Goal: Task Accomplishment & Management: Manage account settings

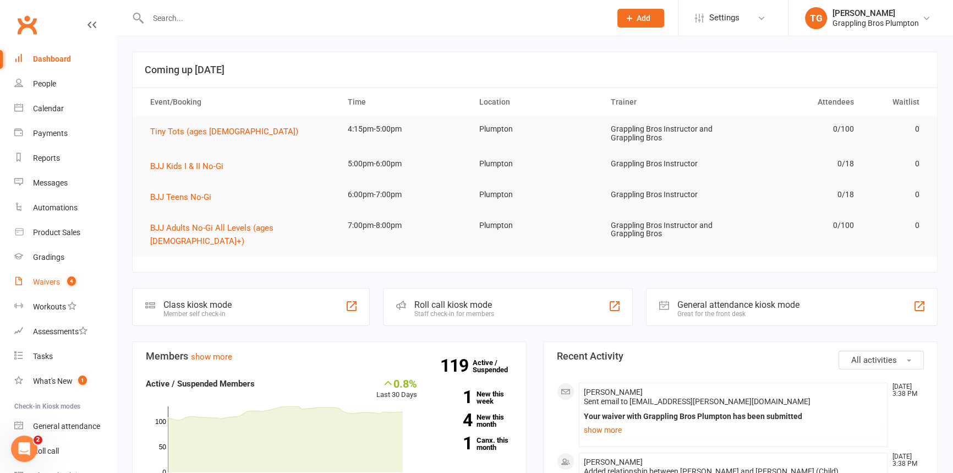
click at [49, 284] on div "Waivers" at bounding box center [46, 281] width 27 height 9
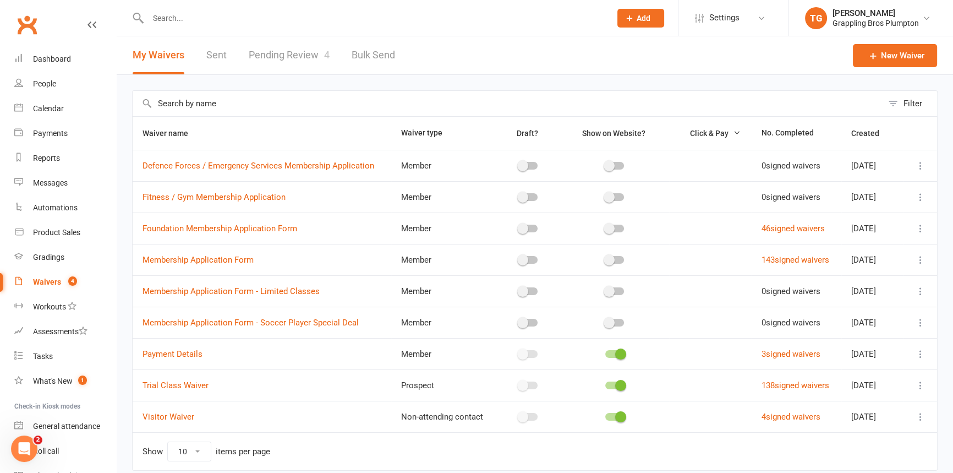
click at [274, 62] on link "Pending Review 4" at bounding box center [289, 55] width 81 height 38
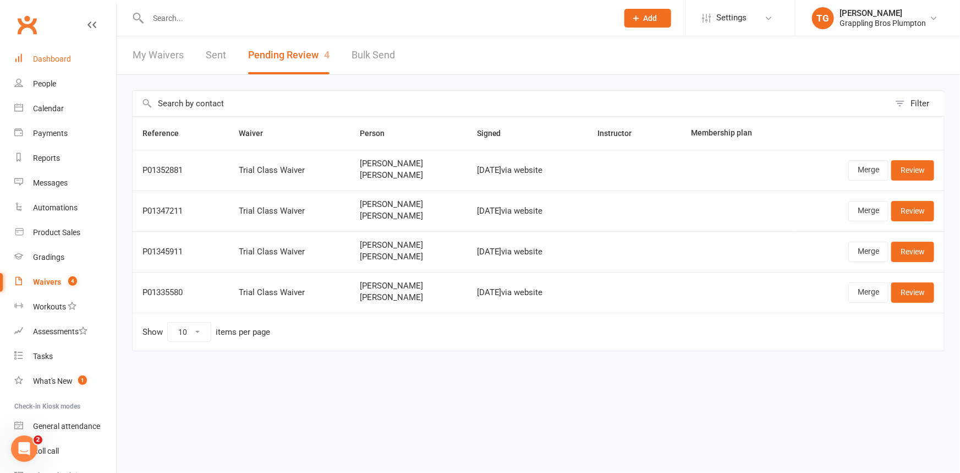
click at [42, 58] on div "Dashboard" at bounding box center [52, 58] width 38 height 9
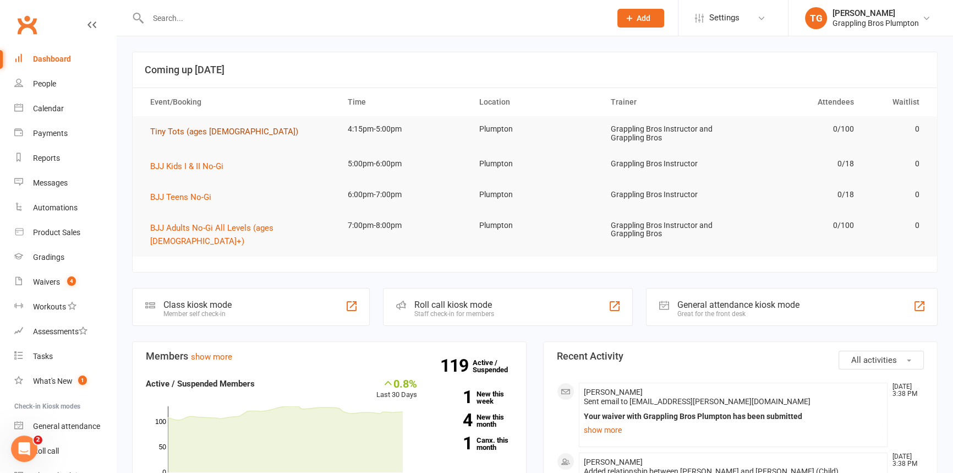
click at [165, 129] on span "Tiny Tots (ages [DEMOGRAPHIC_DATA])" at bounding box center [224, 132] width 148 height 10
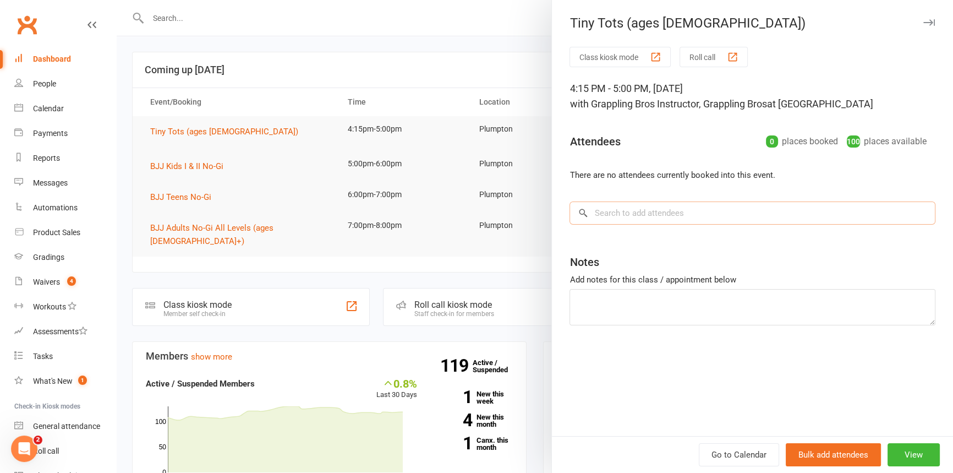
click at [613, 210] on input "search" at bounding box center [753, 212] width 366 height 23
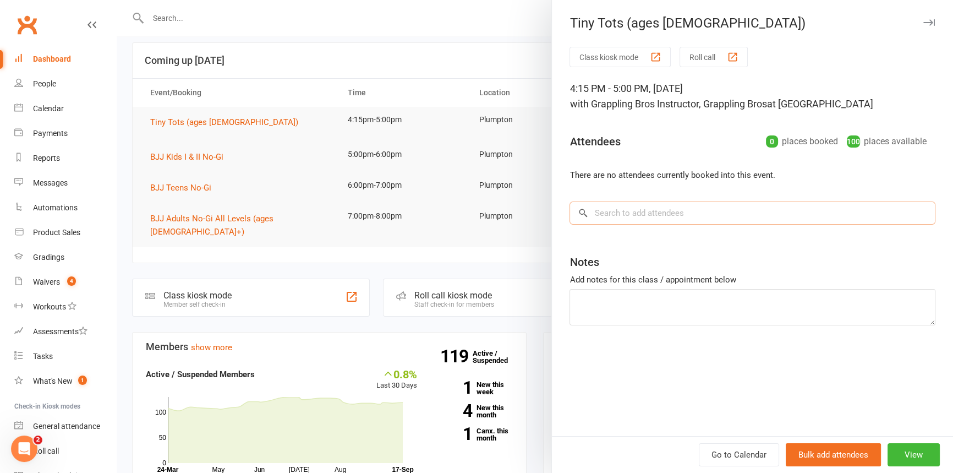
scroll to position [12, 0]
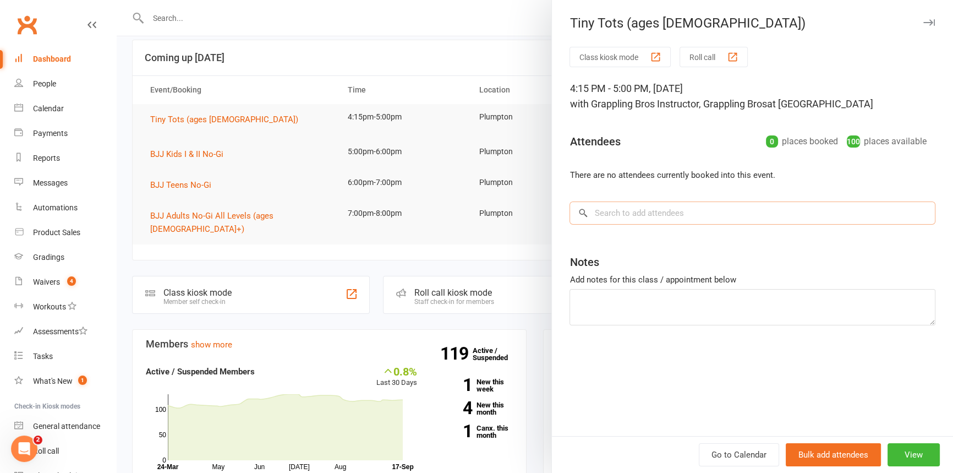
click at [605, 213] on input "search" at bounding box center [753, 212] width 366 height 23
click at [605, 212] on input "search" at bounding box center [753, 212] width 366 height 23
type input "[PERSON_NAME]"
click at [606, 239] on div "[PERSON_NAME]" at bounding box center [622, 236] width 63 height 16
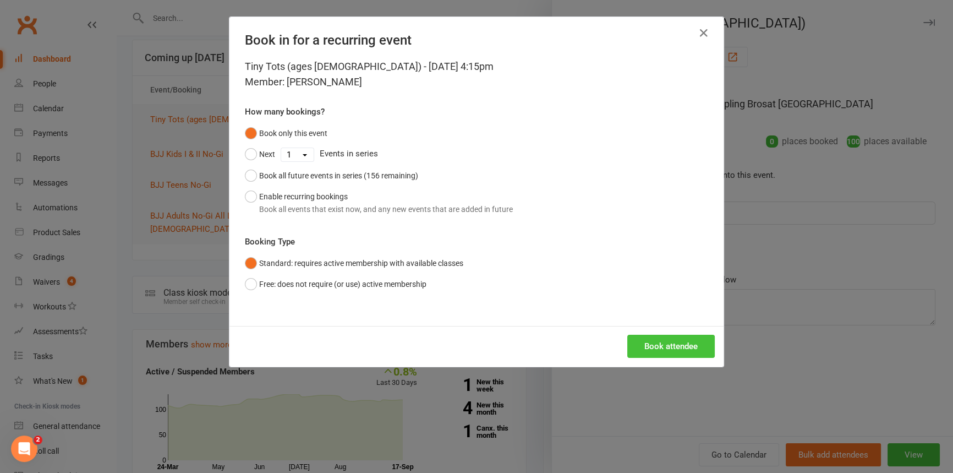
click at [656, 341] on button "Book attendee" at bounding box center [671, 346] width 88 height 23
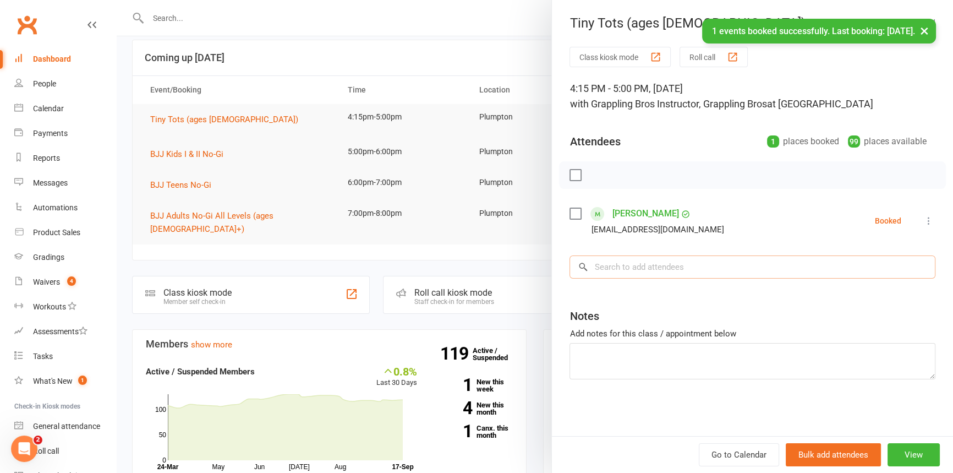
click at [617, 261] on input "search" at bounding box center [753, 266] width 366 height 23
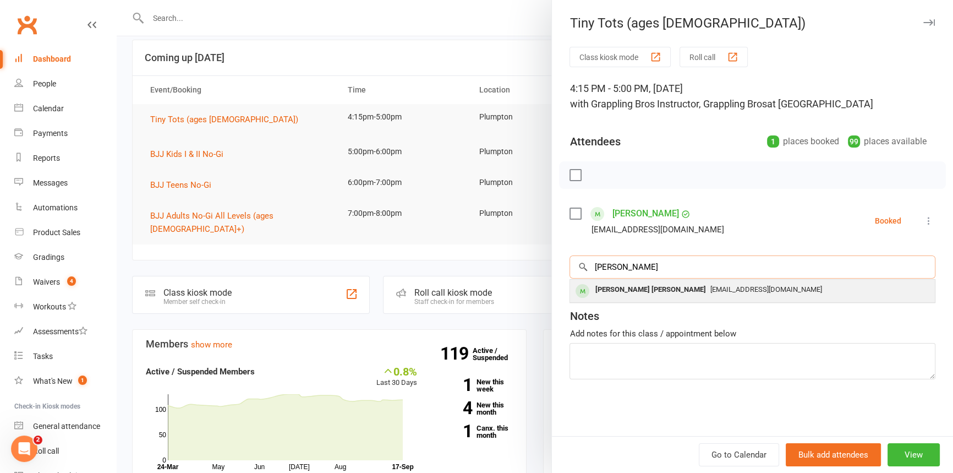
type input "[PERSON_NAME]"
click at [621, 292] on div "[PERSON_NAME] [PERSON_NAME]" at bounding box center [650, 290] width 119 height 16
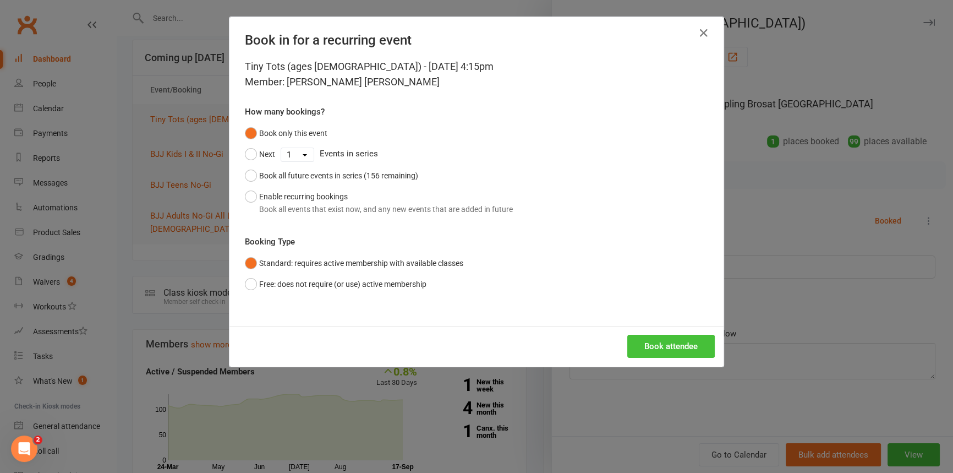
click at [657, 357] on button "Book attendee" at bounding box center [671, 346] width 88 height 23
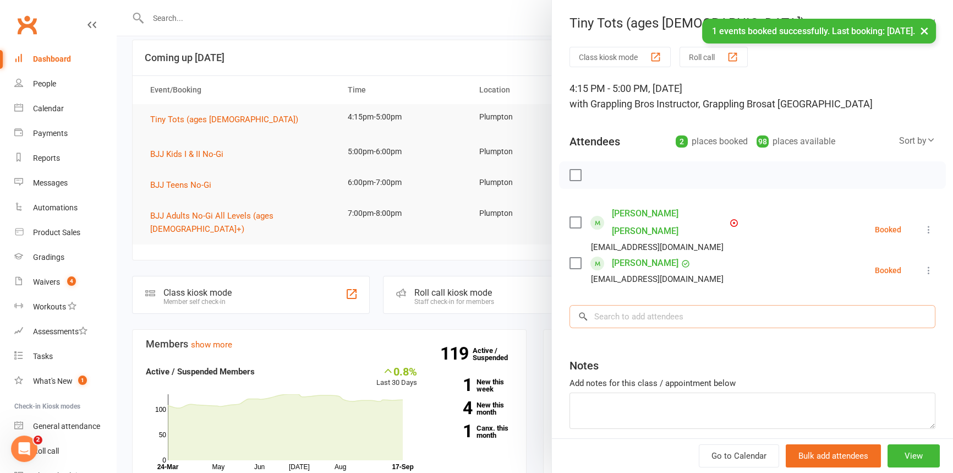
click at [621, 305] on input "search" at bounding box center [753, 316] width 366 height 23
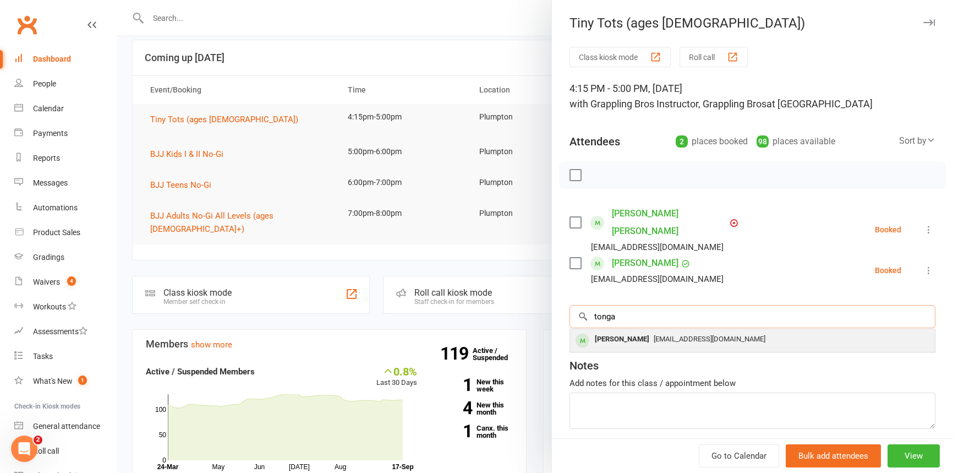
type input "tonga"
click at [623, 331] on div "[PERSON_NAME]" at bounding box center [622, 339] width 63 height 16
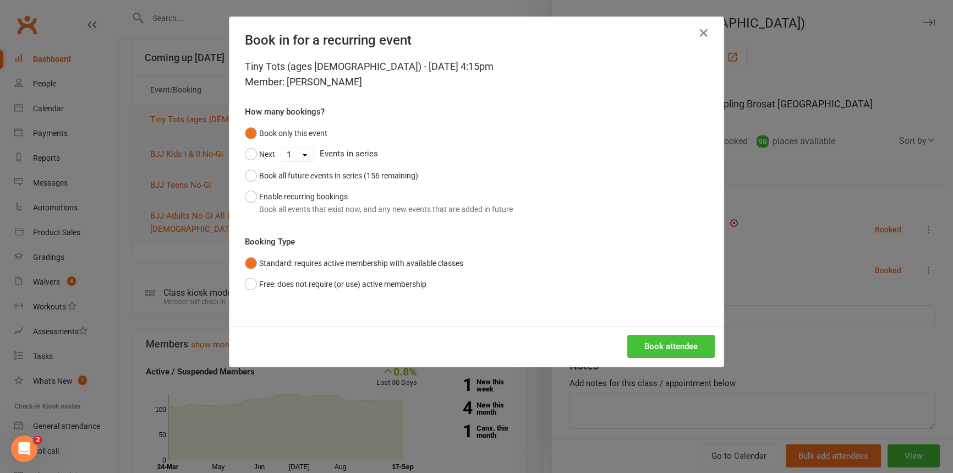
click at [645, 346] on button "Book attendee" at bounding box center [671, 346] width 88 height 23
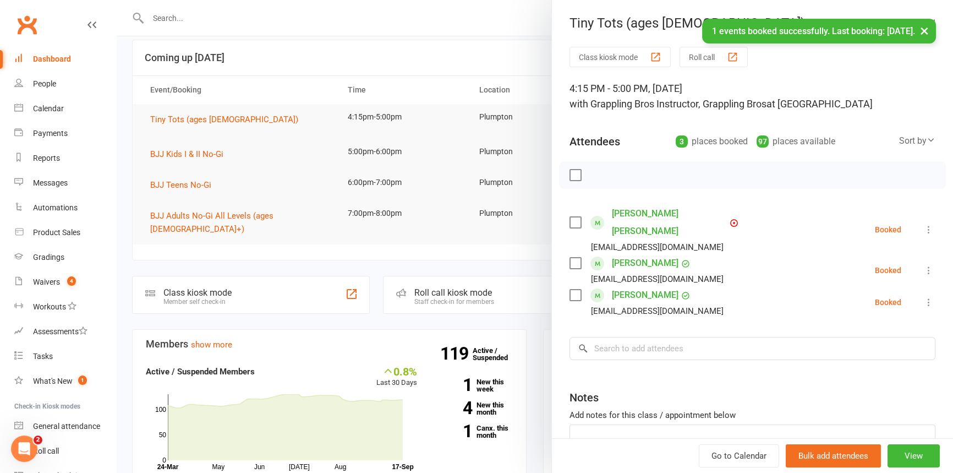
click at [924, 224] on icon at bounding box center [929, 229] width 11 height 11
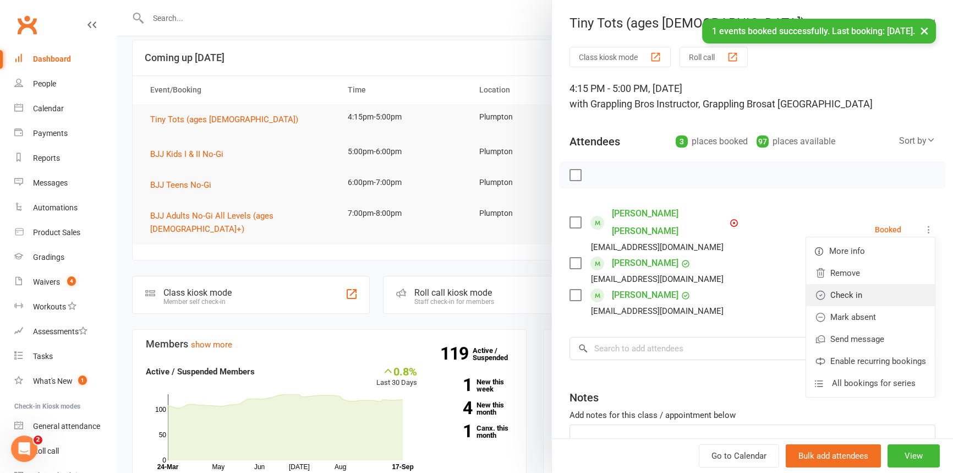
click at [842, 284] on link "Check in" at bounding box center [870, 295] width 129 height 22
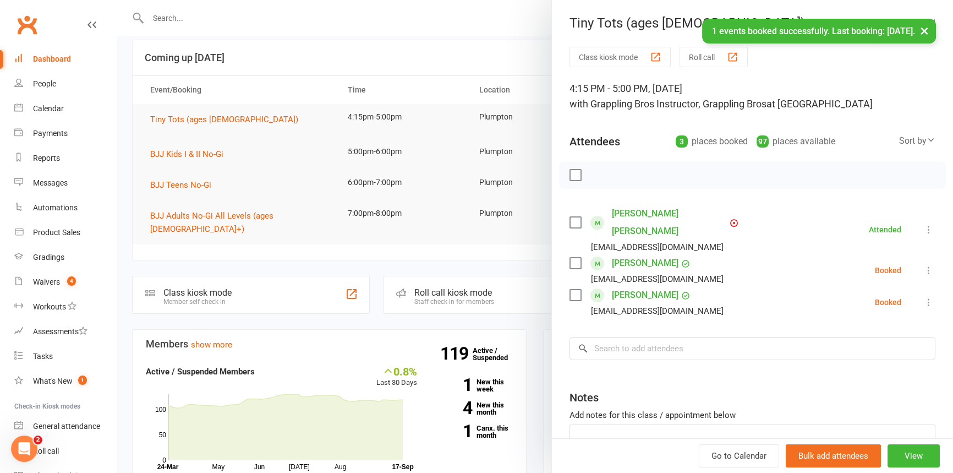
click at [924, 265] on icon at bounding box center [929, 270] width 11 height 11
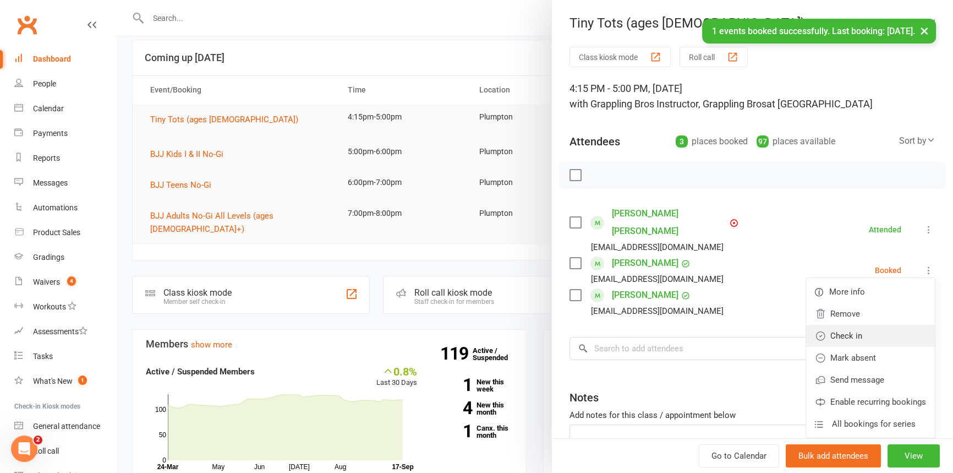
click at [868, 325] on link "Check in" at bounding box center [870, 336] width 129 height 22
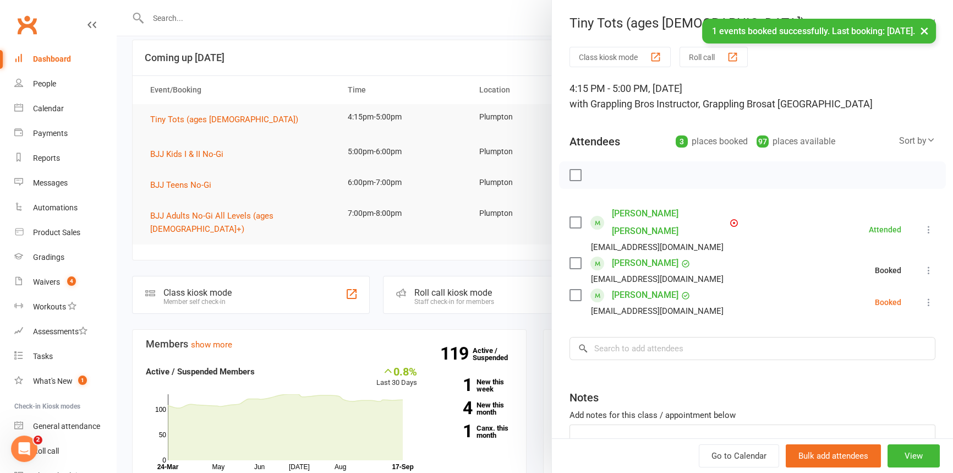
click at [924, 297] on icon at bounding box center [929, 302] width 11 height 11
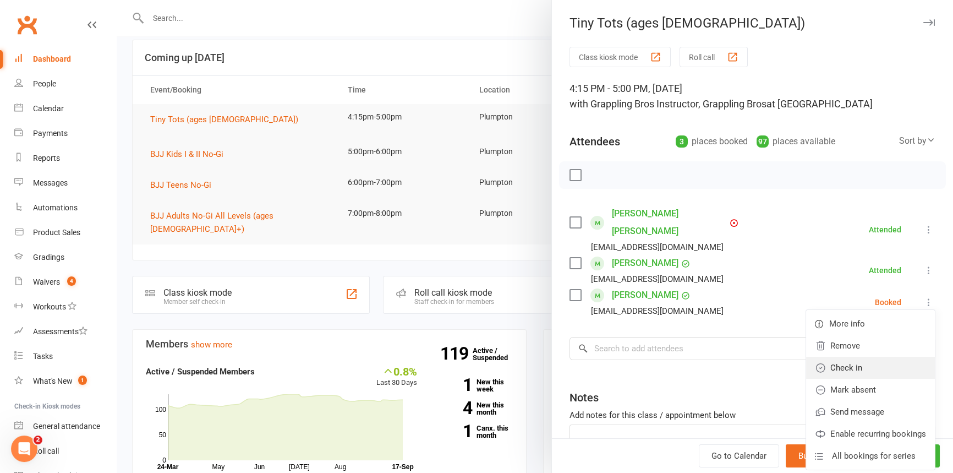
click at [847, 357] on link "Check in" at bounding box center [870, 368] width 129 height 22
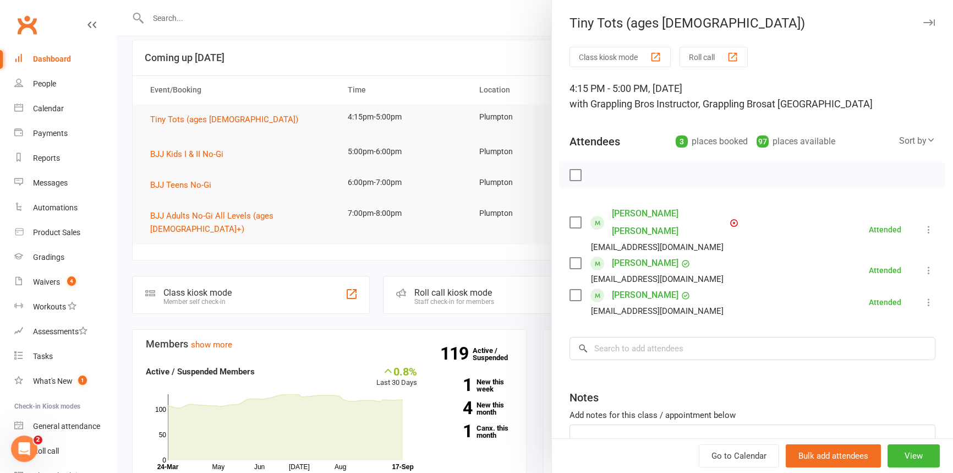
scroll to position [0, 0]
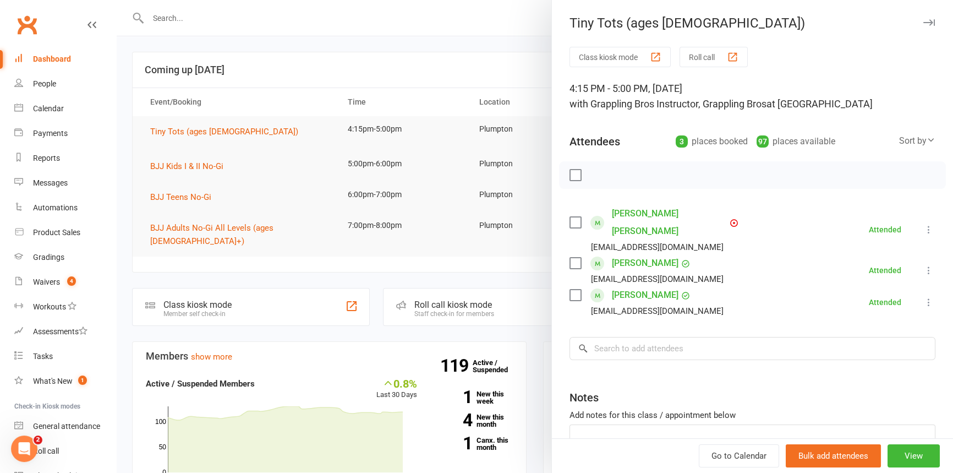
click at [924, 22] on icon "button" at bounding box center [930, 22] width 12 height 7
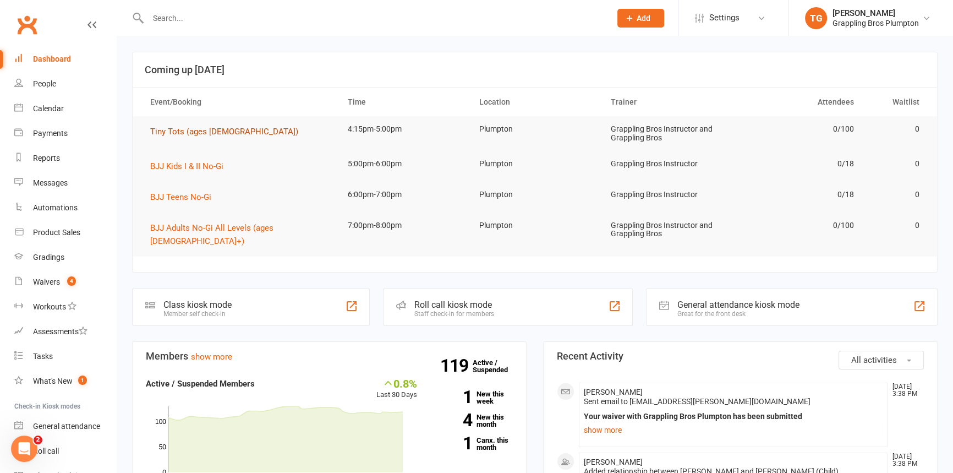
click at [155, 132] on span "Tiny Tots (ages [DEMOGRAPHIC_DATA])" at bounding box center [224, 132] width 148 height 10
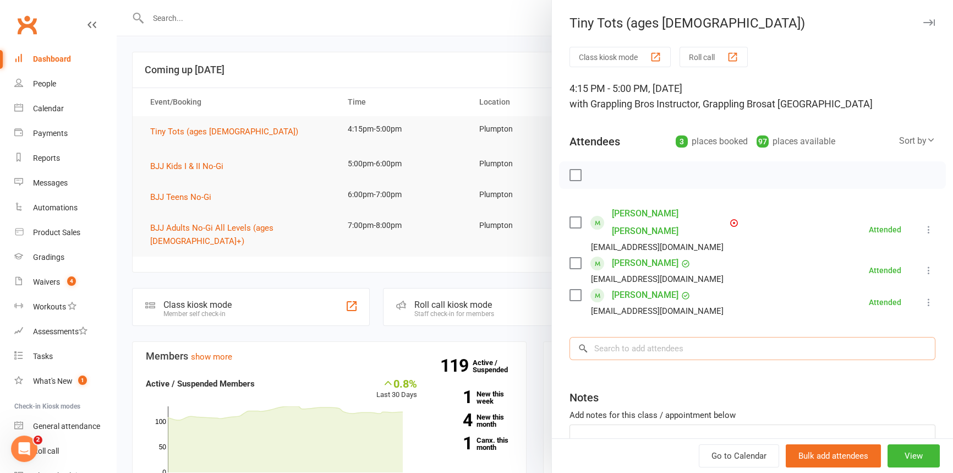
click at [620, 337] on input "search" at bounding box center [753, 348] width 366 height 23
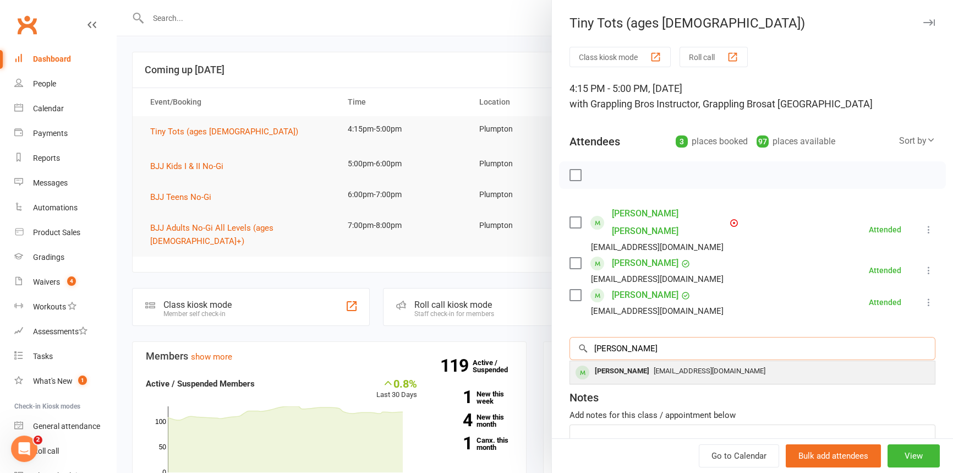
type input "[PERSON_NAME]"
click at [612, 363] on div "[PERSON_NAME]" at bounding box center [622, 371] width 63 height 16
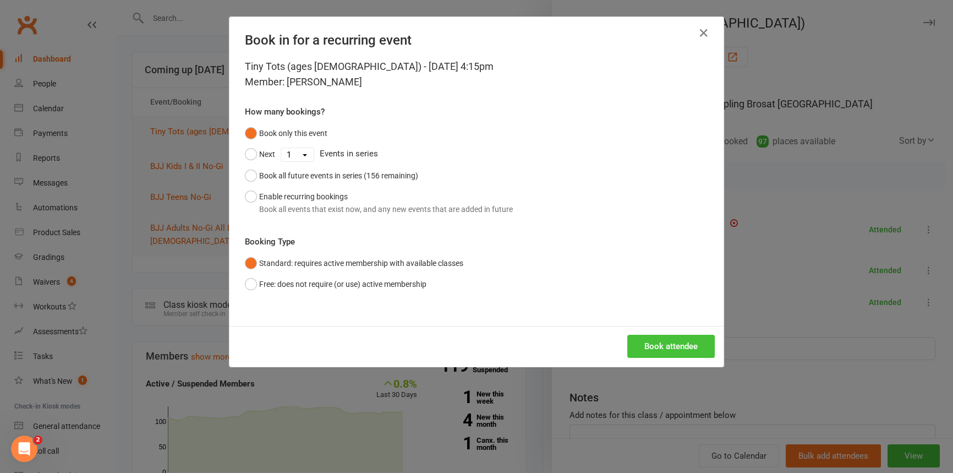
click at [657, 342] on button "Book attendee" at bounding box center [671, 346] width 88 height 23
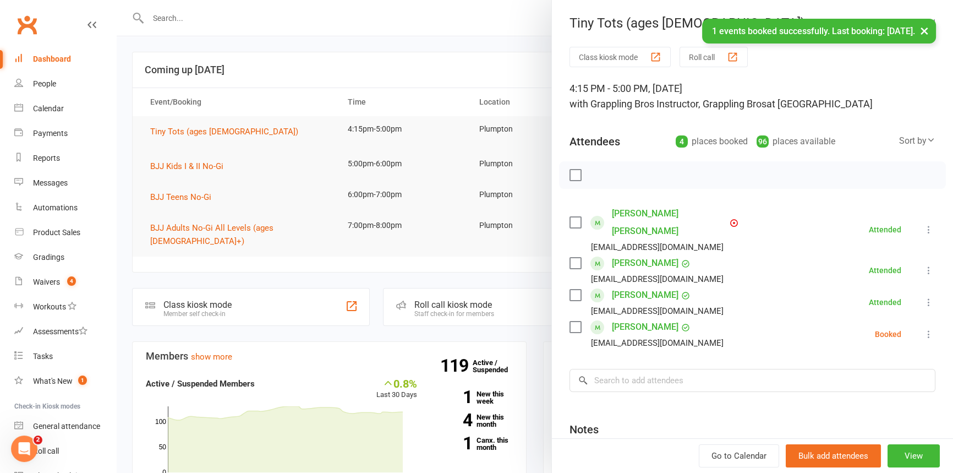
click at [924, 329] on icon at bounding box center [929, 334] width 11 height 11
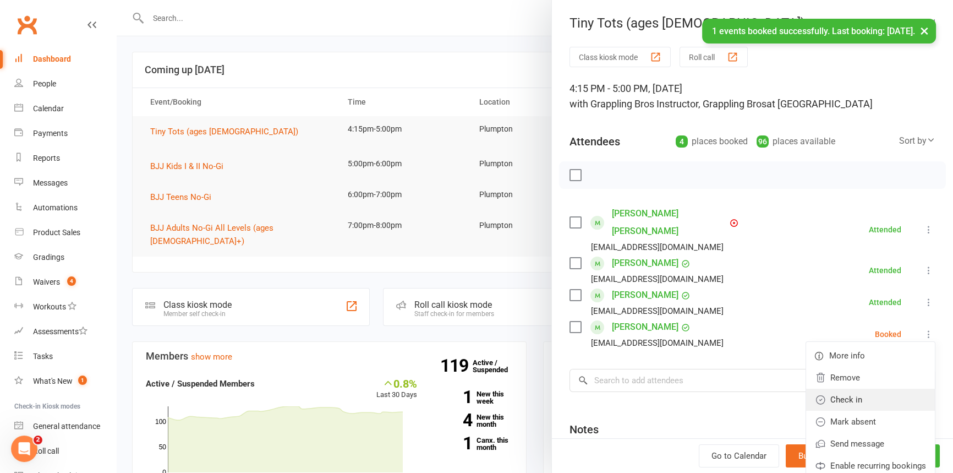
click at [836, 389] on link "Check in" at bounding box center [870, 400] width 129 height 22
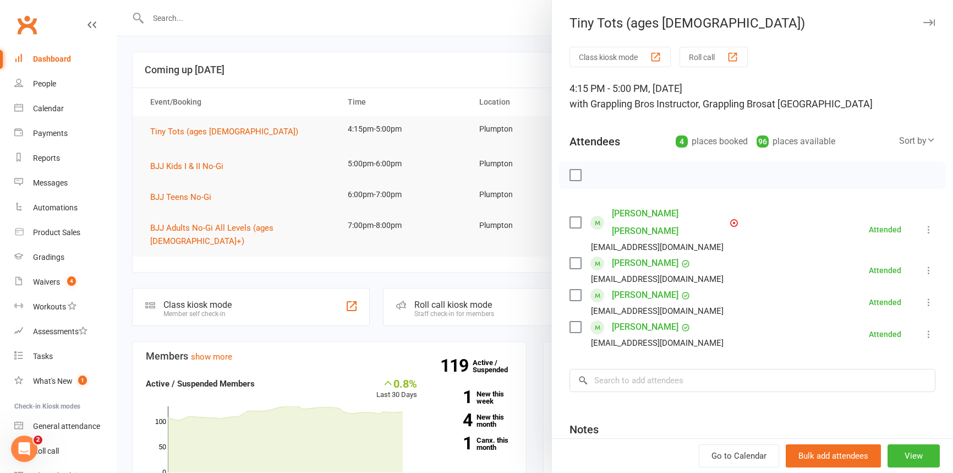
click at [924, 21] on icon "button" at bounding box center [930, 22] width 12 height 7
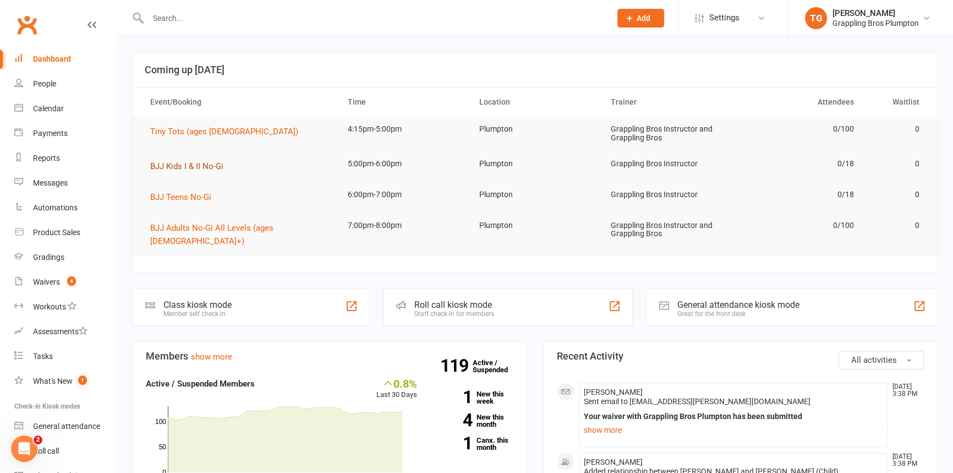
click at [156, 168] on span "BJJ Kids I & II No-Gi" at bounding box center [186, 166] width 73 height 10
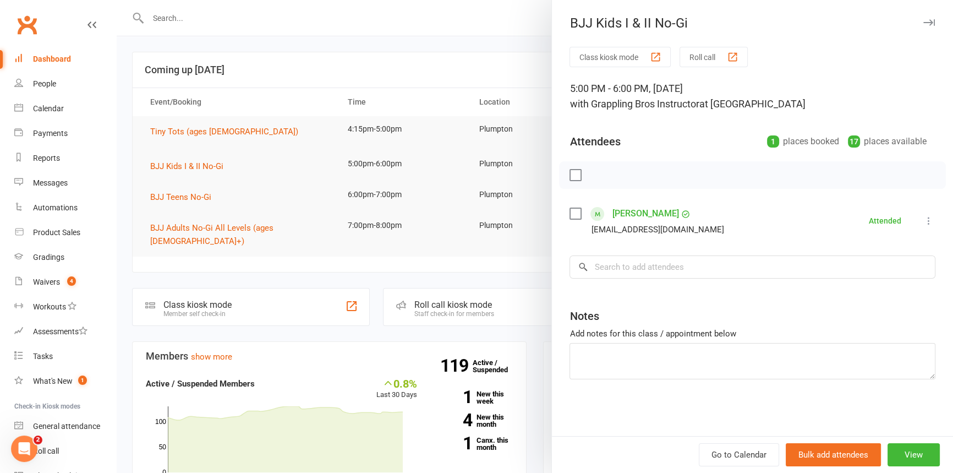
click at [924, 22] on icon "button" at bounding box center [930, 22] width 12 height 7
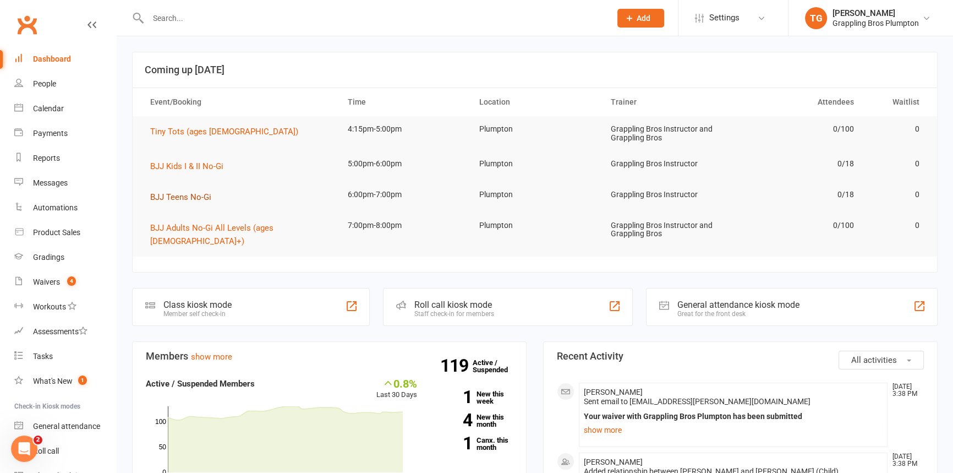
click at [156, 193] on span "BJJ Teens No-Gi" at bounding box center [180, 197] width 61 height 10
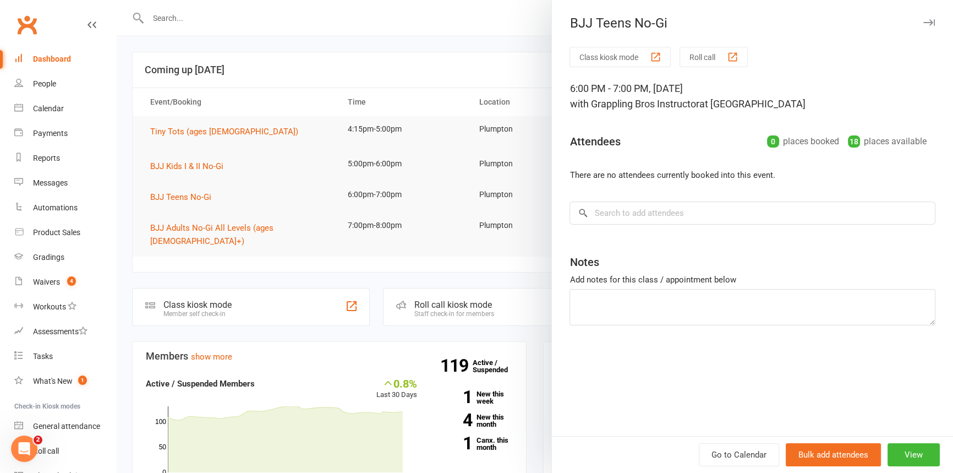
click at [924, 22] on icon "button" at bounding box center [930, 22] width 12 height 7
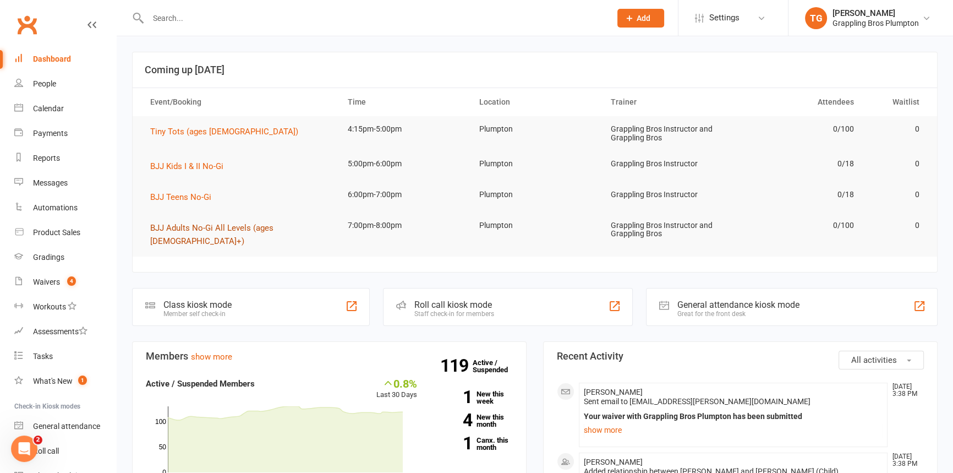
click at [182, 231] on span "BJJ Adults No-Gi All Levels (ages [DEMOGRAPHIC_DATA]+)" at bounding box center [211, 234] width 123 height 23
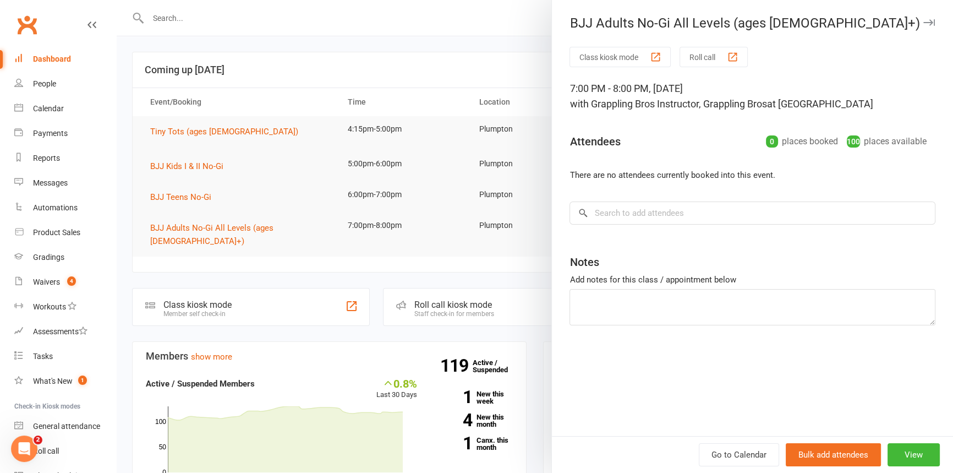
click at [924, 20] on icon "button" at bounding box center [930, 22] width 12 height 7
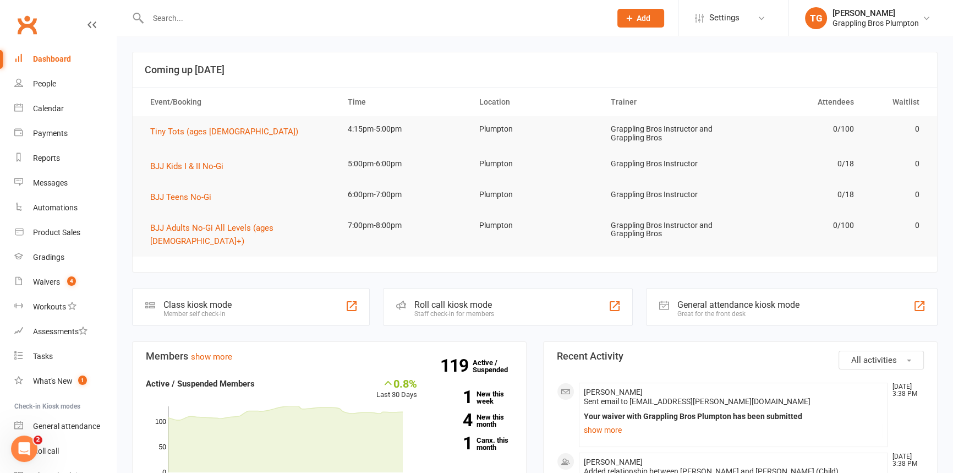
click at [185, 26] on div at bounding box center [367, 18] width 471 height 36
click at [189, 18] on input "text" at bounding box center [374, 17] width 458 height 15
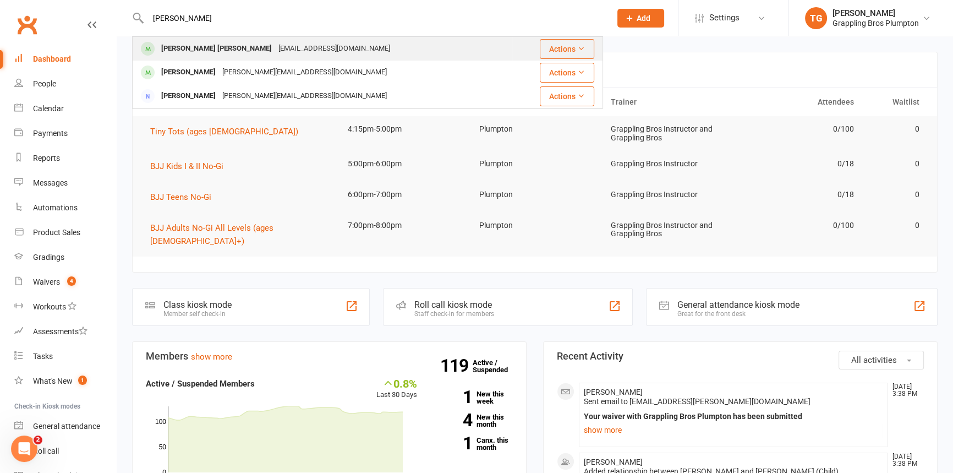
type input "[PERSON_NAME]"
click at [174, 47] on div "[PERSON_NAME] [PERSON_NAME]" at bounding box center [216, 49] width 117 height 16
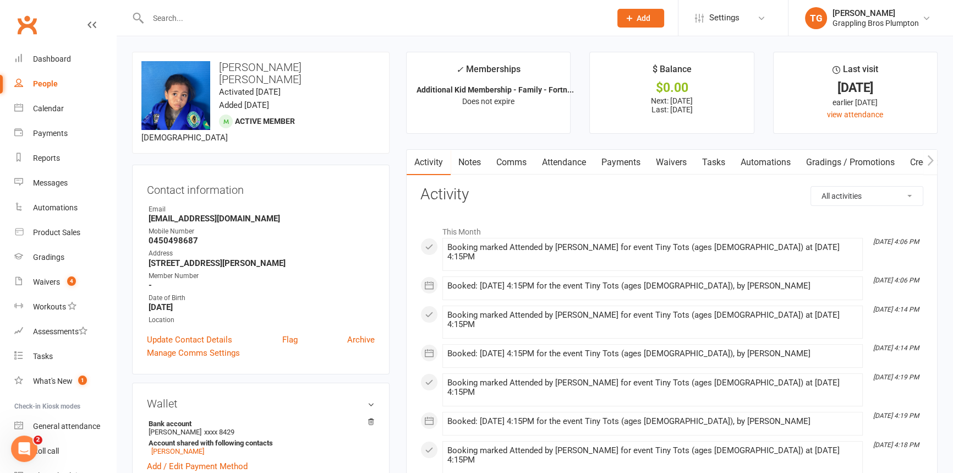
click at [619, 156] on link "Payments" at bounding box center [621, 162] width 54 height 25
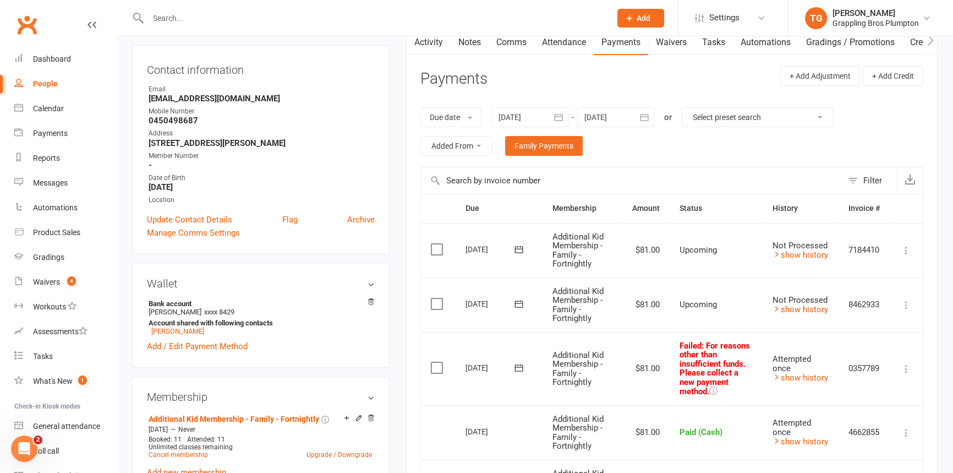
scroll to position [150, 0]
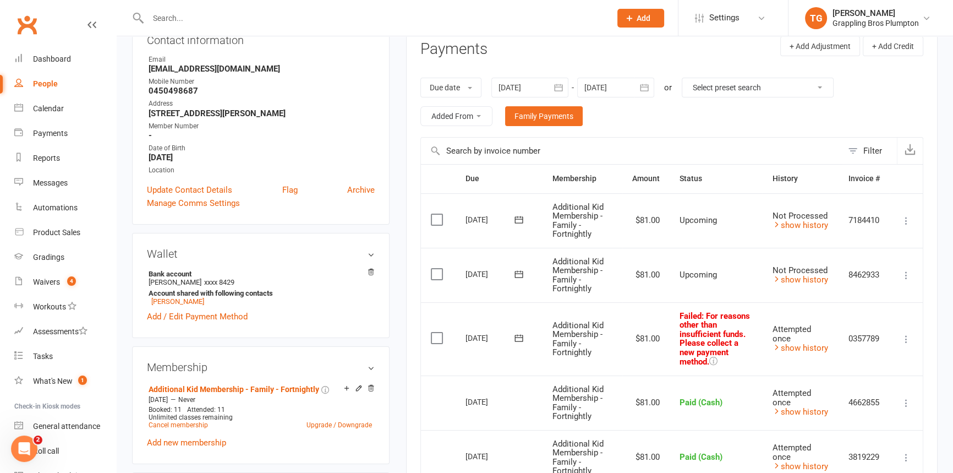
click at [910, 335] on icon at bounding box center [906, 339] width 11 height 11
click at [848, 382] on link "Mark as Paid (POS)" at bounding box center [858, 383] width 109 height 22
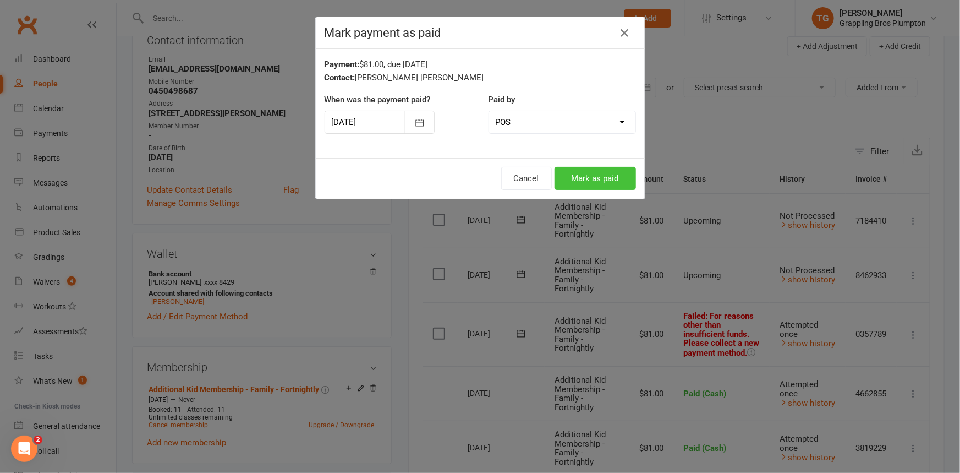
click at [569, 184] on button "Mark as paid" at bounding box center [595, 178] width 81 height 23
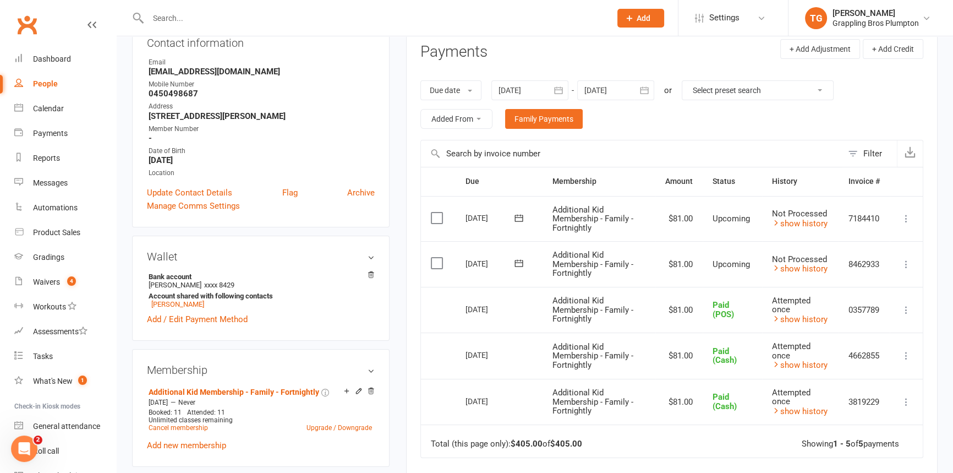
scroll to position [0, 0]
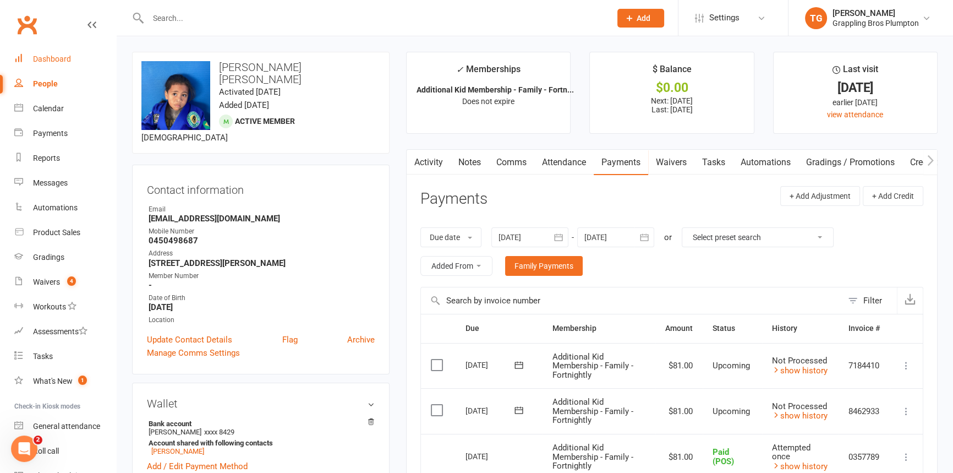
click at [39, 54] on link "Dashboard" at bounding box center [65, 59] width 102 height 25
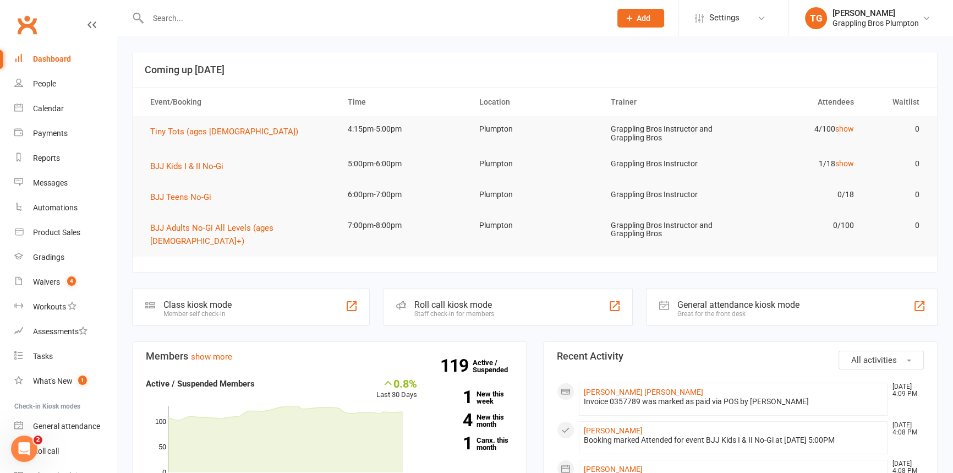
click at [45, 58] on div "Dashboard" at bounding box center [52, 58] width 38 height 9
click at [39, 80] on div "People" at bounding box center [44, 83] width 23 height 9
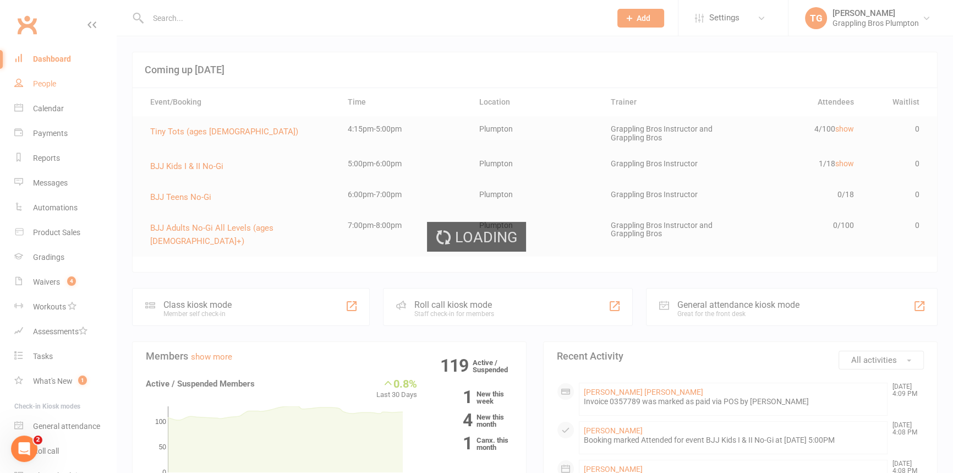
select select "100"
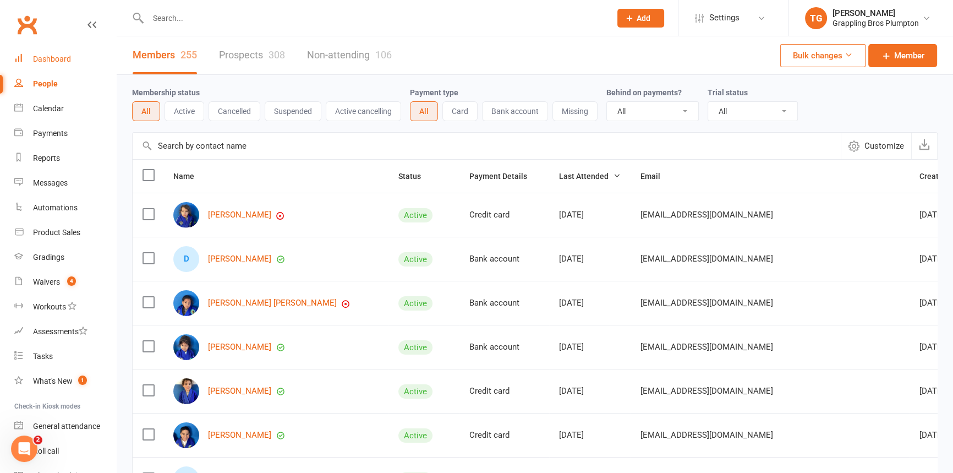
click at [50, 59] on div "Dashboard" at bounding box center [52, 58] width 38 height 9
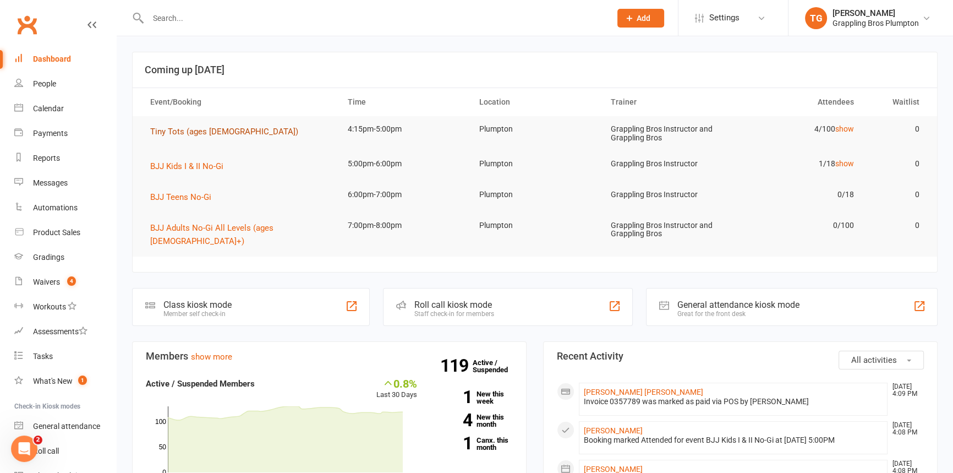
click at [173, 131] on span "Tiny Tots (ages [DEMOGRAPHIC_DATA])" at bounding box center [224, 132] width 148 height 10
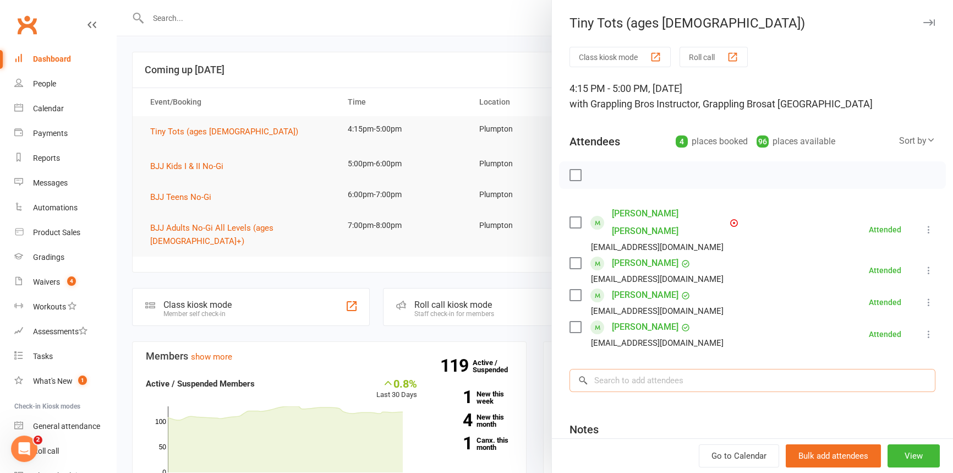
click at [634, 369] on input "search" at bounding box center [753, 380] width 366 height 23
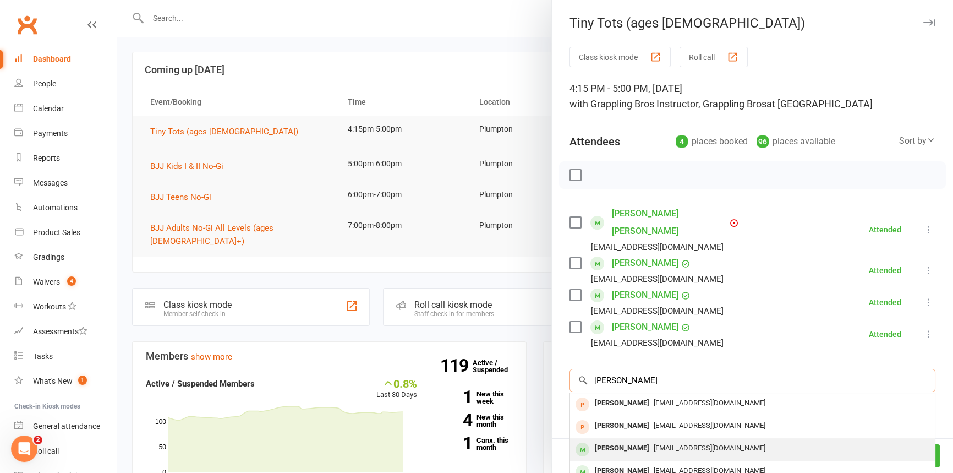
type input "[PERSON_NAME]"
click at [615, 440] on div "[PERSON_NAME]" at bounding box center [622, 448] width 63 height 16
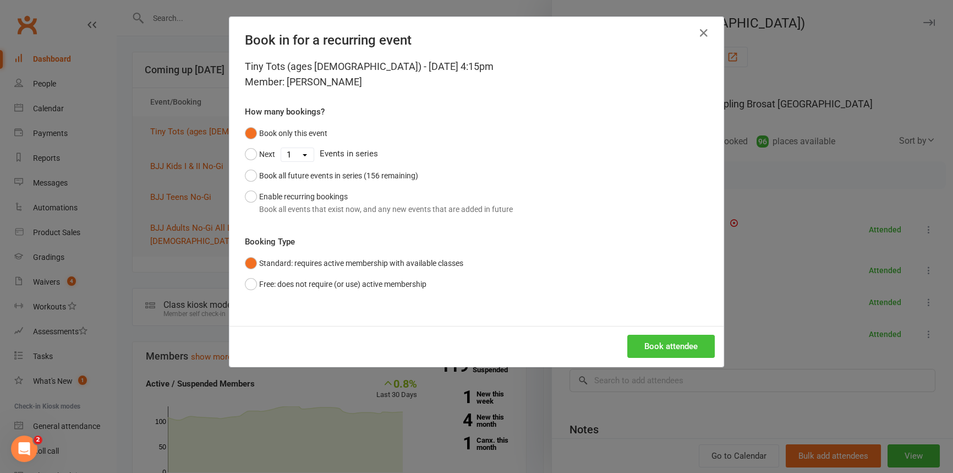
click at [649, 340] on button "Book attendee" at bounding box center [671, 346] width 88 height 23
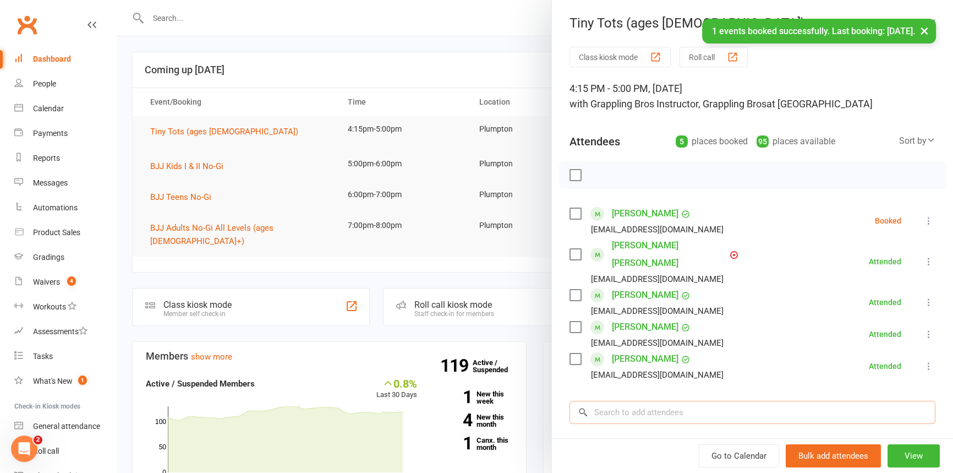
click at [601, 401] on input "search" at bounding box center [753, 412] width 366 height 23
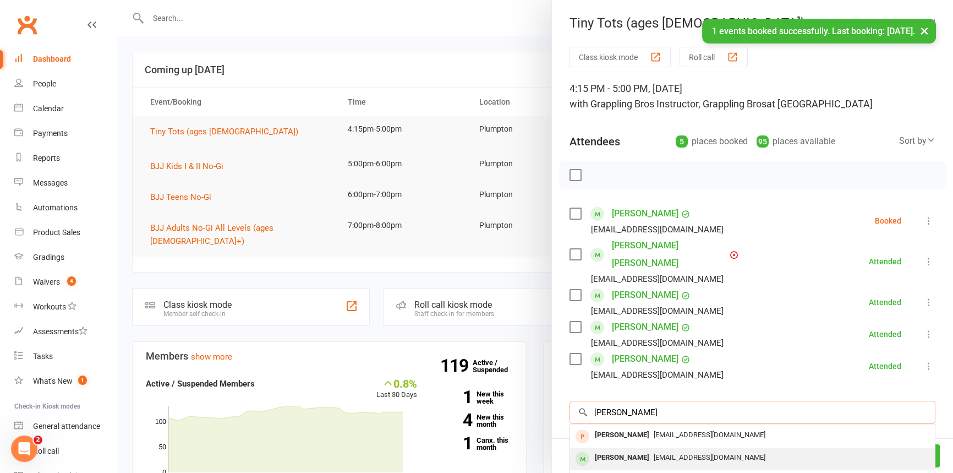
type input "[PERSON_NAME]"
click at [616, 450] on div "[PERSON_NAME]" at bounding box center [622, 458] width 63 height 16
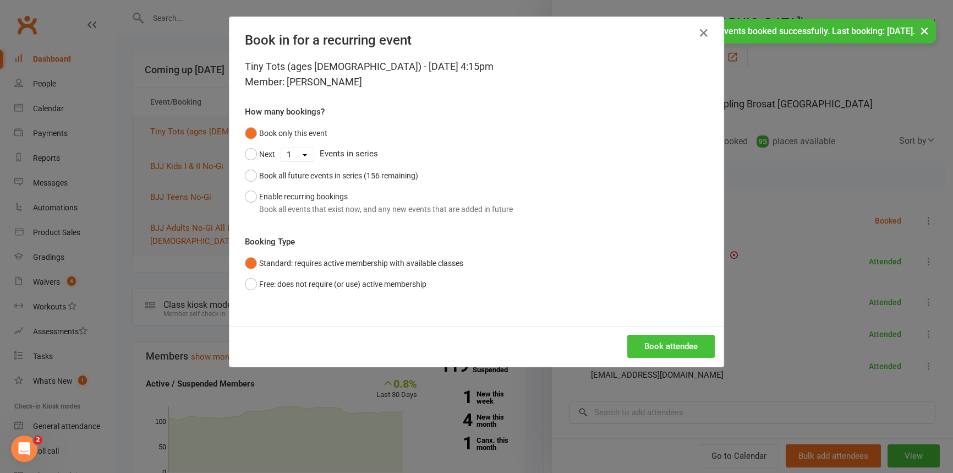
click at [655, 351] on button "Book attendee" at bounding box center [671, 346] width 88 height 23
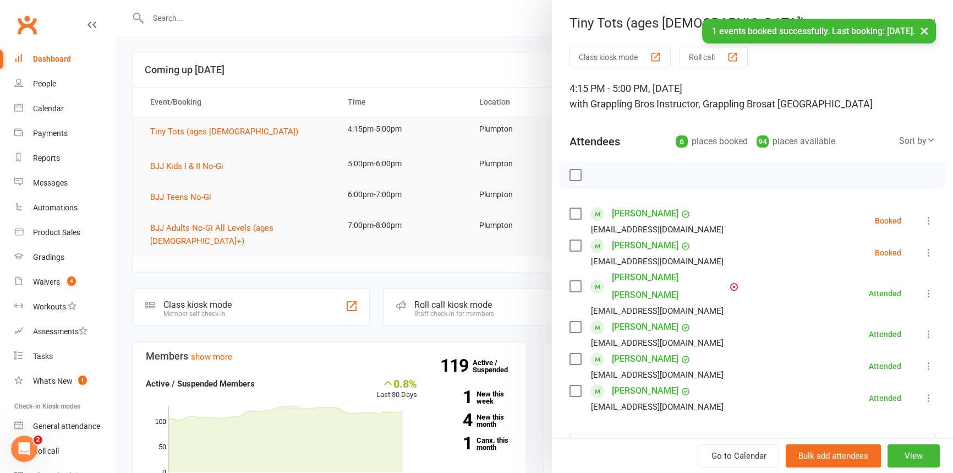
click at [924, 219] on icon at bounding box center [929, 220] width 11 height 11
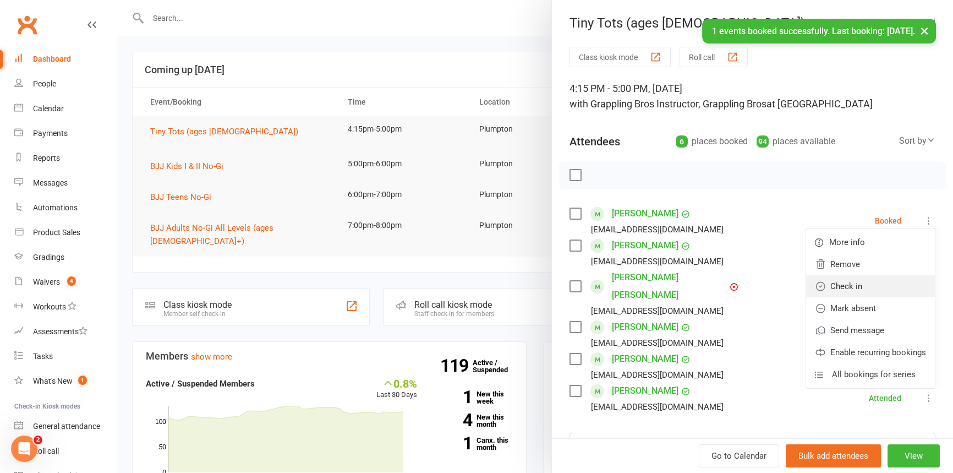
click at [845, 285] on link "Check in" at bounding box center [870, 286] width 129 height 22
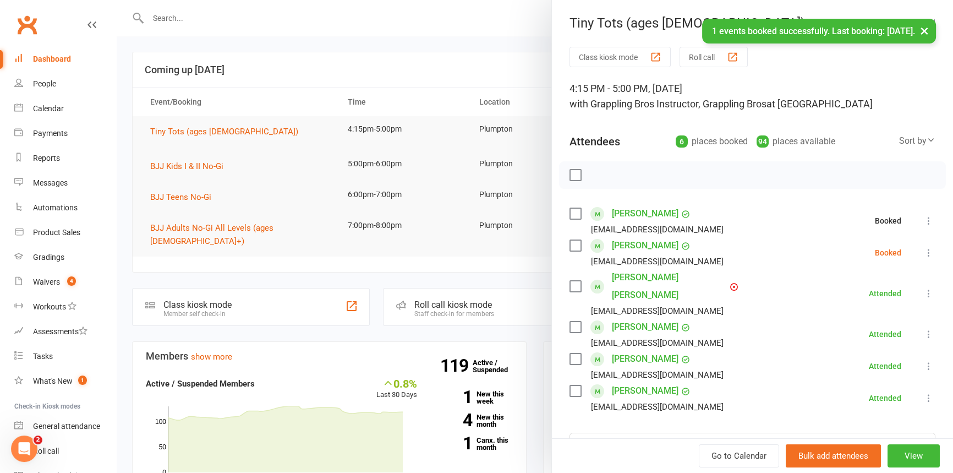
click at [924, 253] on icon at bounding box center [929, 252] width 11 height 11
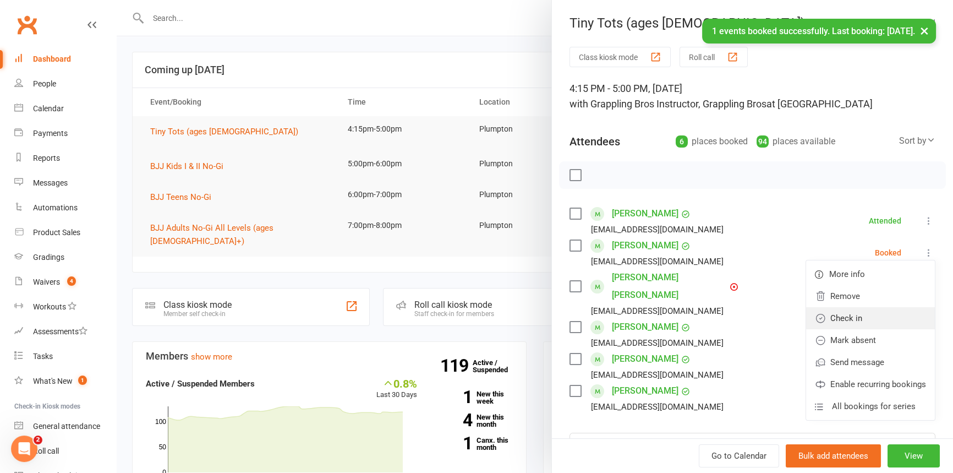
click at [847, 311] on link "Check in" at bounding box center [870, 318] width 129 height 22
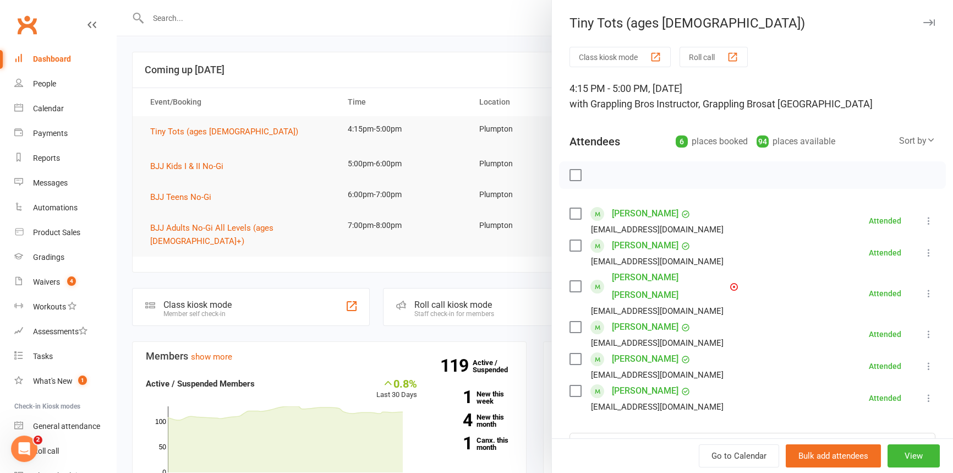
click at [627, 277] on link "[PERSON_NAME] [PERSON_NAME]" at bounding box center [670, 286] width 116 height 35
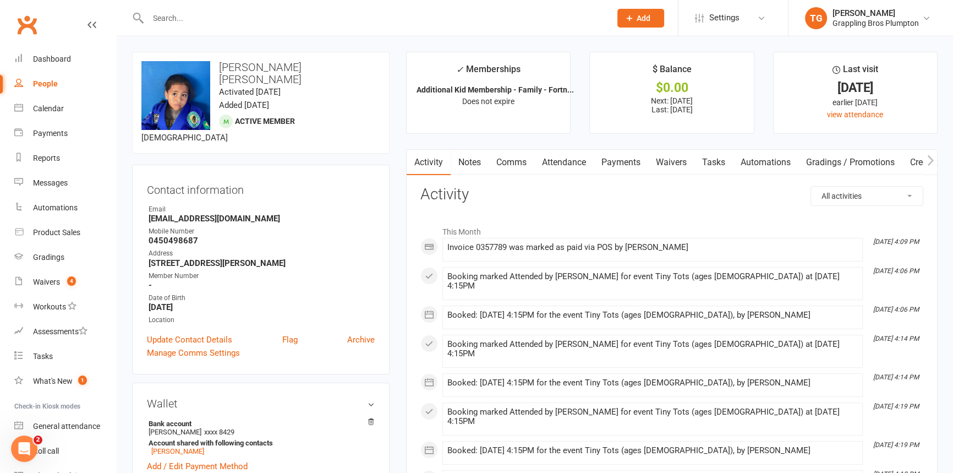
click at [619, 160] on link "Payments" at bounding box center [621, 162] width 54 height 25
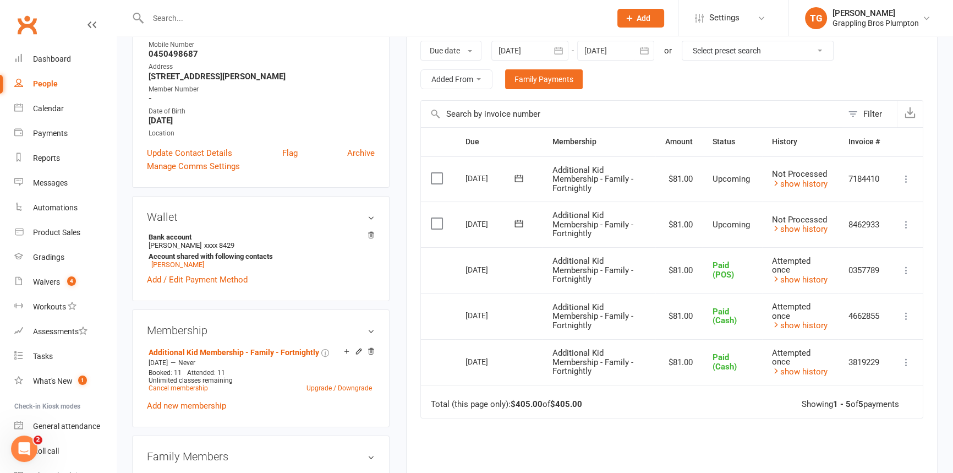
scroll to position [212, 0]
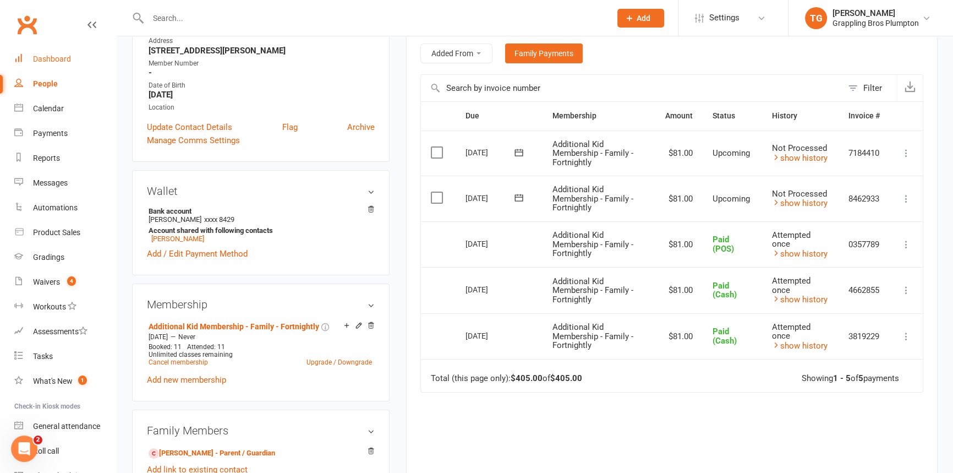
click at [40, 58] on div "Dashboard" at bounding box center [52, 58] width 38 height 9
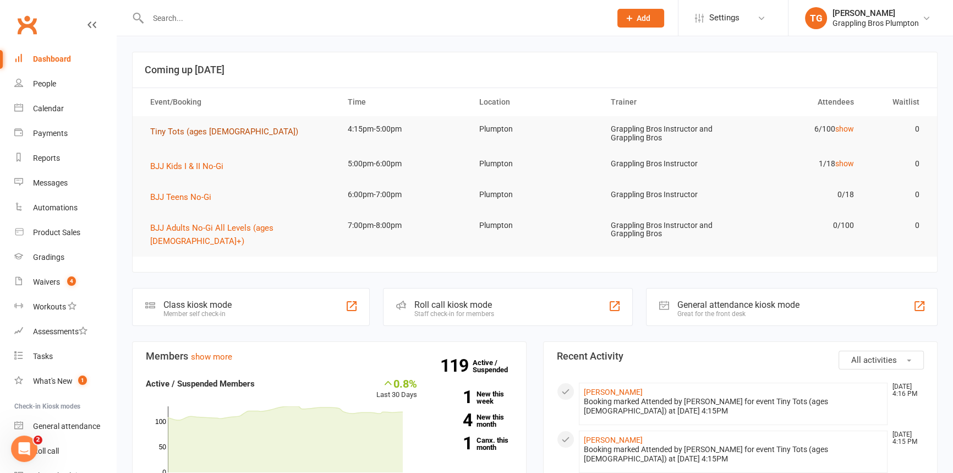
click at [171, 132] on span "Tiny Tots (ages [DEMOGRAPHIC_DATA])" at bounding box center [224, 132] width 148 height 10
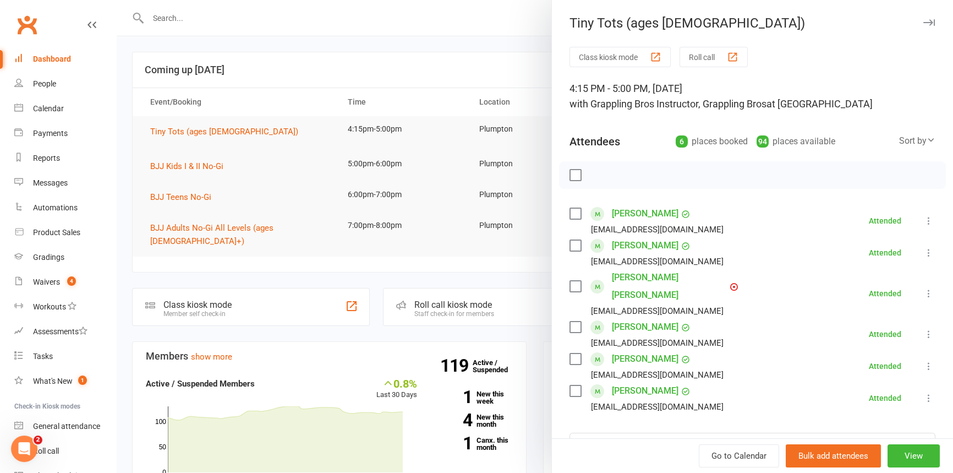
click at [922, 16] on button "button" at bounding box center [928, 22] width 13 height 13
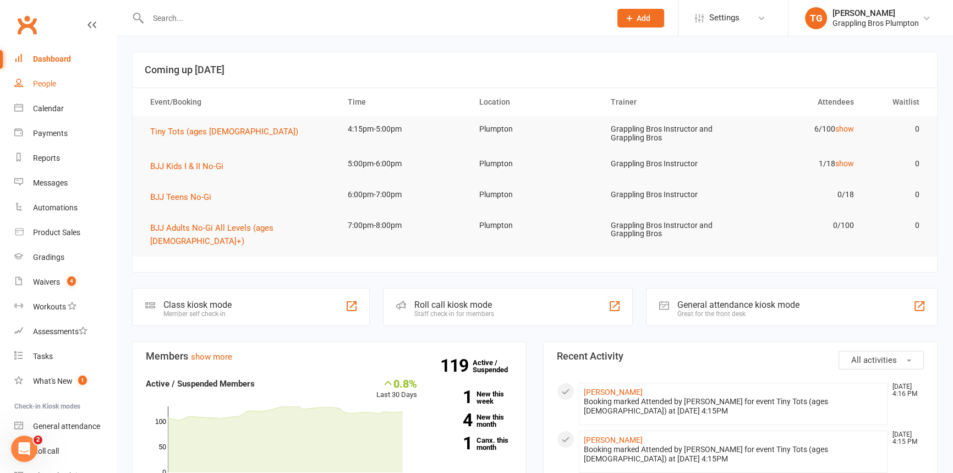
click at [48, 85] on div "People" at bounding box center [44, 83] width 23 height 9
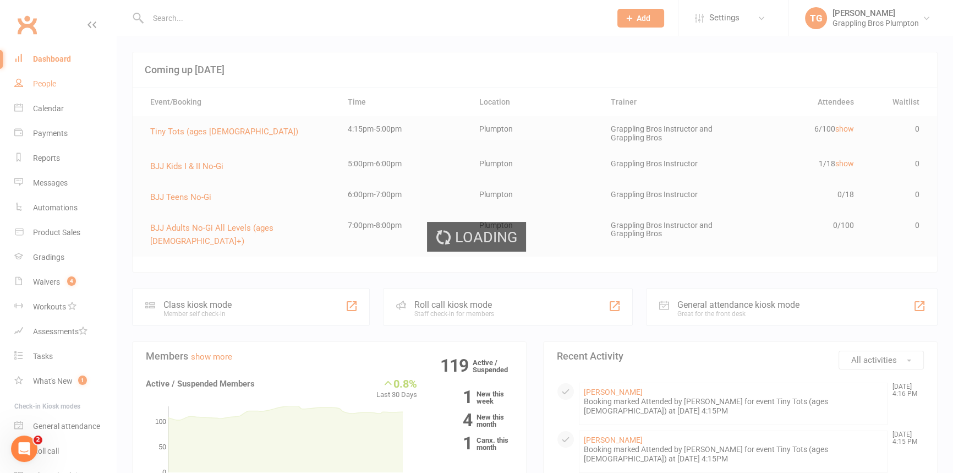
select select "100"
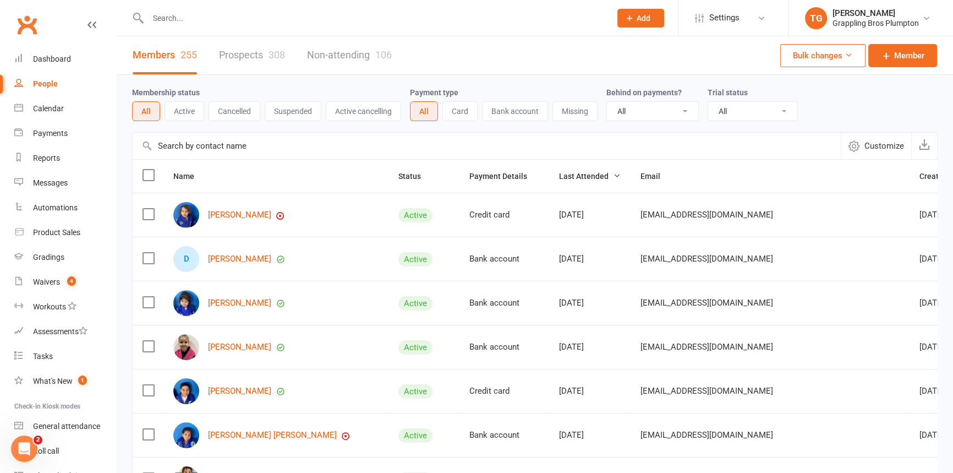
click at [171, 23] on input "text" at bounding box center [374, 17] width 458 height 15
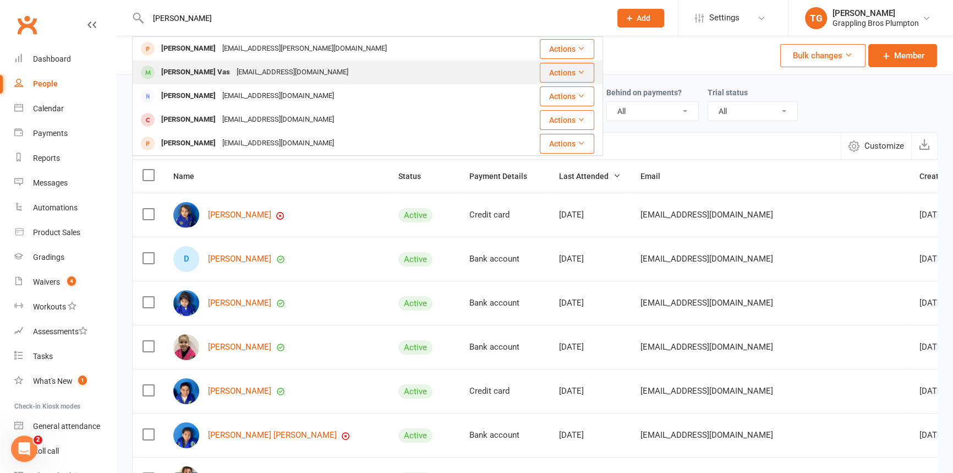
type input "[PERSON_NAME]"
click at [188, 69] on div "[PERSON_NAME] Vas" at bounding box center [195, 72] width 75 height 16
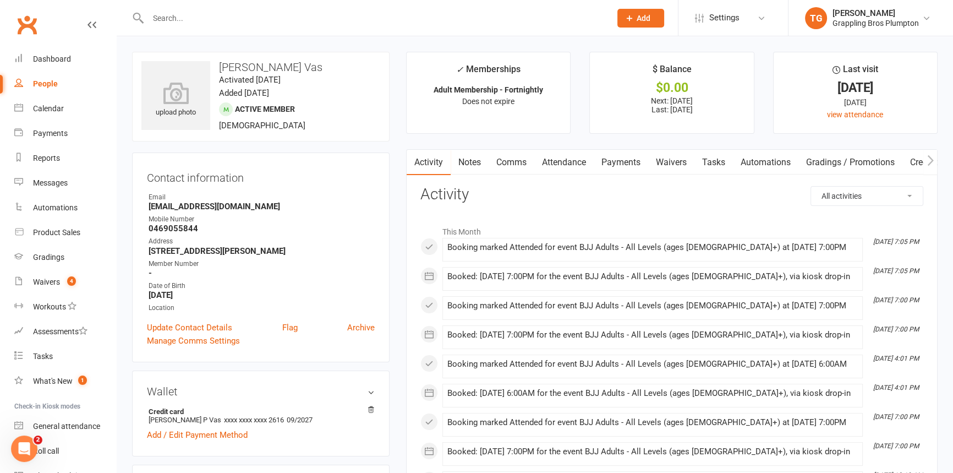
click at [621, 163] on link "Payments" at bounding box center [621, 162] width 54 height 25
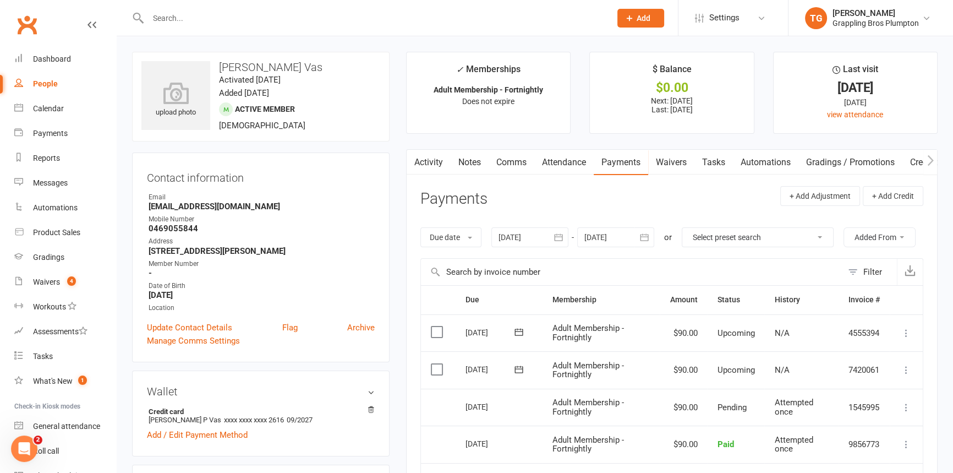
click at [908, 365] on icon at bounding box center [906, 369] width 11 height 11
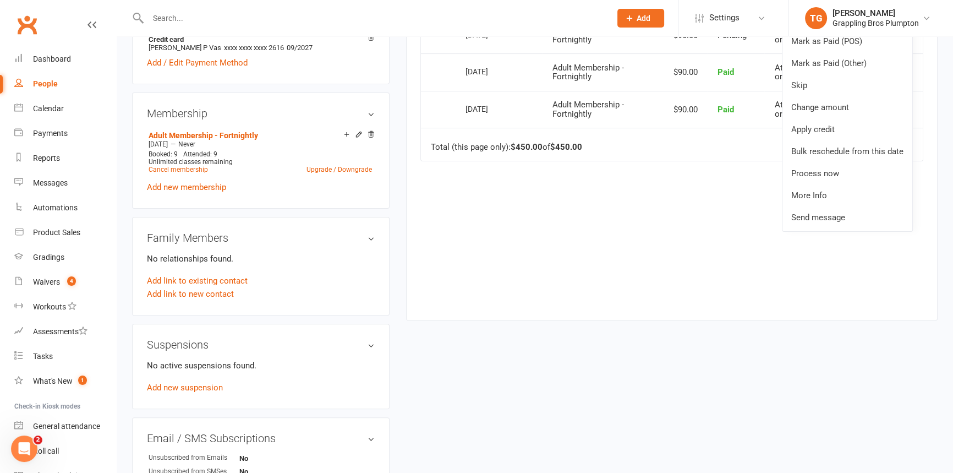
scroll to position [375, 0]
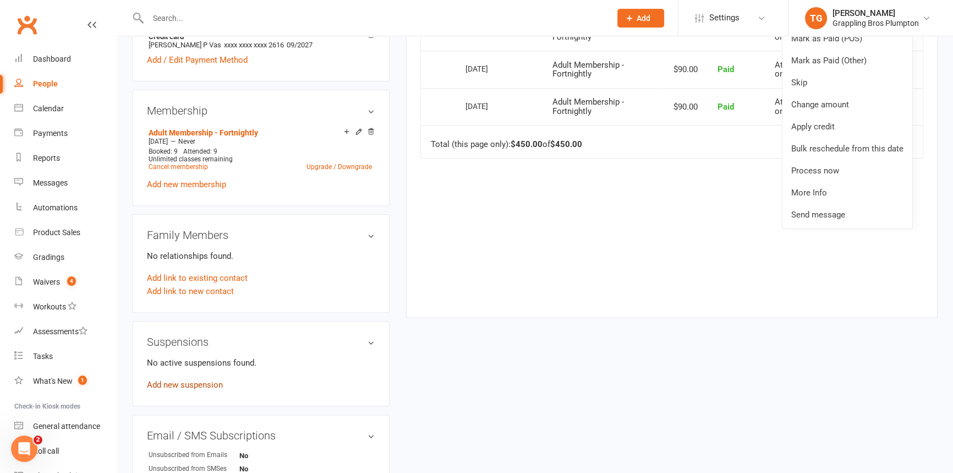
click at [175, 388] on link "Add new suspension" at bounding box center [185, 385] width 76 height 10
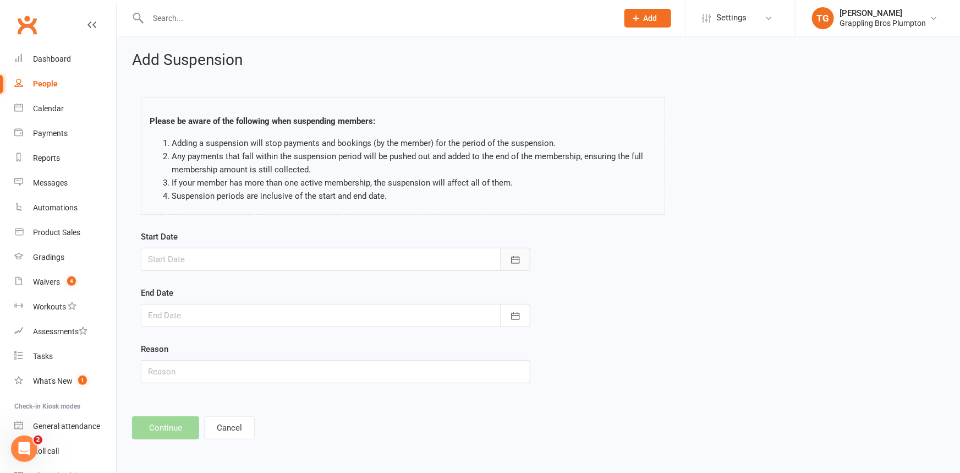
click at [523, 254] on button "button" at bounding box center [516, 259] width 30 height 23
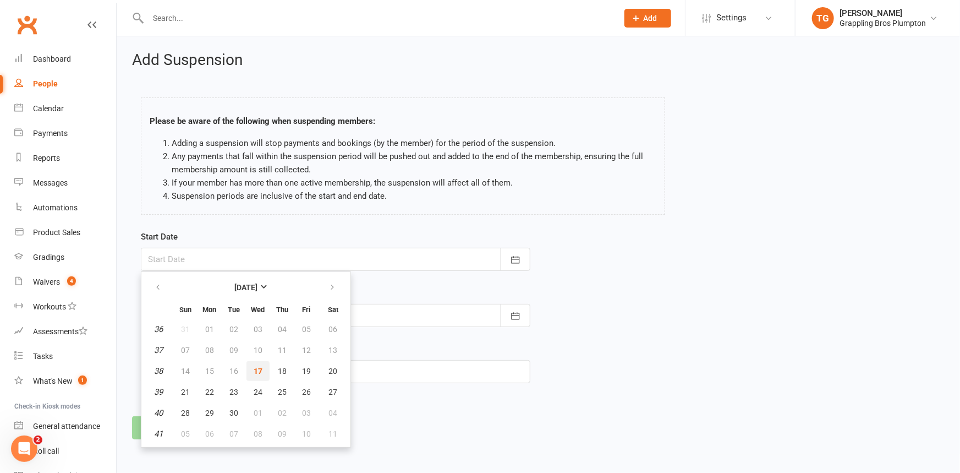
click at [259, 368] on span "17" at bounding box center [258, 371] width 9 height 9
type input "[DATE]"
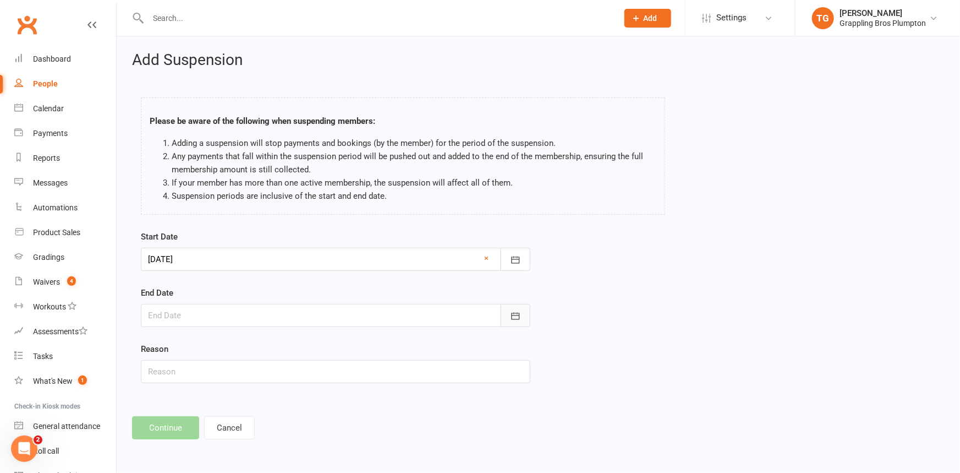
click at [515, 314] on icon "button" at bounding box center [515, 315] width 11 height 11
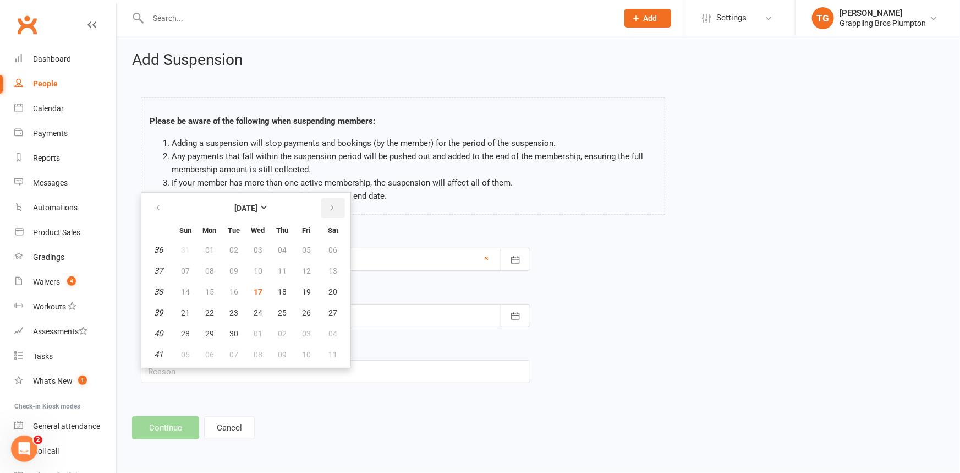
click at [336, 205] on button "button" at bounding box center [333, 208] width 24 height 20
click at [258, 250] on span "01" at bounding box center [258, 249] width 9 height 9
type input "[DATE]"
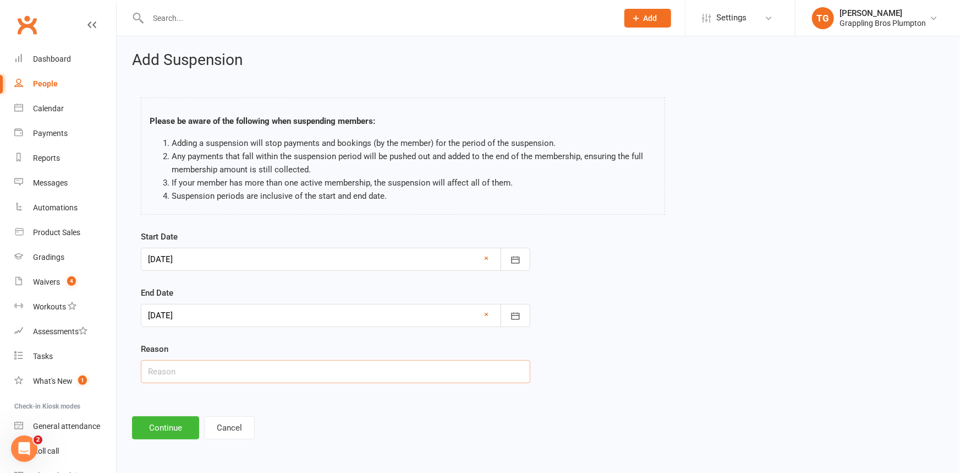
click at [182, 363] on input "text" at bounding box center [336, 371] width 390 height 23
type input "Tattoo"
click at [171, 430] on button "Continue" at bounding box center [165, 427] width 67 height 23
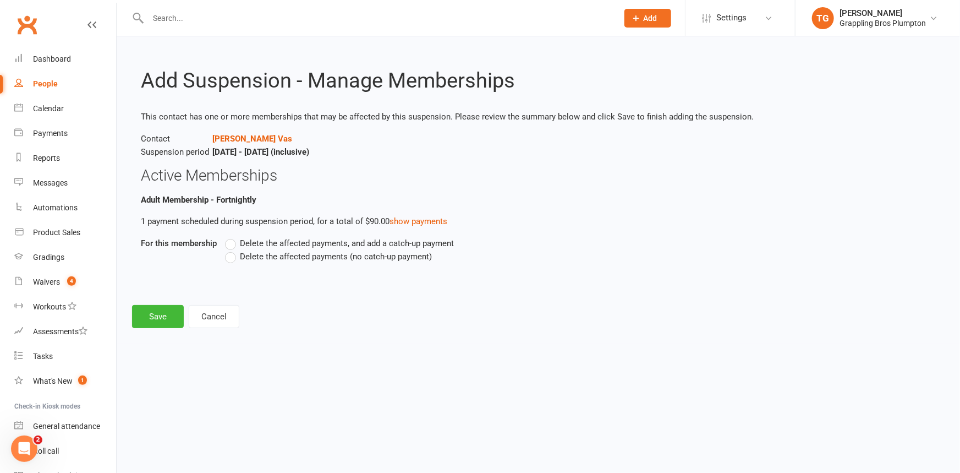
click at [232, 255] on label "Delete the affected payments (no catch-up payment)" at bounding box center [328, 256] width 207 height 13
click at [232, 250] on input "Delete the affected payments (no catch-up payment)" at bounding box center [228, 250] width 7 height 0
click at [161, 313] on button "Save" at bounding box center [158, 316] width 52 height 23
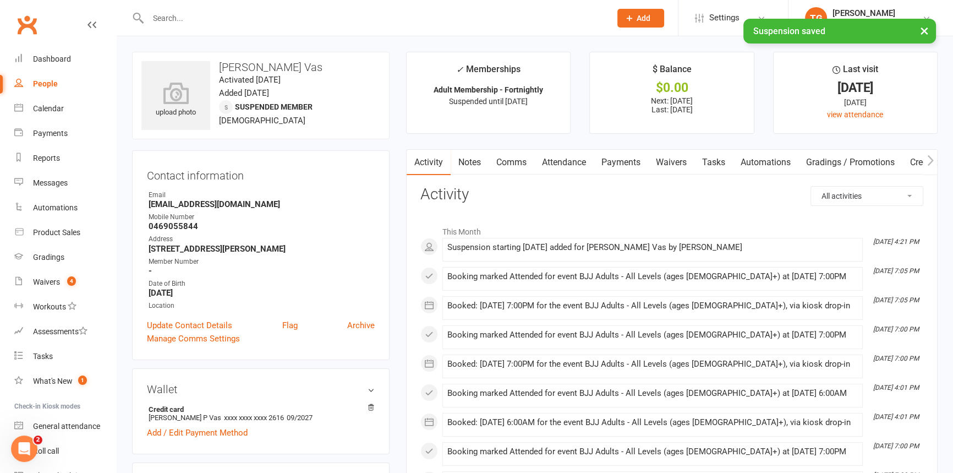
click at [630, 160] on link "Payments" at bounding box center [621, 162] width 54 height 25
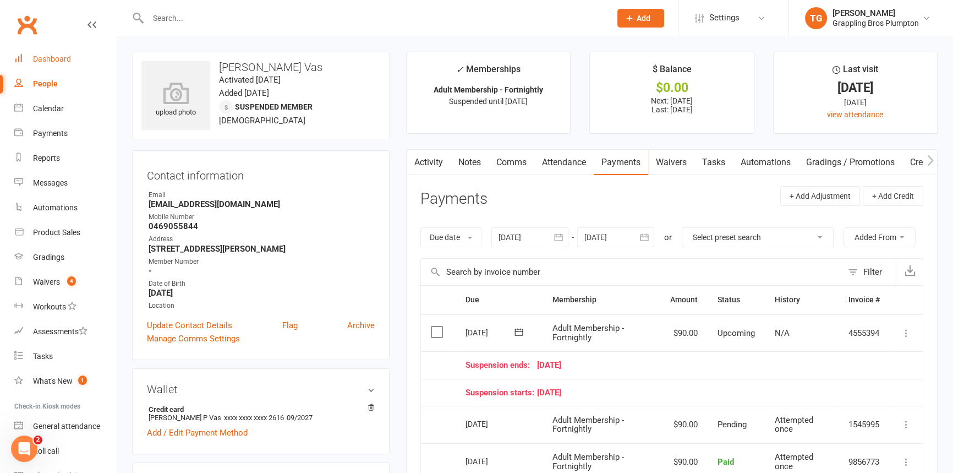
click at [50, 59] on div "Dashboard" at bounding box center [52, 58] width 38 height 9
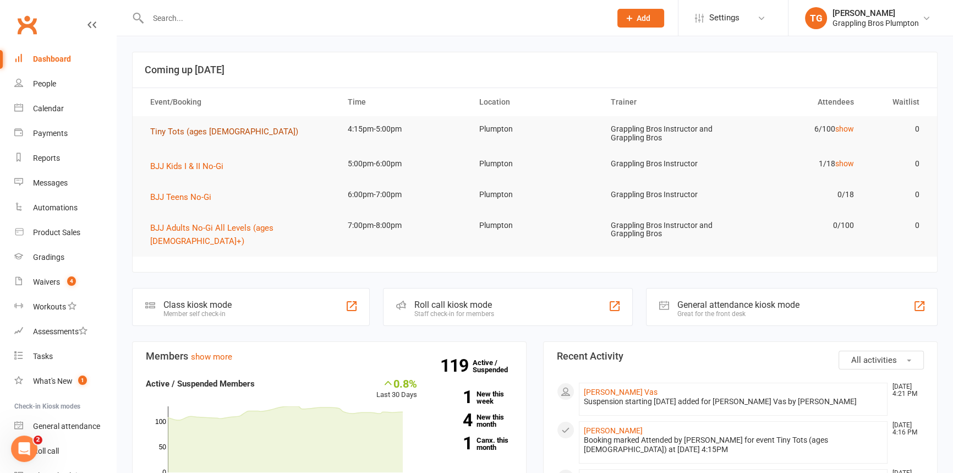
click at [176, 129] on span "Tiny Tots (ages [DEMOGRAPHIC_DATA])" at bounding box center [224, 132] width 148 height 10
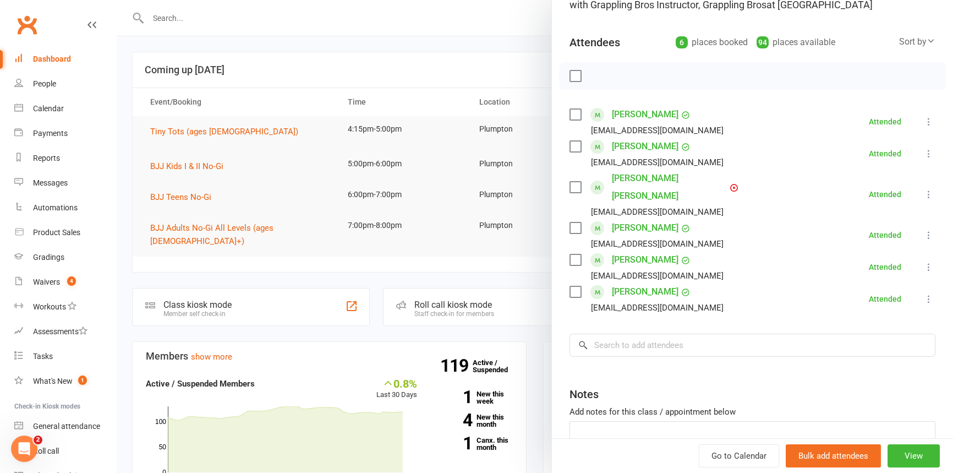
scroll to position [100, 0]
click at [610, 334] on input "search" at bounding box center [753, 344] width 366 height 23
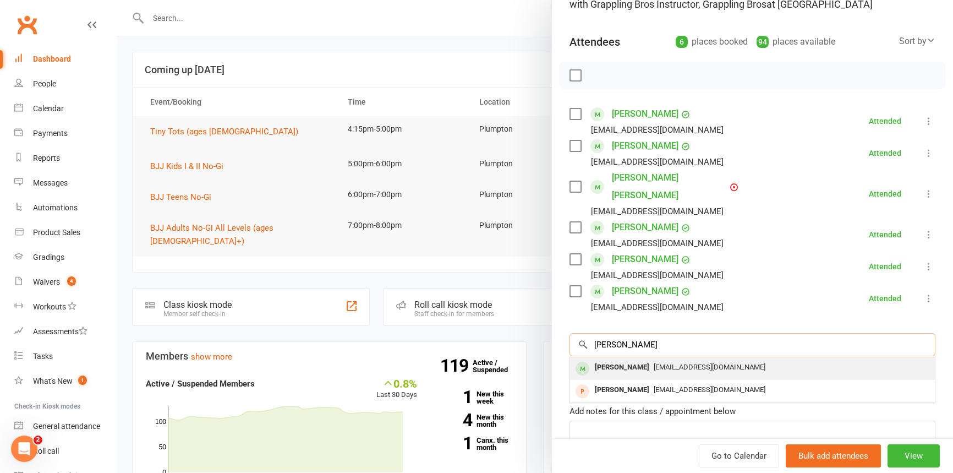
type input "[PERSON_NAME]"
click at [611, 359] on div "[PERSON_NAME]" at bounding box center [622, 367] width 63 height 16
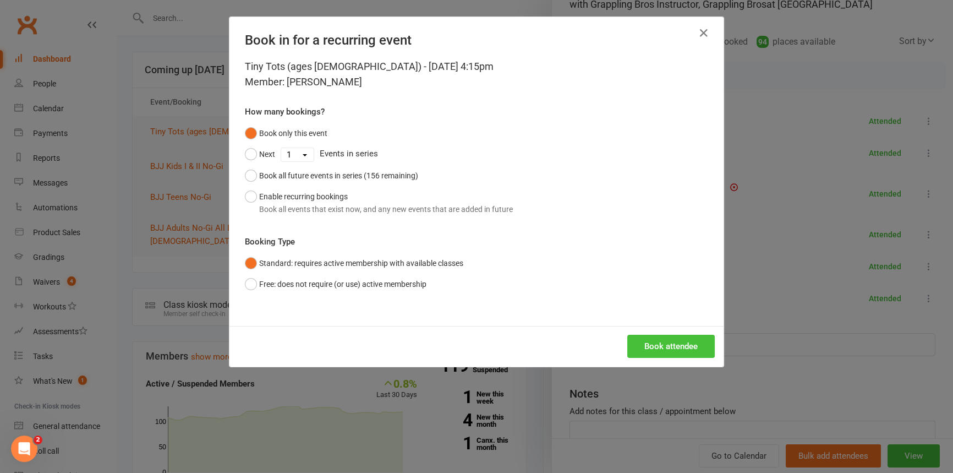
click at [642, 340] on button "Book attendee" at bounding box center [671, 346] width 88 height 23
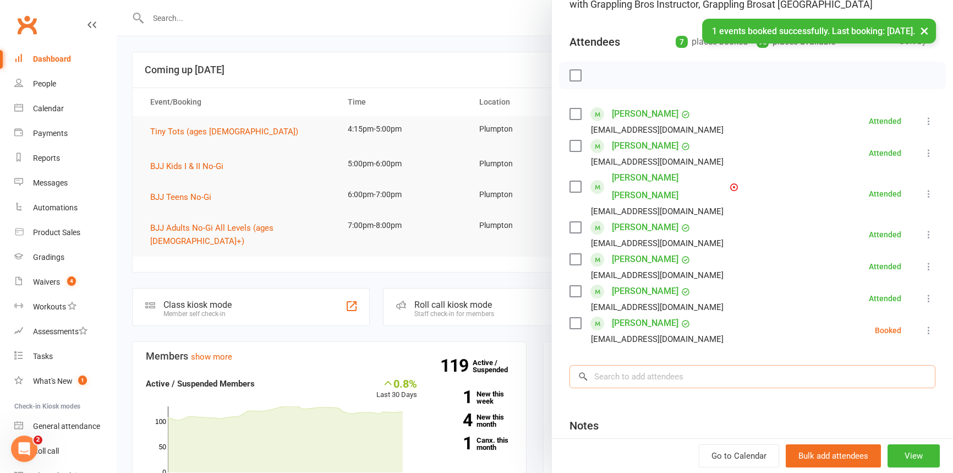
click at [603, 365] on input "search" at bounding box center [753, 376] width 366 height 23
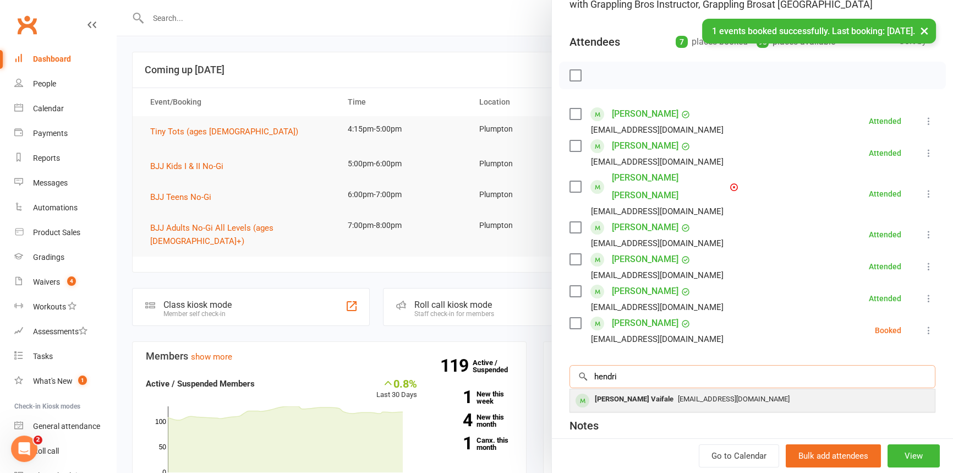
type input "hendri"
click at [608, 391] on div "[PERSON_NAME] Vaifale" at bounding box center [635, 399] width 88 height 16
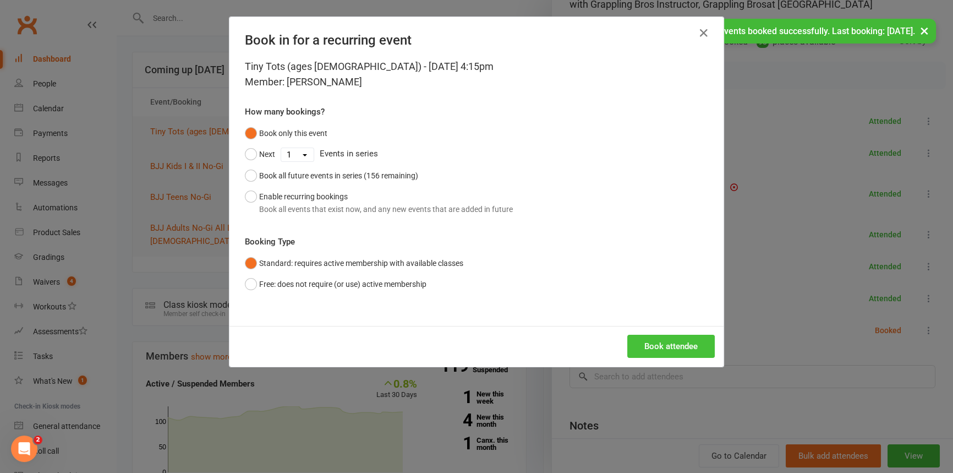
click at [649, 347] on button "Book attendee" at bounding box center [671, 346] width 88 height 23
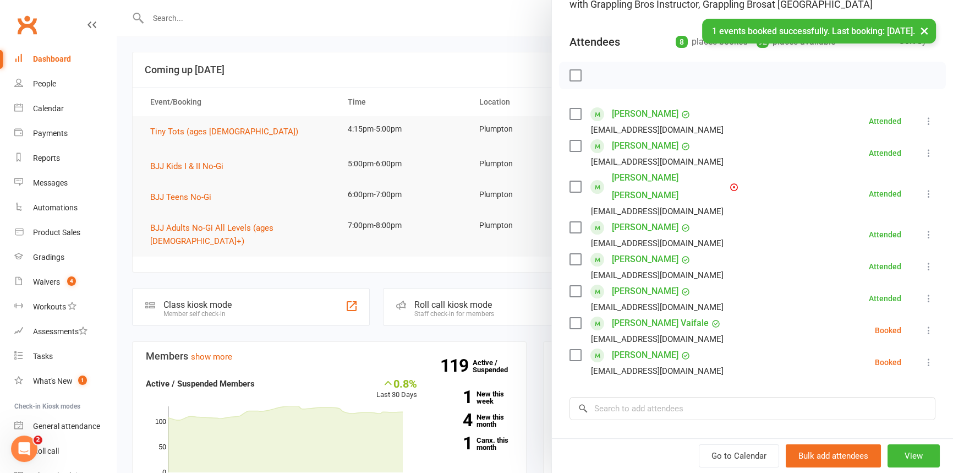
click at [924, 325] on icon at bounding box center [929, 330] width 11 height 11
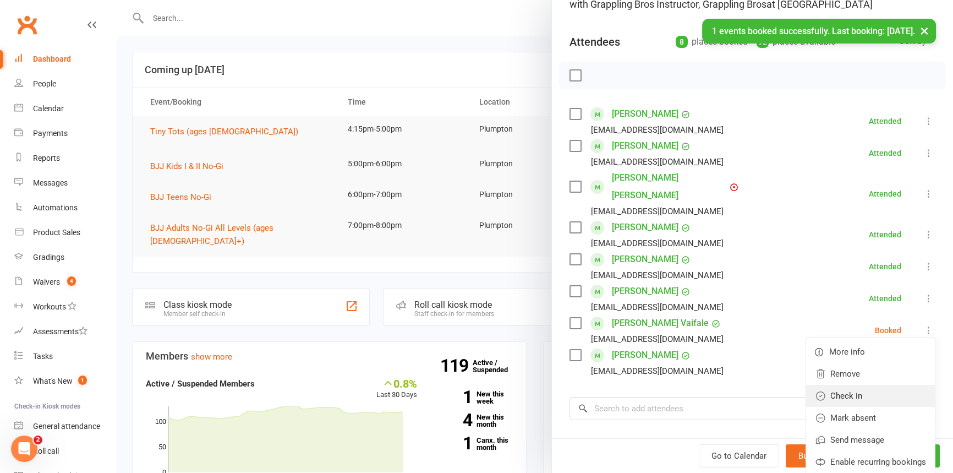
click at [848, 385] on link "Check in" at bounding box center [870, 396] width 129 height 22
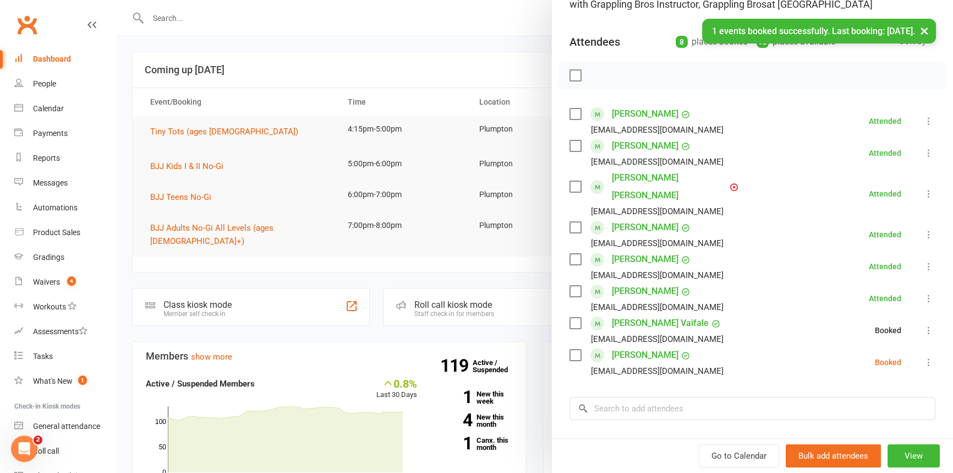
click at [924, 357] on icon at bounding box center [929, 362] width 11 height 11
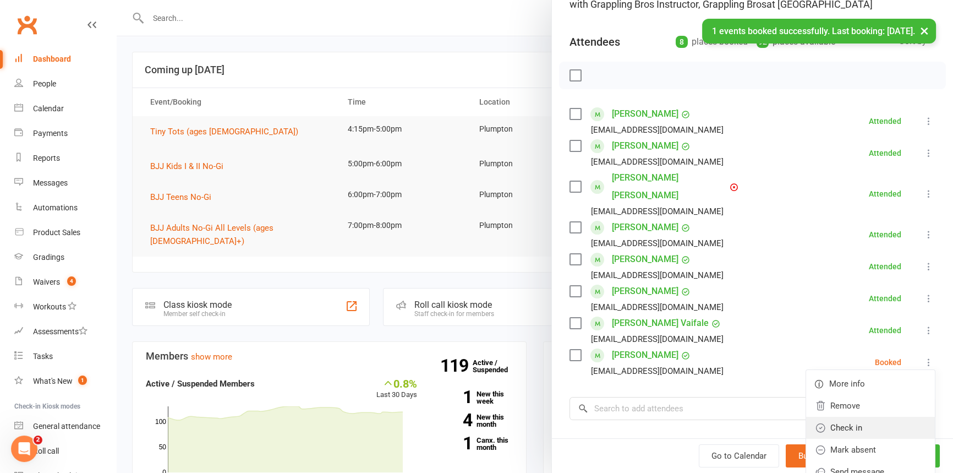
click at [828, 417] on link "Check in" at bounding box center [870, 428] width 129 height 22
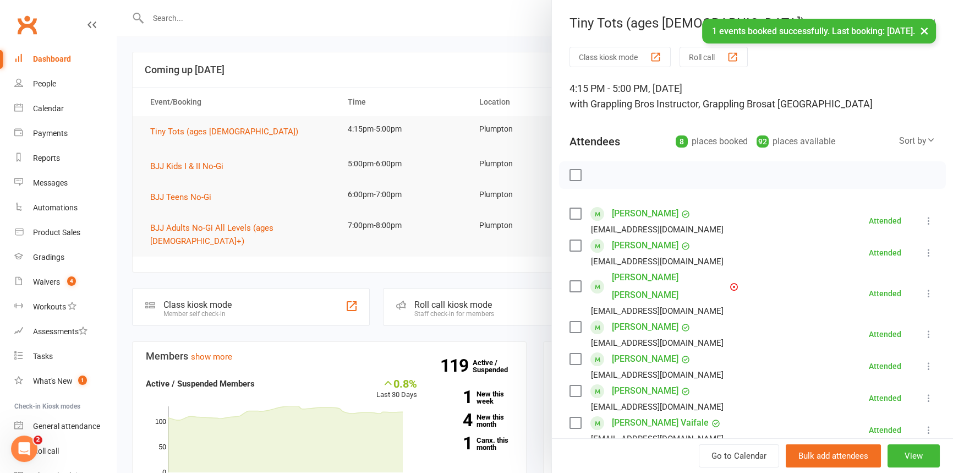
scroll to position [0, 0]
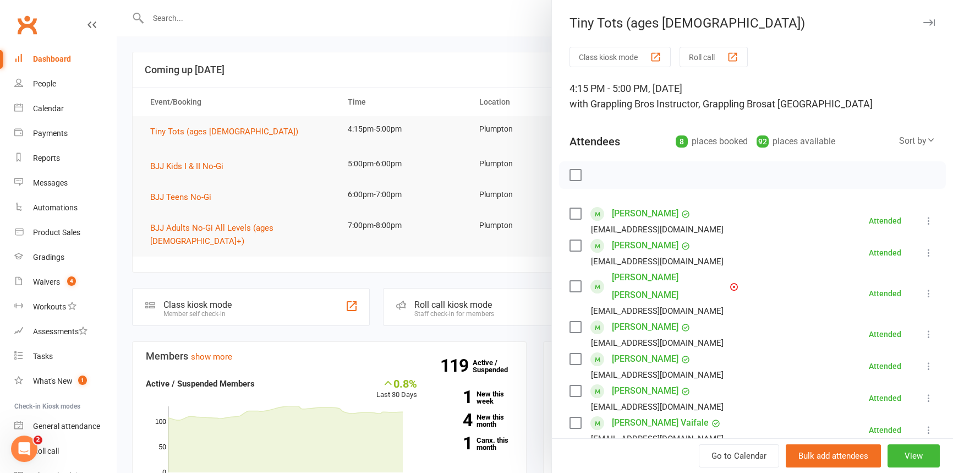
click at [924, 24] on icon "button" at bounding box center [930, 22] width 12 height 7
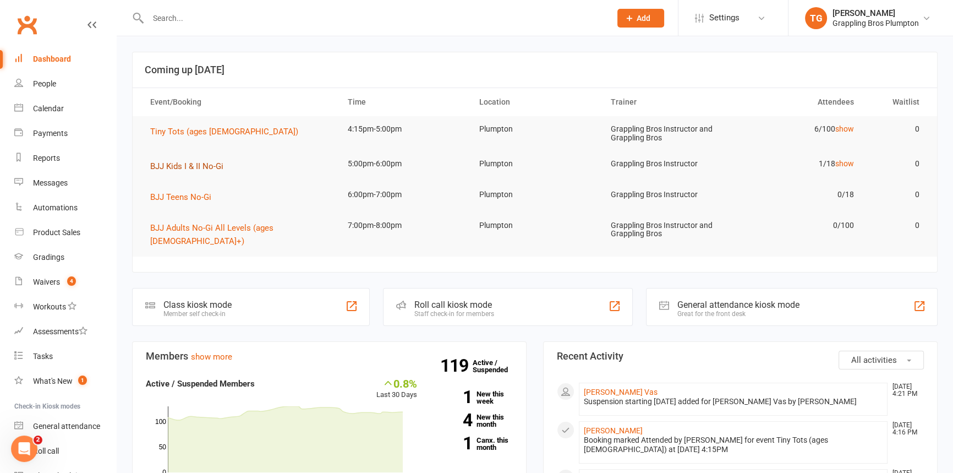
click at [164, 165] on span "BJJ Kids I & II No-Gi" at bounding box center [186, 166] width 73 height 10
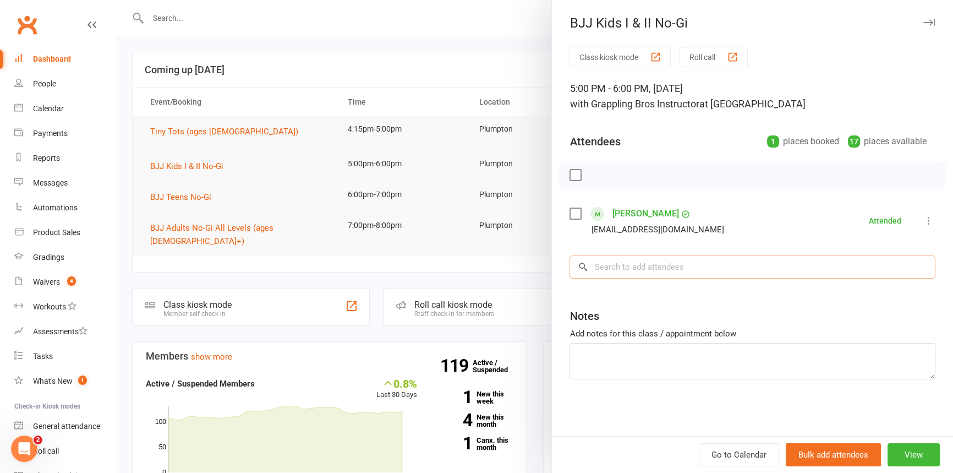
click at [625, 272] on input "search" at bounding box center [753, 266] width 366 height 23
click at [922, 18] on button "button" at bounding box center [928, 22] width 13 height 13
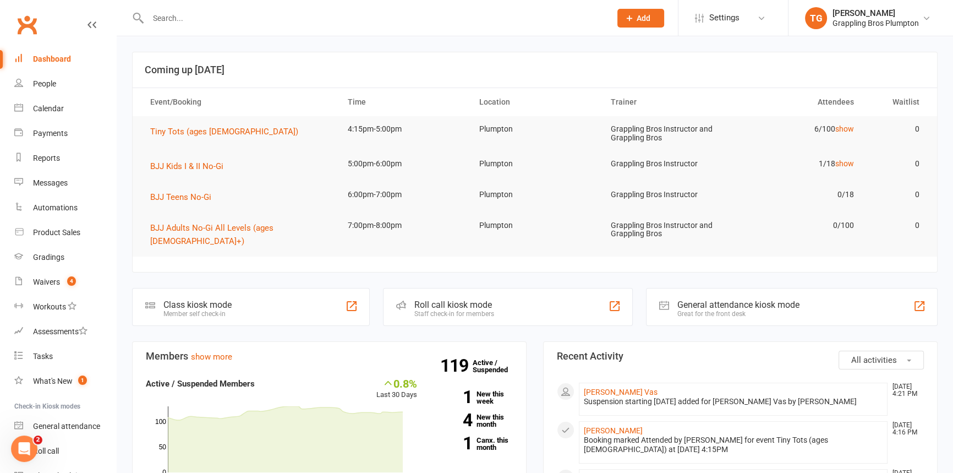
click at [184, 23] on input "text" at bounding box center [374, 17] width 458 height 15
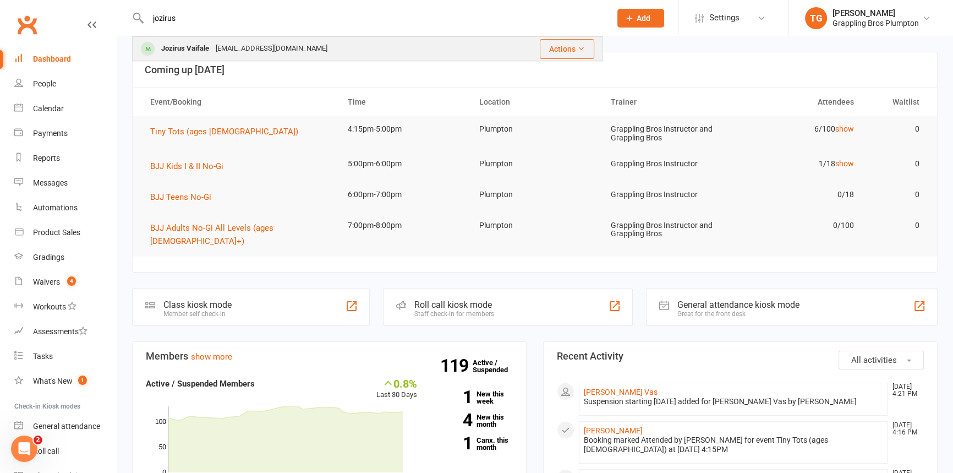
type input "jozirus"
click at [182, 48] on div "Jozirus Vaifale" at bounding box center [185, 49] width 54 height 16
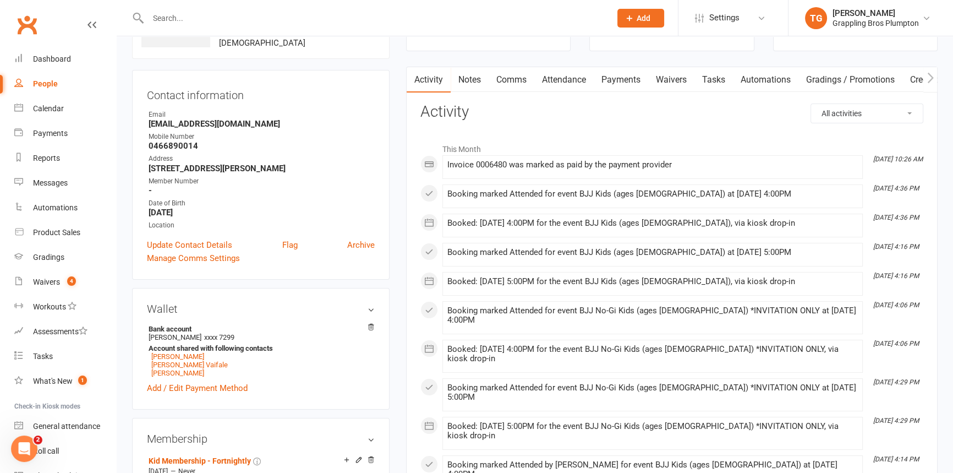
scroll to position [88, 0]
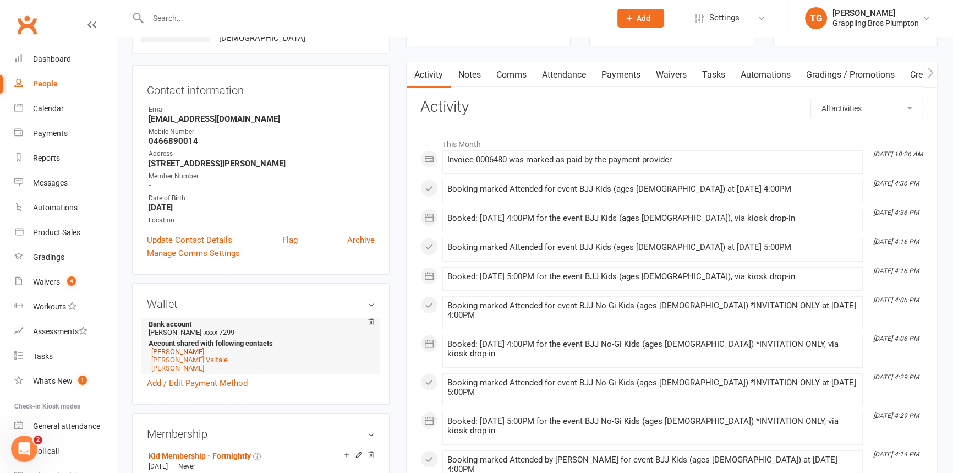
click at [167, 353] on link "[PERSON_NAME]" at bounding box center [177, 351] width 53 height 8
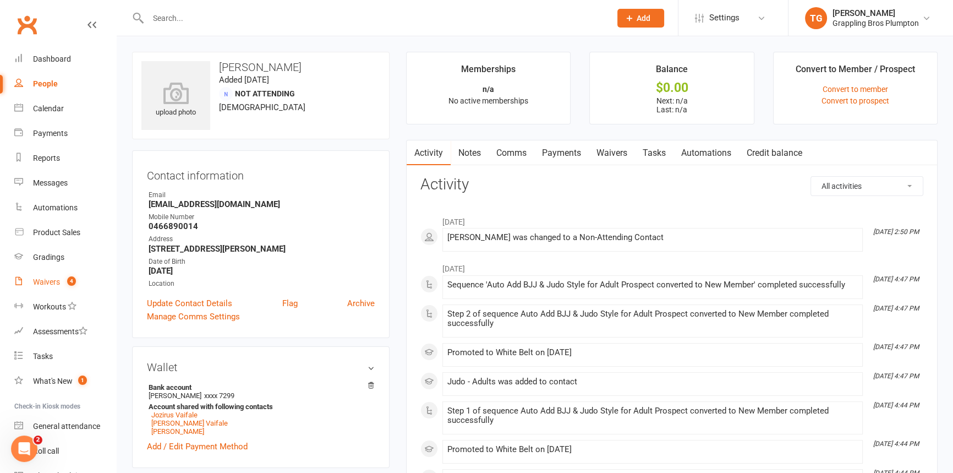
click at [40, 283] on div "Waivers" at bounding box center [46, 281] width 27 height 9
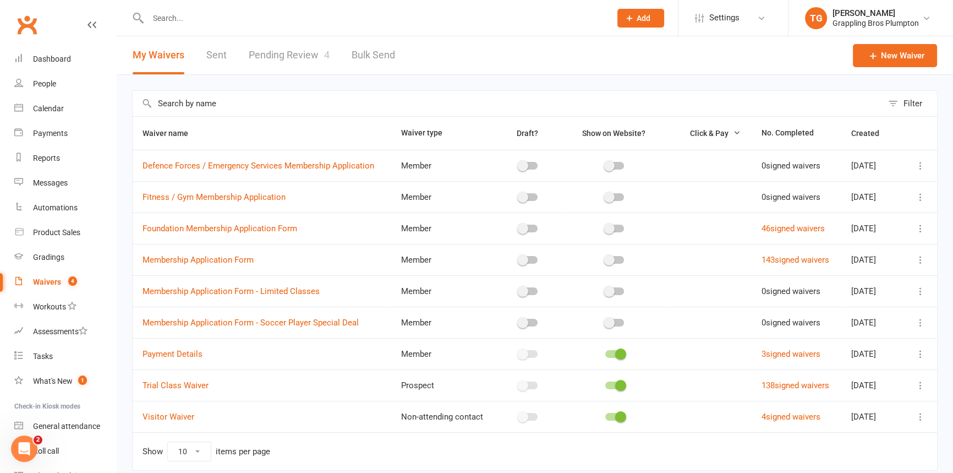
click at [275, 55] on link "Pending Review 4" at bounding box center [289, 55] width 81 height 38
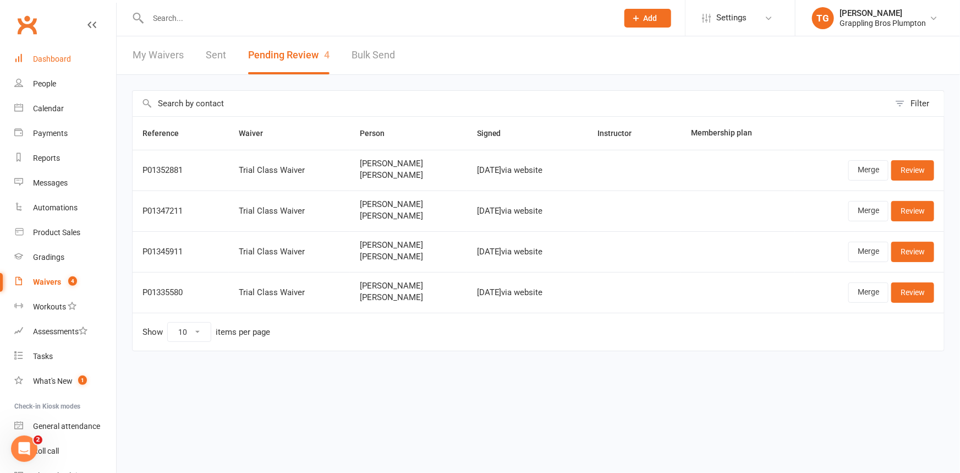
click at [50, 55] on div "Dashboard" at bounding box center [52, 58] width 38 height 9
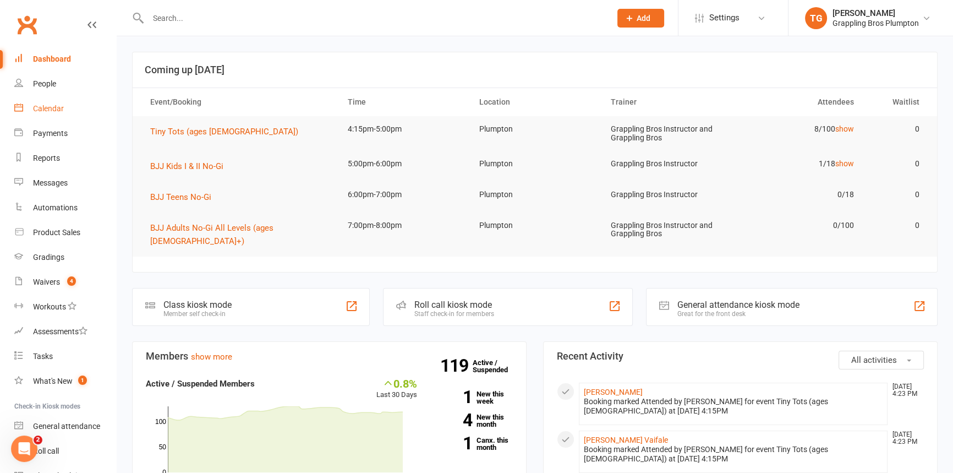
click at [49, 110] on div "Calendar" at bounding box center [48, 108] width 31 height 9
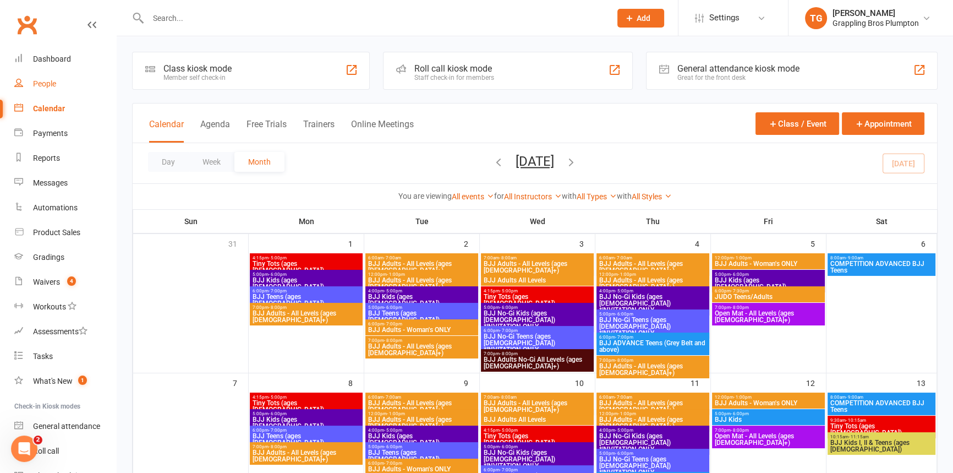
click at [52, 85] on div "People" at bounding box center [44, 83] width 23 height 9
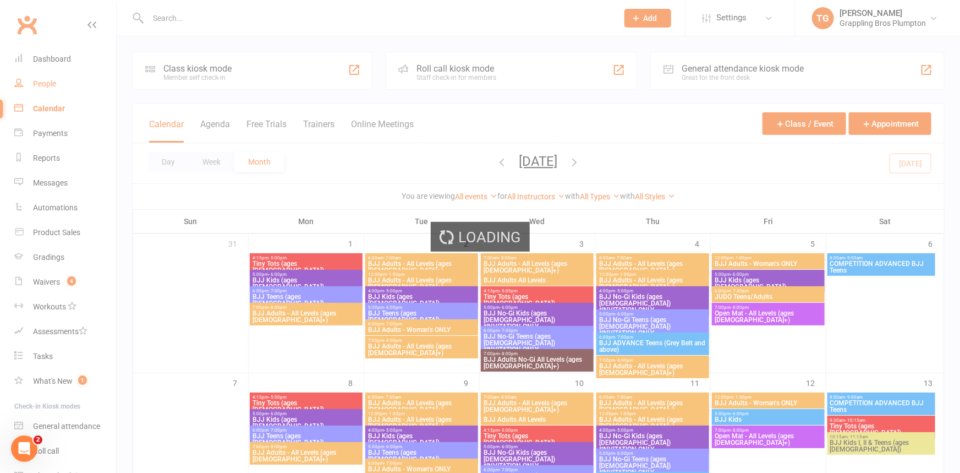
select select "100"
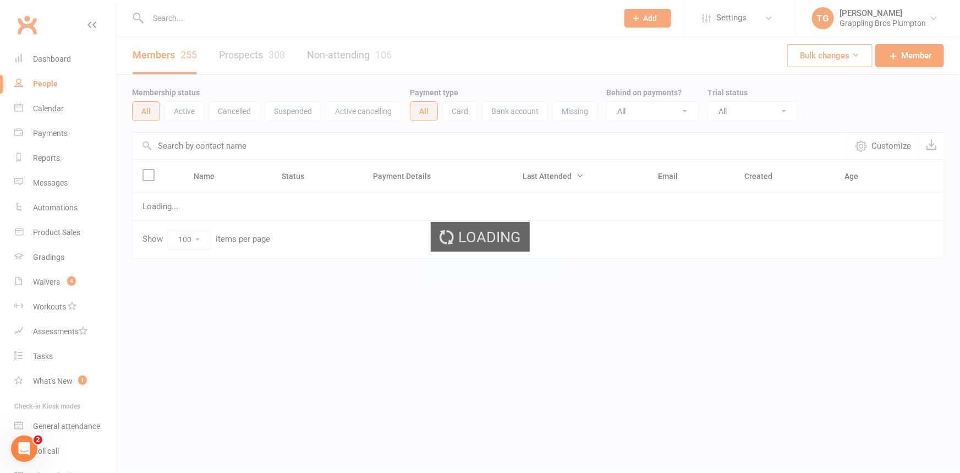
click at [182, 14] on div "Loading" at bounding box center [480, 236] width 960 height 473
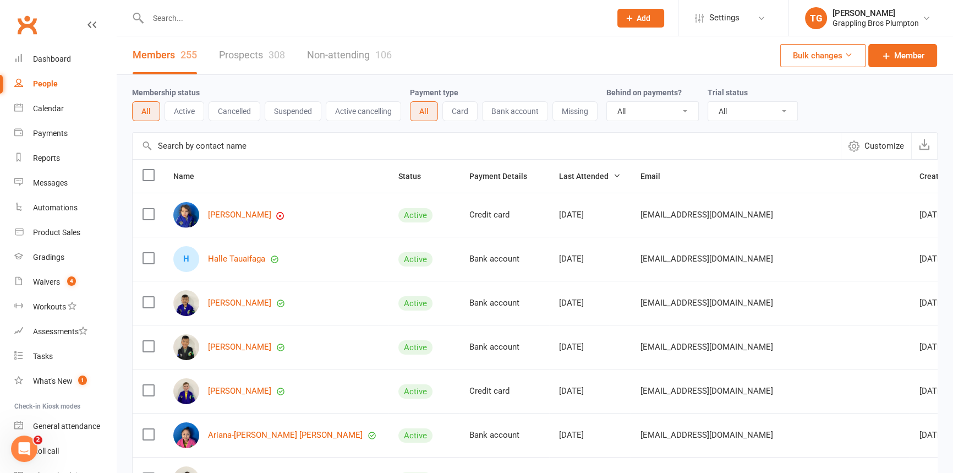
click at [172, 17] on input "text" at bounding box center [374, 17] width 458 height 15
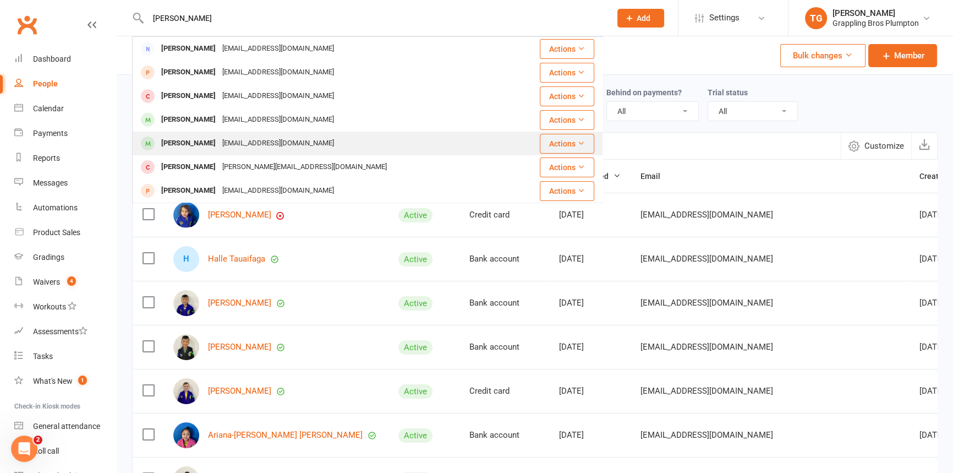
type input "[PERSON_NAME]"
click at [183, 143] on div "[PERSON_NAME]" at bounding box center [188, 143] width 61 height 16
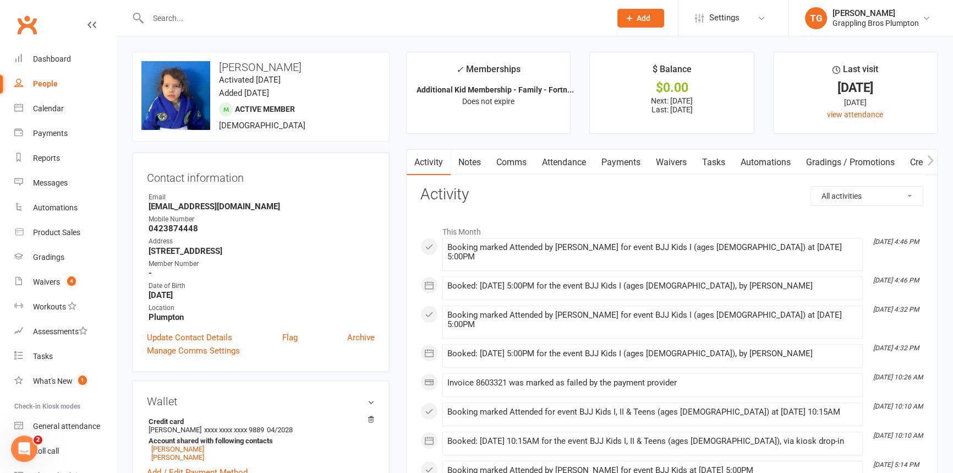
click at [622, 161] on link "Payments" at bounding box center [621, 162] width 54 height 25
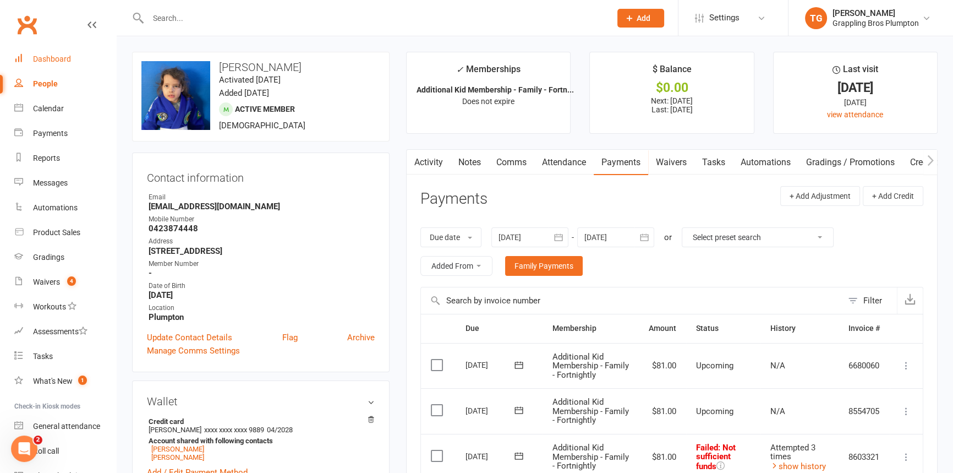
click at [47, 56] on div "Dashboard" at bounding box center [52, 58] width 38 height 9
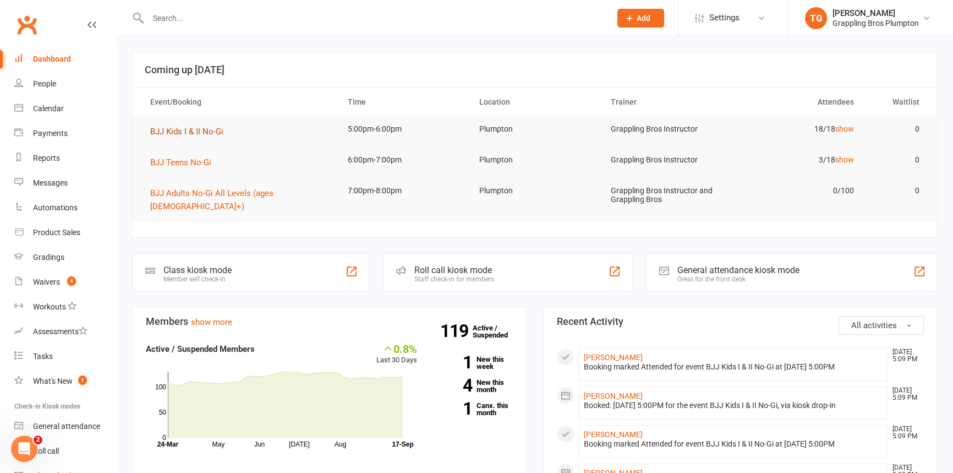
click at [177, 129] on span "BJJ Kids I & II No-Gi" at bounding box center [186, 132] width 73 height 10
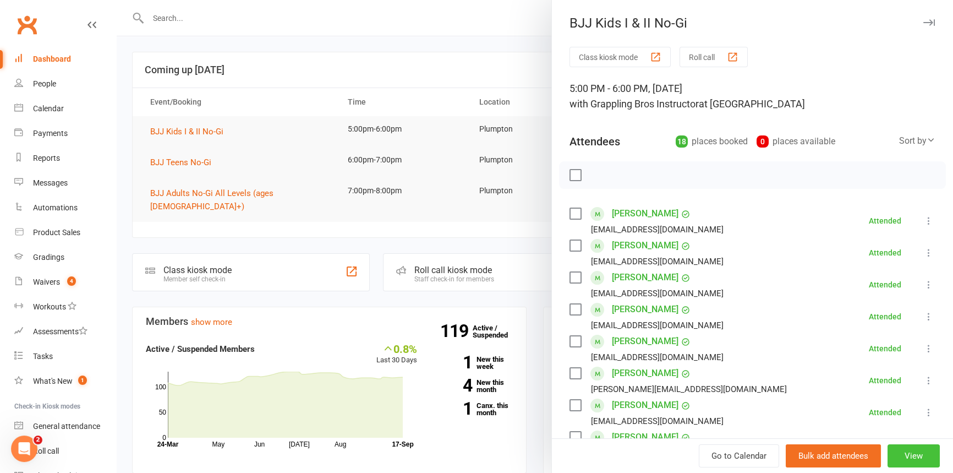
click at [894, 455] on button "View" at bounding box center [914, 455] width 52 height 23
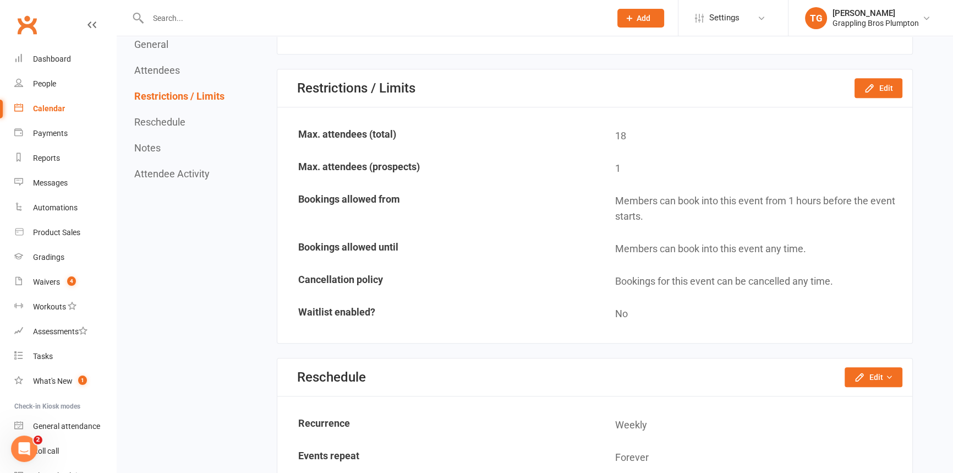
scroll to position [1200, 0]
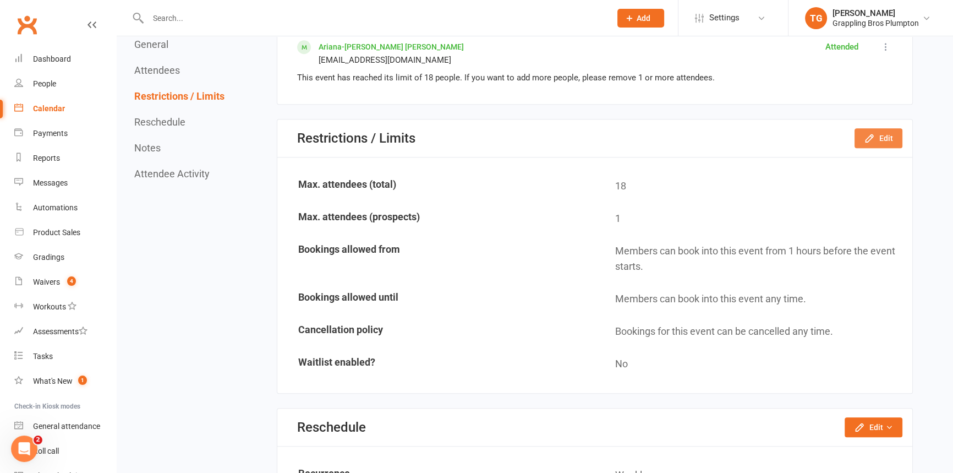
click at [888, 138] on button "Edit" at bounding box center [879, 138] width 48 height 20
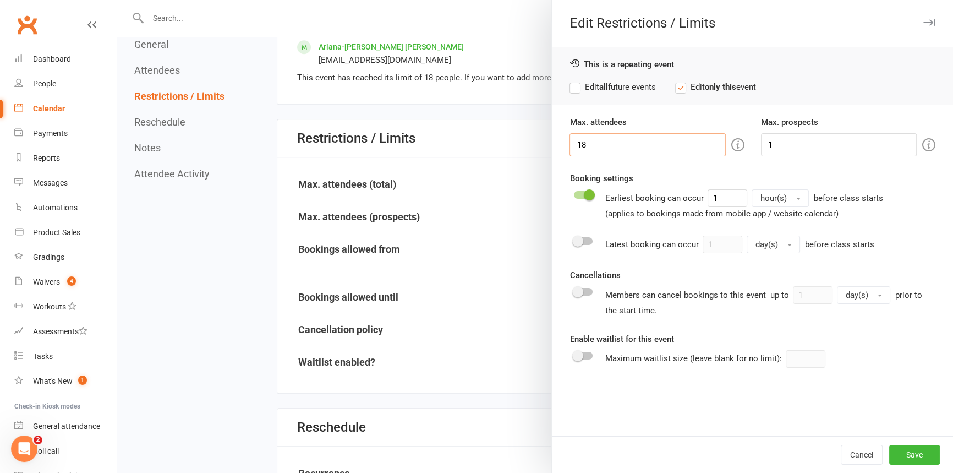
drag, startPoint x: 598, startPoint y: 141, endPoint x: 531, endPoint y: 149, distance: 68.2
click at [531, 0] on div "Edit Restrictions / Limits This is a repeating event Edit all future events Edi…" at bounding box center [535, 0] width 837 height 0
type input "20"
type input "2"
click at [904, 456] on button "Save" at bounding box center [914, 455] width 51 height 20
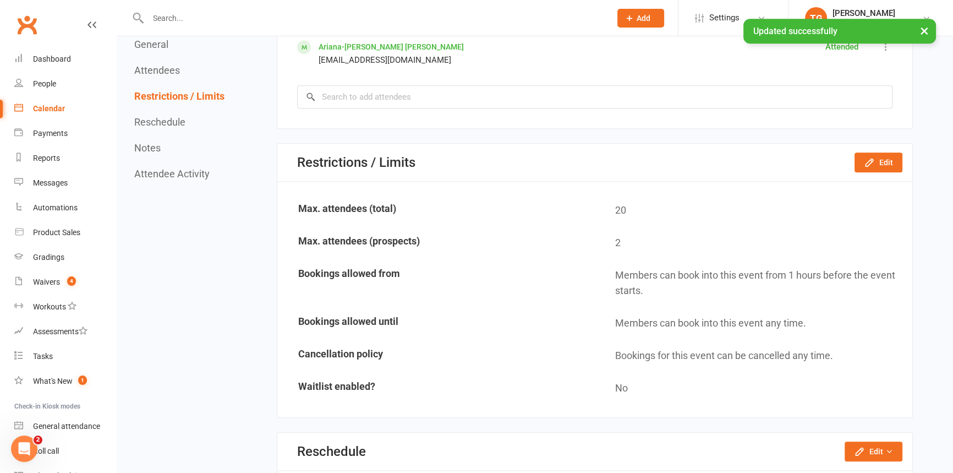
click at [43, 109] on div "Calendar" at bounding box center [49, 108] width 32 height 9
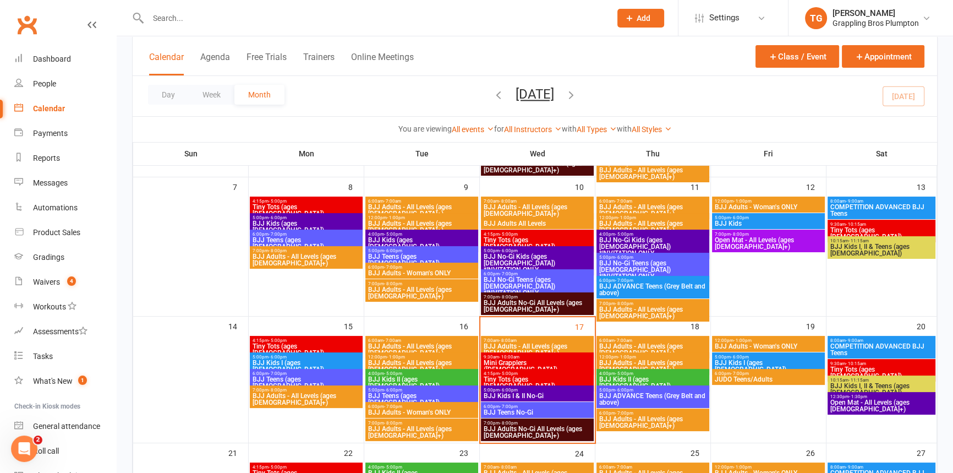
scroll to position [325, 0]
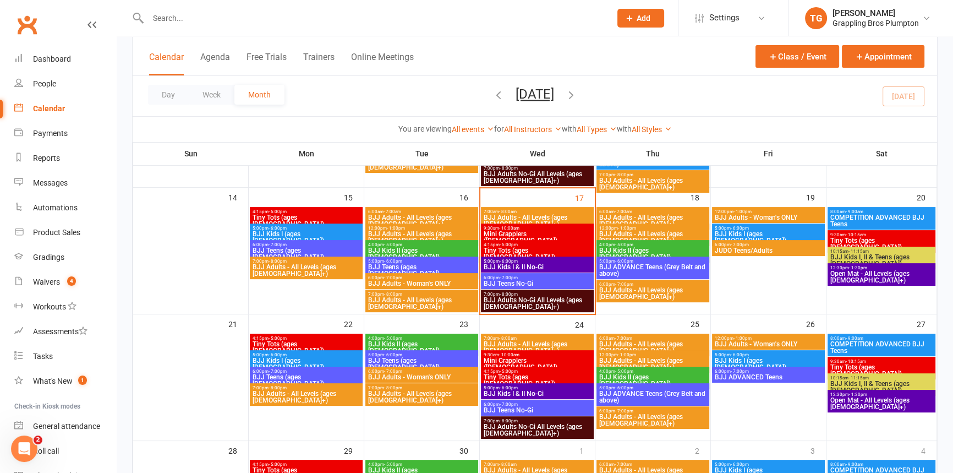
click at [499, 269] on span "BJJ Kids I & II No-Gi" at bounding box center [537, 267] width 108 height 7
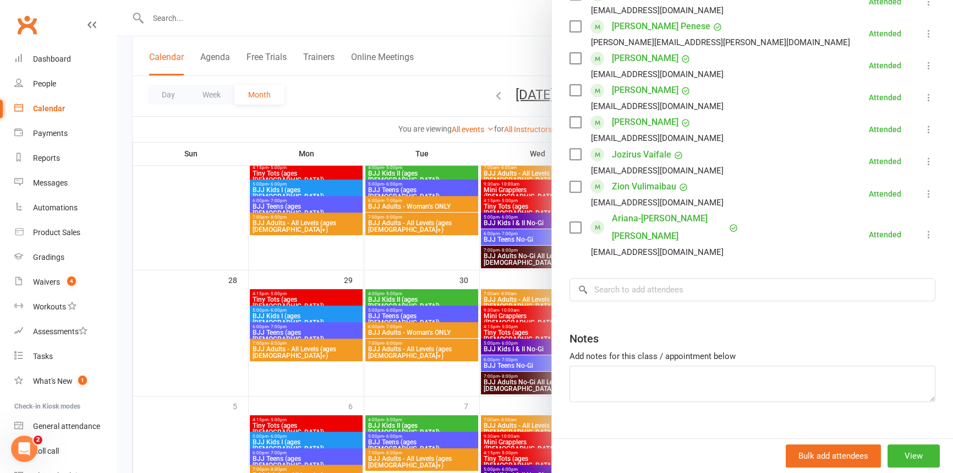
scroll to position [512, 0]
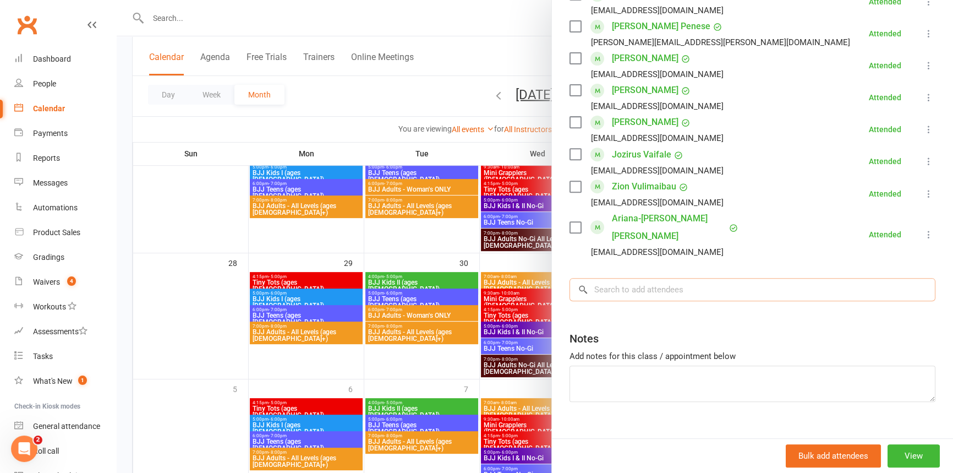
click at [600, 278] on input "search" at bounding box center [753, 289] width 366 height 23
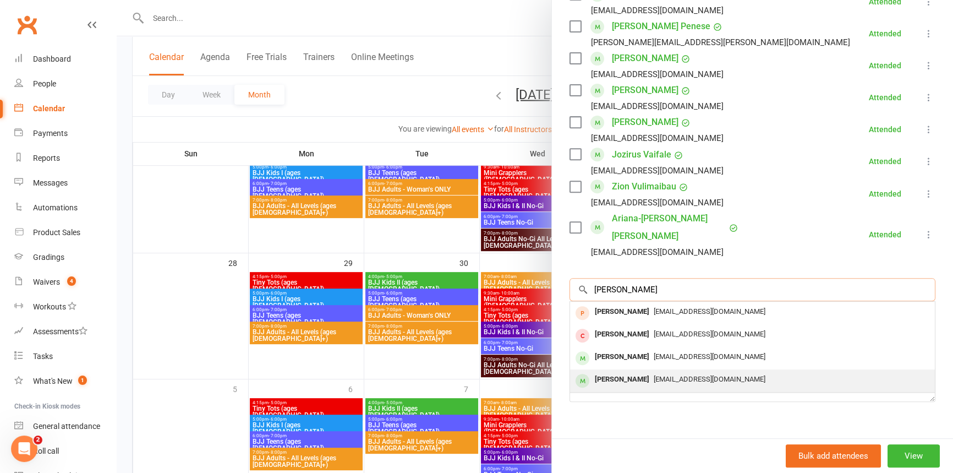
type input "[PERSON_NAME]"
click at [605, 372] on div "[PERSON_NAME]" at bounding box center [622, 380] width 63 height 16
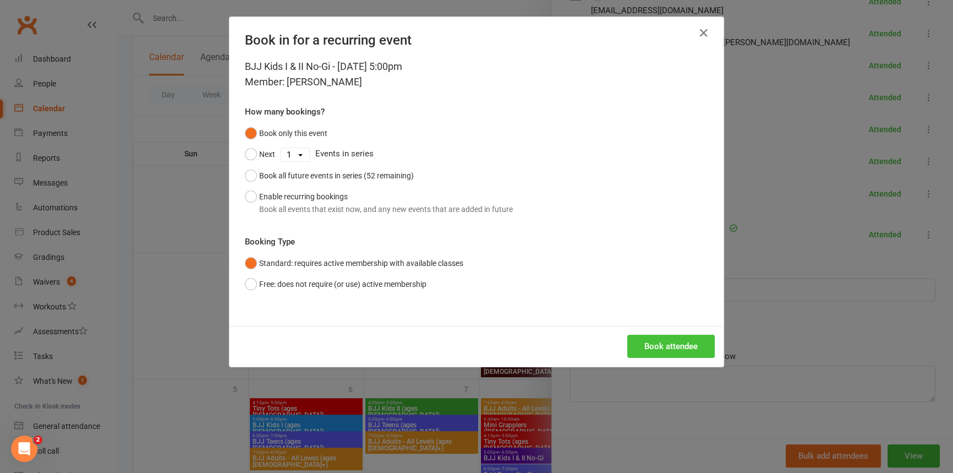
click at [649, 343] on button "Book attendee" at bounding box center [671, 346] width 88 height 23
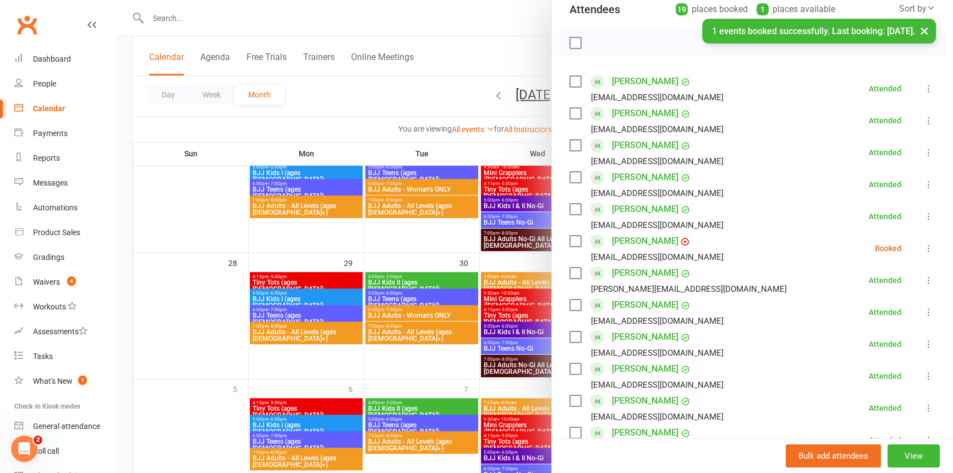
scroll to position [83, 0]
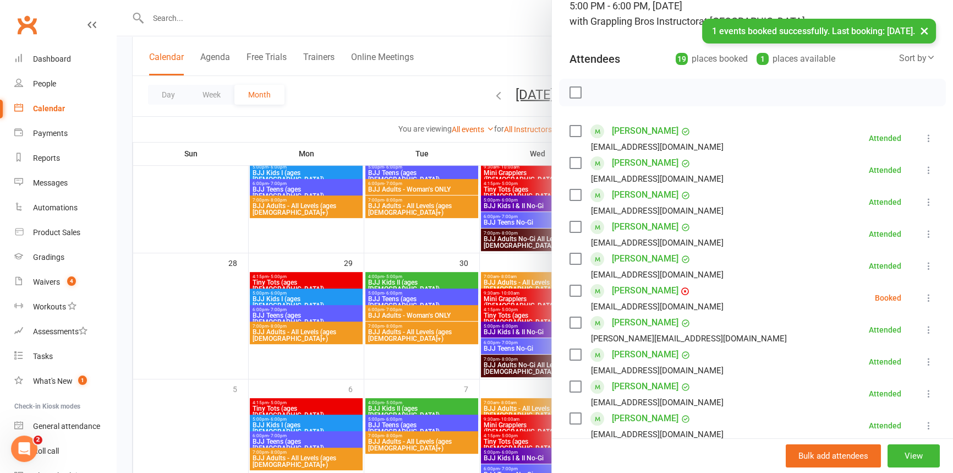
click at [924, 299] on icon at bounding box center [929, 297] width 11 height 11
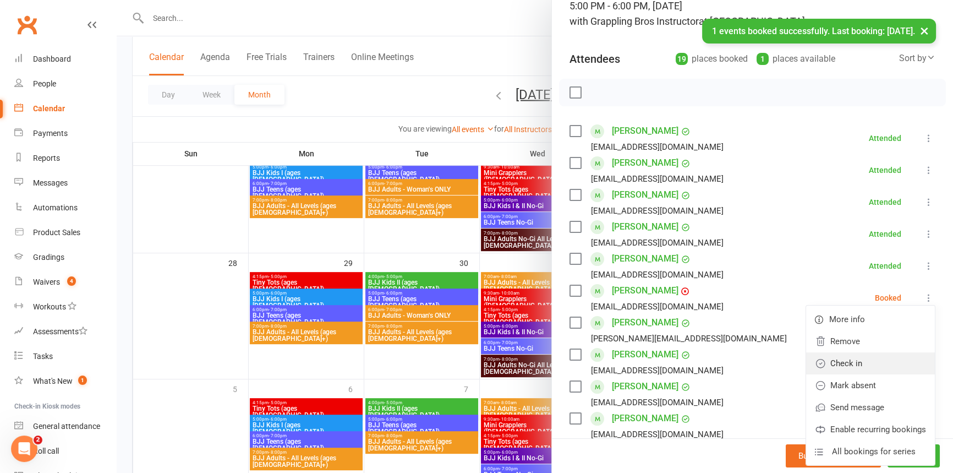
click at [837, 363] on link "Check in" at bounding box center [870, 363] width 129 height 22
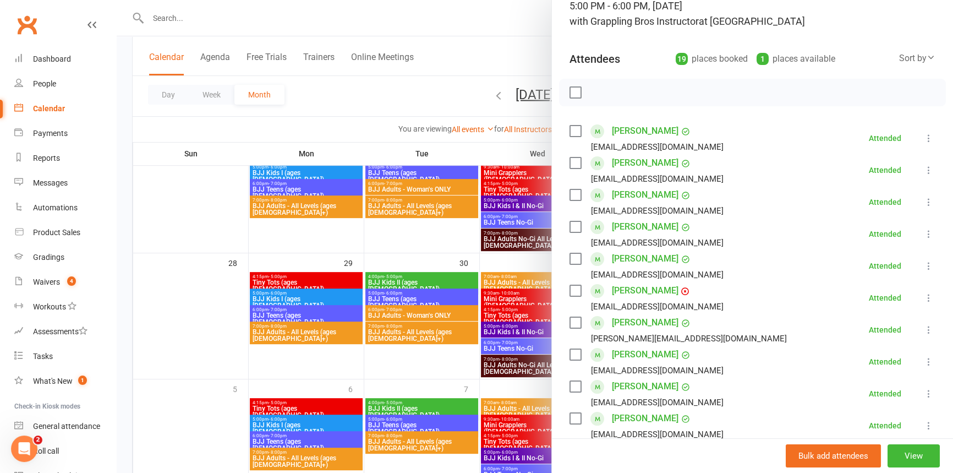
click at [900, 60] on div "Sort by" at bounding box center [917, 58] width 36 height 14
click at [859, 105] on link "First name" at bounding box center [880, 103] width 109 height 22
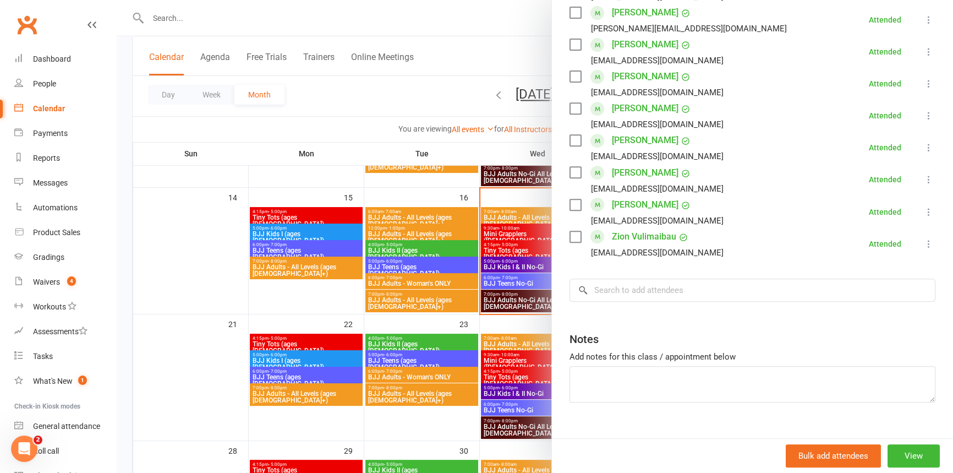
scroll to position [570, 0]
drag, startPoint x: 624, startPoint y: 267, endPoint x: 619, endPoint y: 265, distance: 5.7
click at [624, 278] on input "search" at bounding box center [753, 289] width 366 height 23
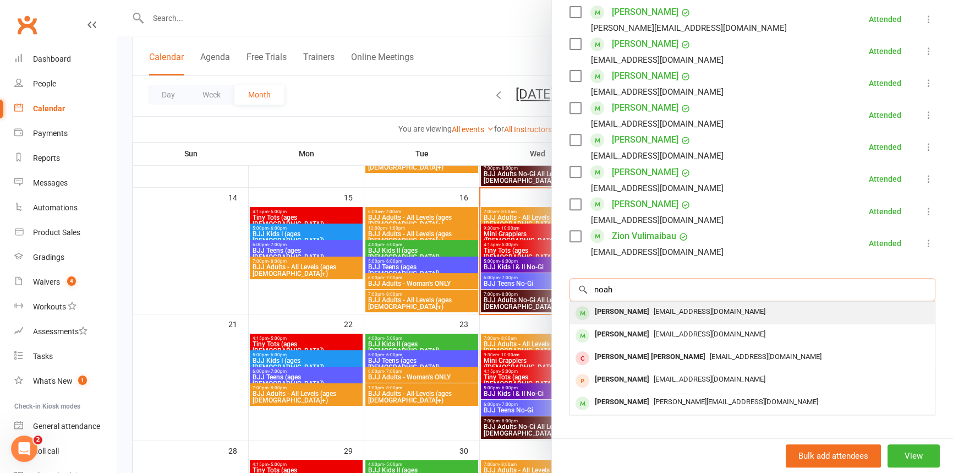
type input "noah"
click at [623, 304] on div "[PERSON_NAME]" at bounding box center [622, 312] width 63 height 16
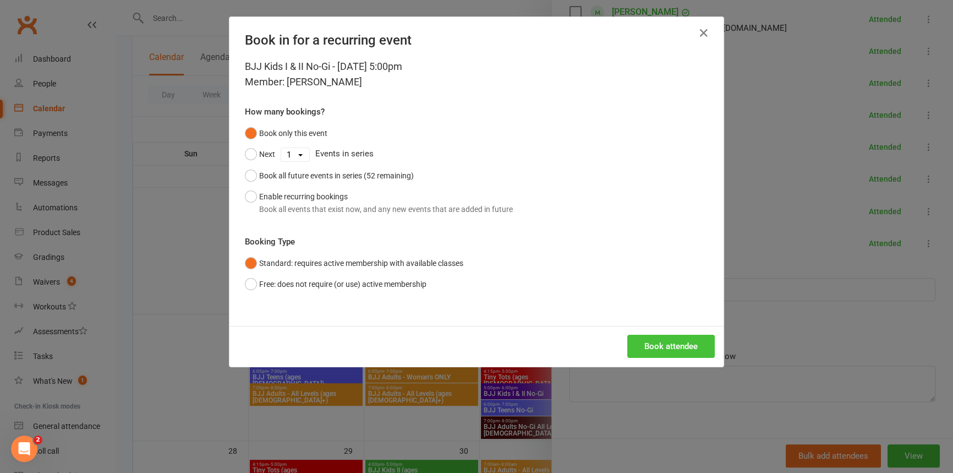
click at [658, 347] on button "Book attendee" at bounding box center [671, 346] width 88 height 23
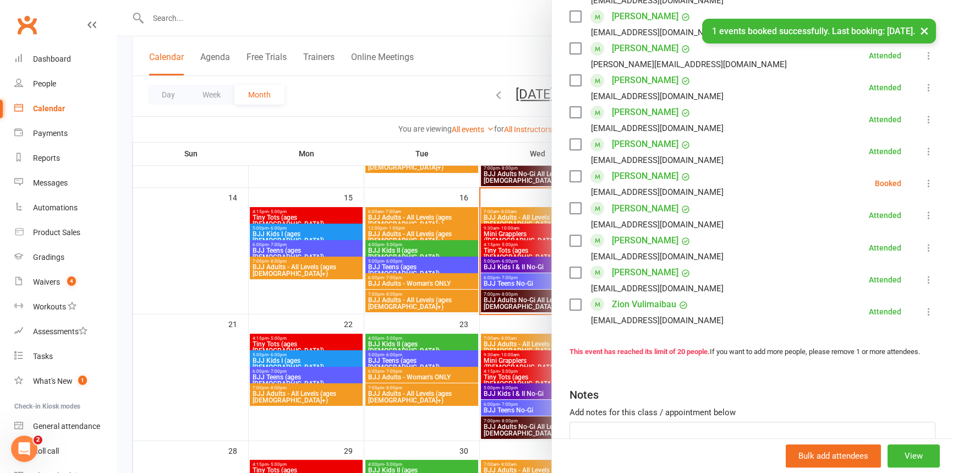
scroll to position [520, 0]
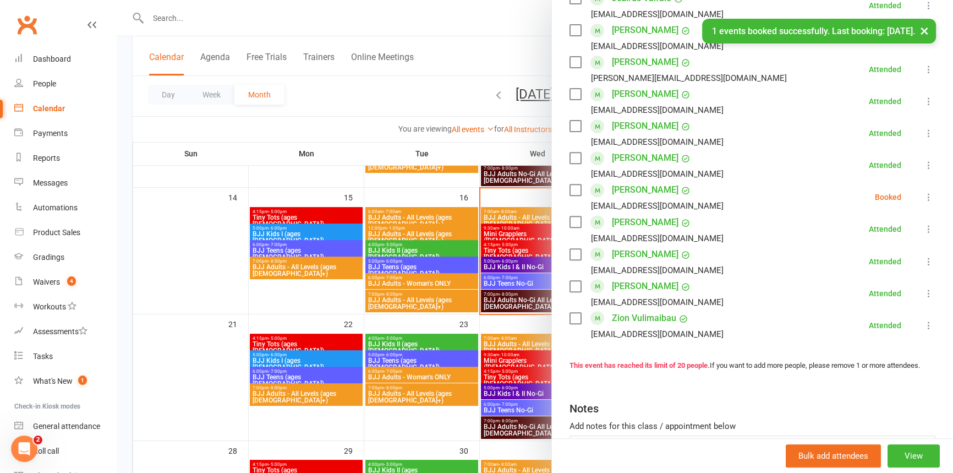
click at [924, 192] on icon at bounding box center [929, 197] width 11 height 11
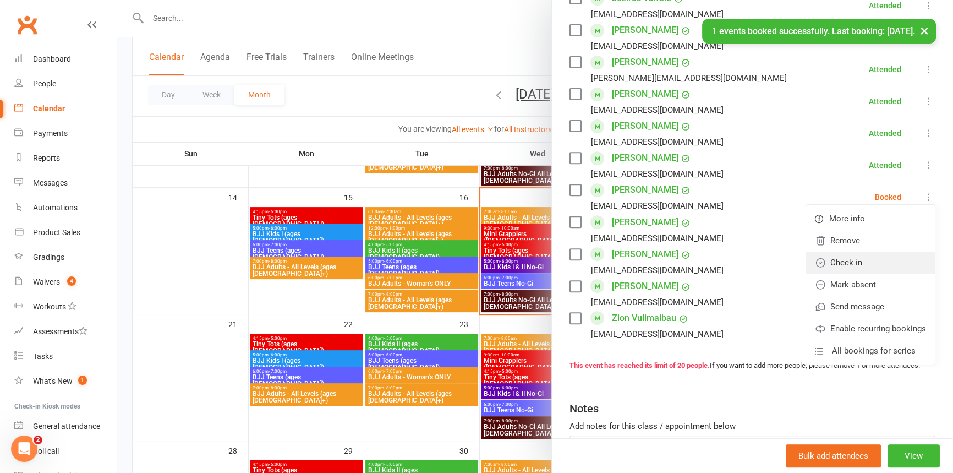
click at [840, 252] on link "Check in" at bounding box center [870, 263] width 129 height 22
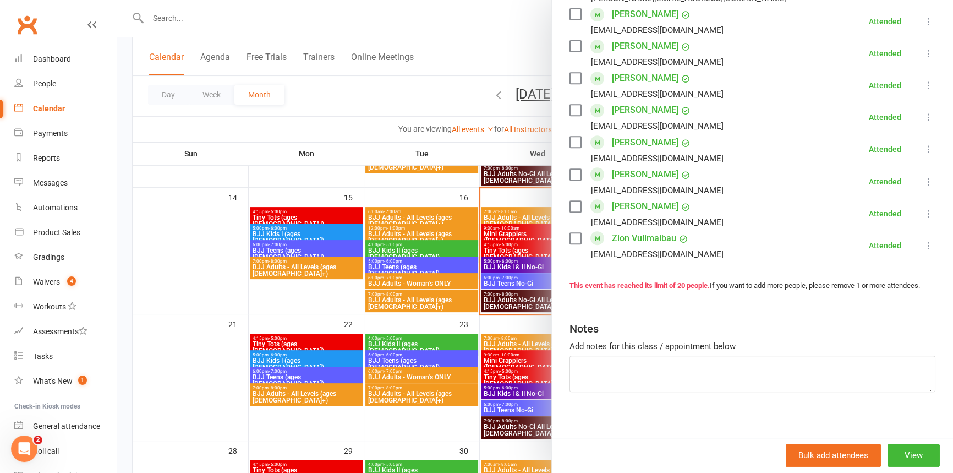
scroll to position [602, 0]
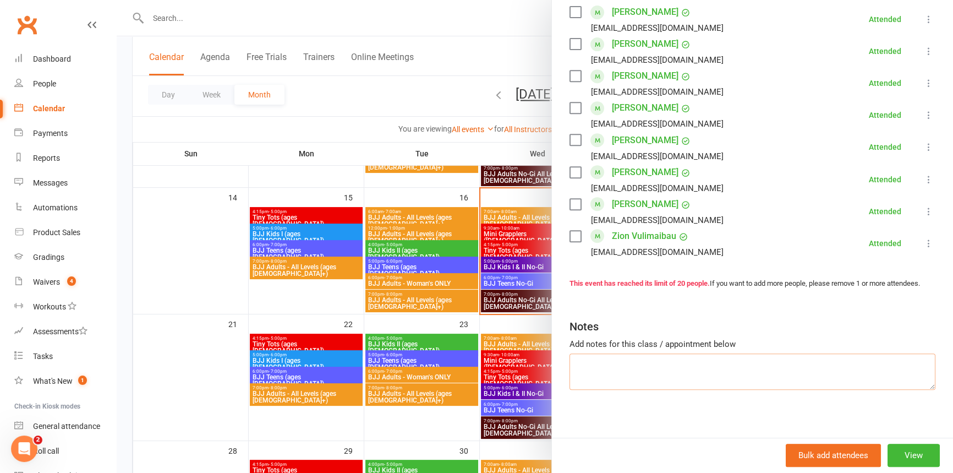
click at [613, 359] on textarea at bounding box center [753, 371] width 366 height 36
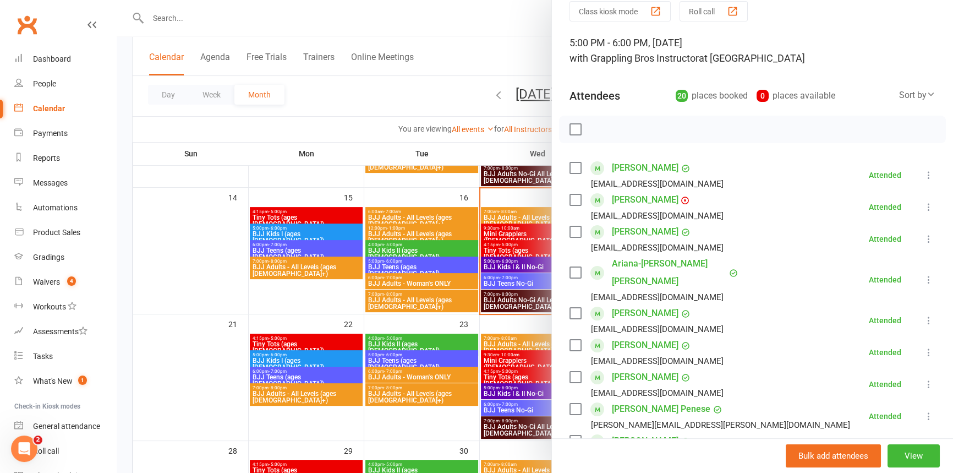
scroll to position [0, 0]
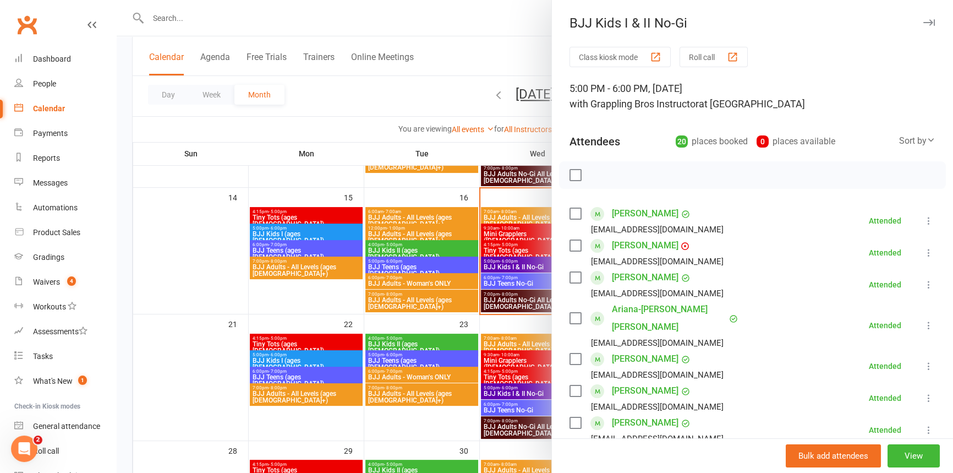
click at [608, 172] on div at bounding box center [752, 175] width 387 height 28
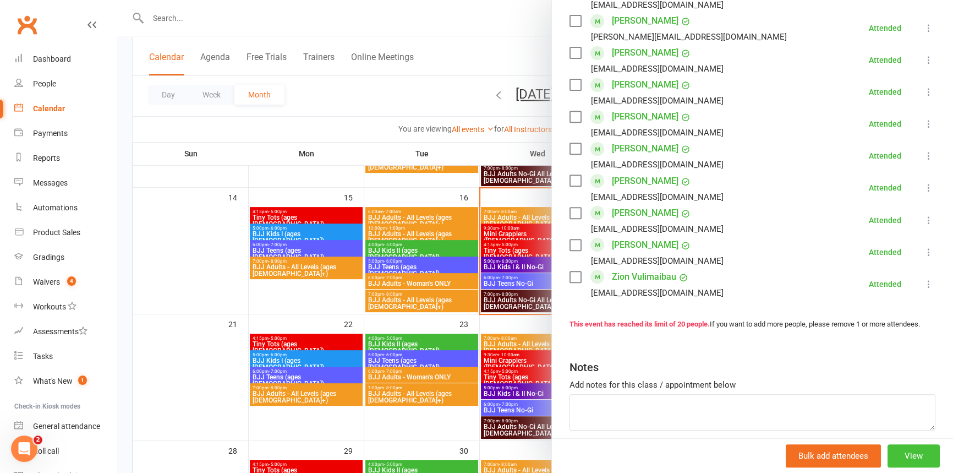
scroll to position [602, 0]
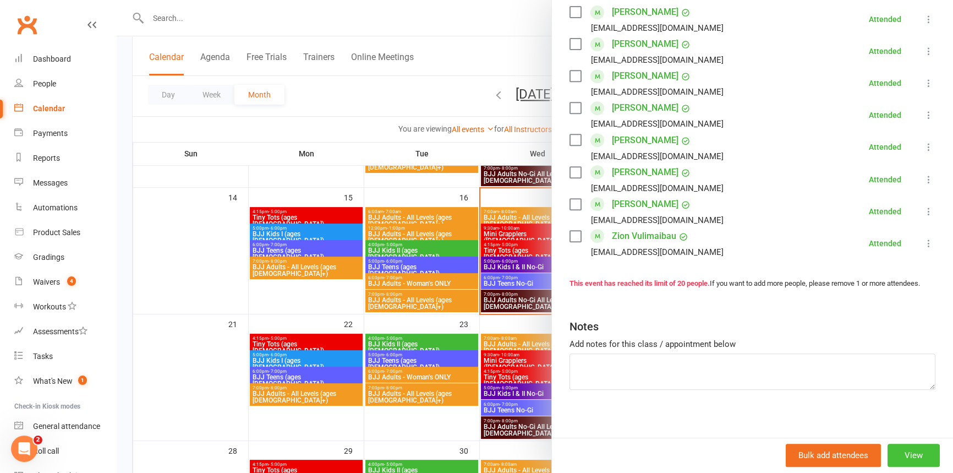
click at [901, 457] on button "View" at bounding box center [914, 455] width 52 height 23
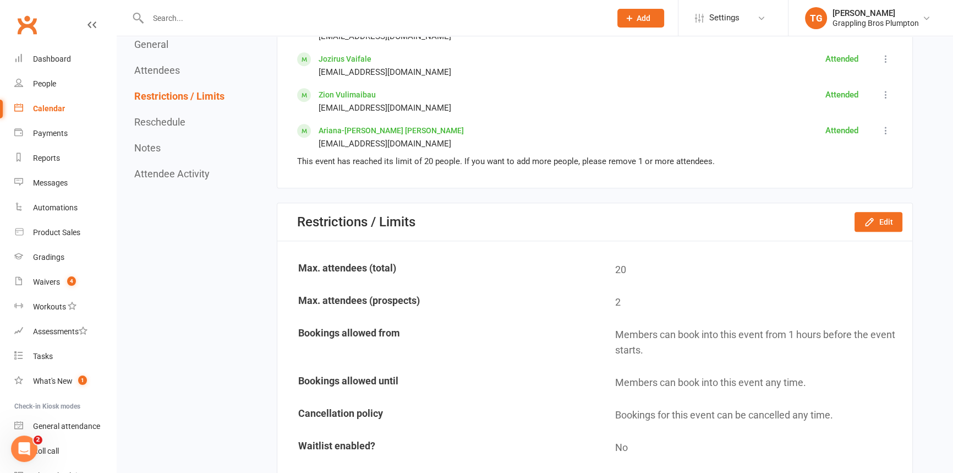
scroll to position [1200, 0]
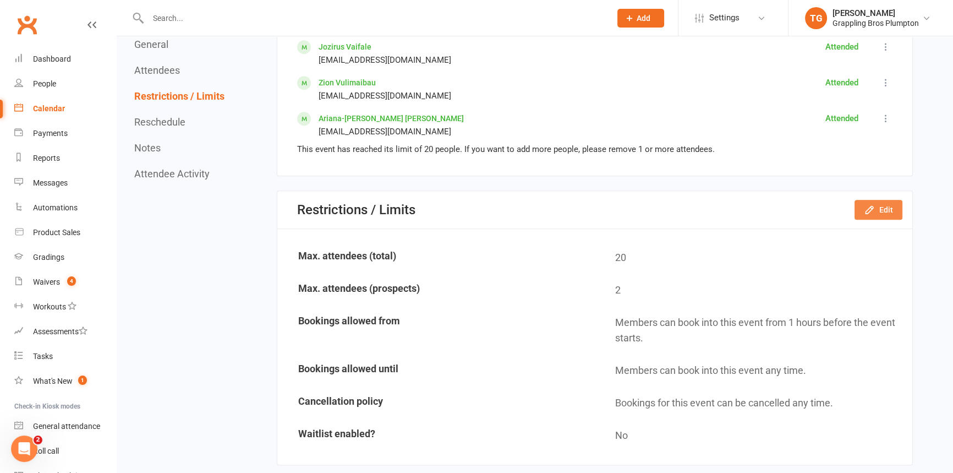
click at [870, 208] on icon "button" at bounding box center [869, 209] width 11 height 11
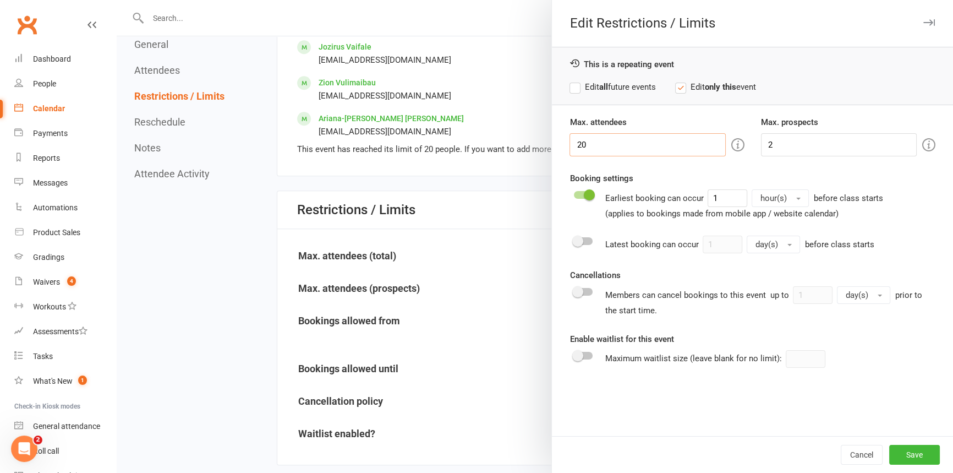
drag, startPoint x: 601, startPoint y: 144, endPoint x: 468, endPoint y: 151, distance: 133.4
click at [468, 0] on div "Edit Restrictions / Limits This is a repeating event Edit all future events Edi…" at bounding box center [535, 0] width 837 height 0
type input "22"
click at [906, 453] on button "Save" at bounding box center [914, 455] width 51 height 20
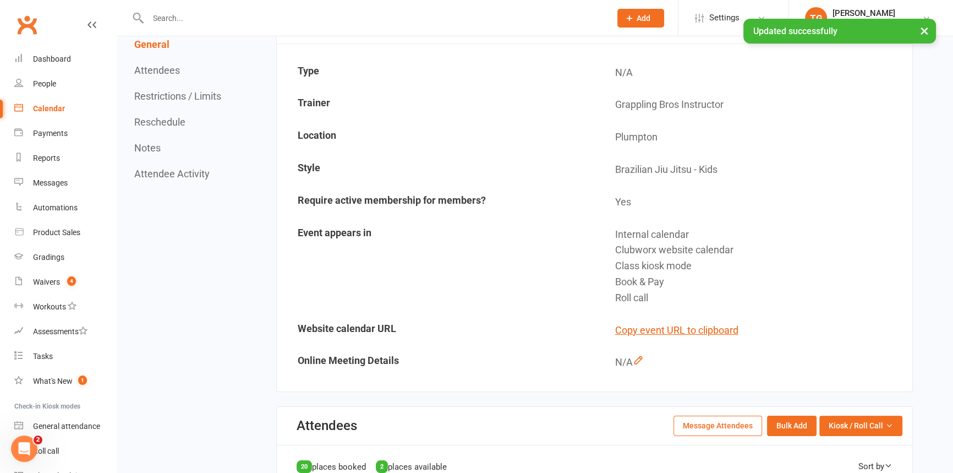
scroll to position [0, 0]
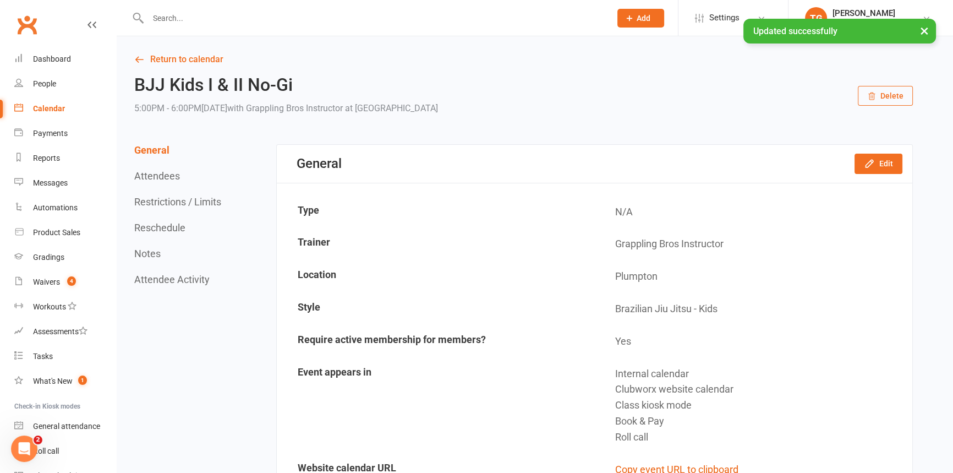
click at [163, 54] on link "Return to calendar" at bounding box center [523, 59] width 779 height 15
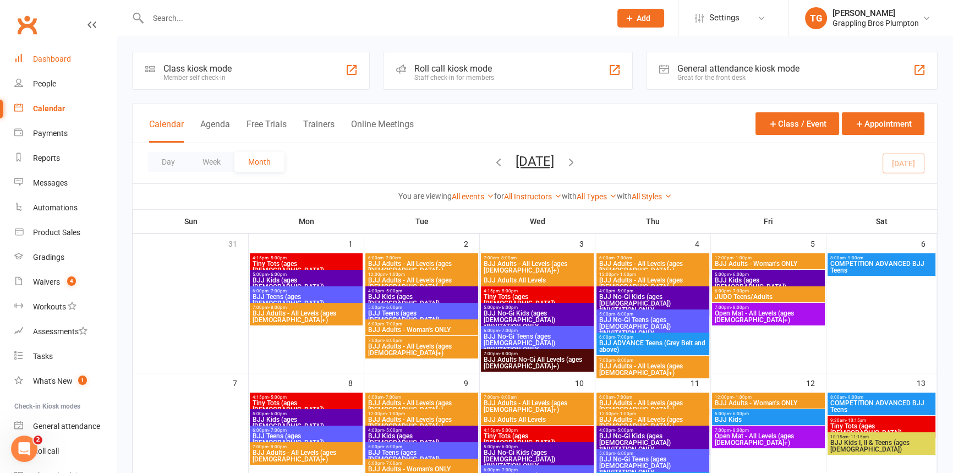
click at [48, 51] on link "Dashboard" at bounding box center [65, 59] width 102 height 25
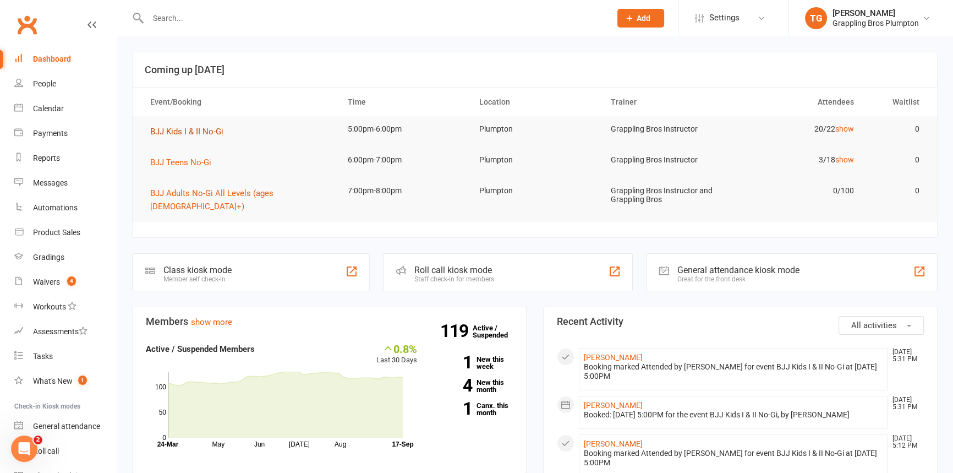
click at [178, 124] on td "BJJ Kids I & II No-Gi" at bounding box center [239, 131] width 198 height 31
click at [179, 127] on span "BJJ Kids I & II No-Gi" at bounding box center [186, 132] width 73 height 10
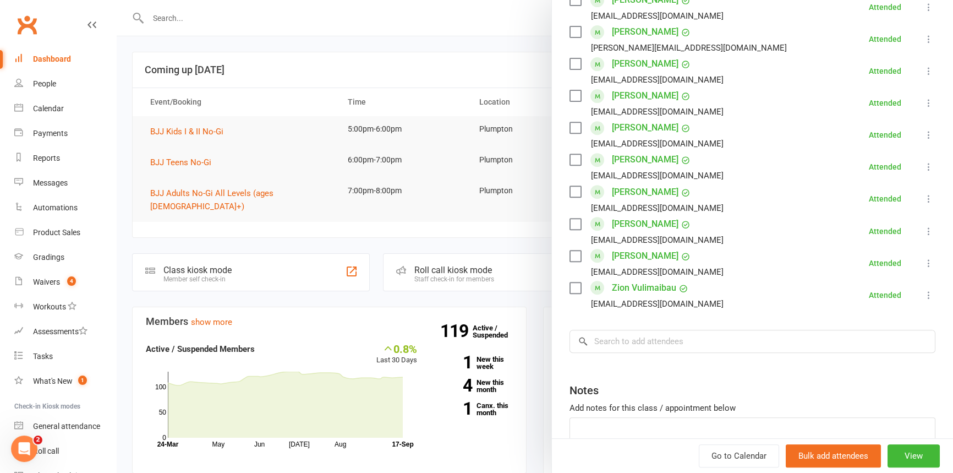
scroll to position [602, 0]
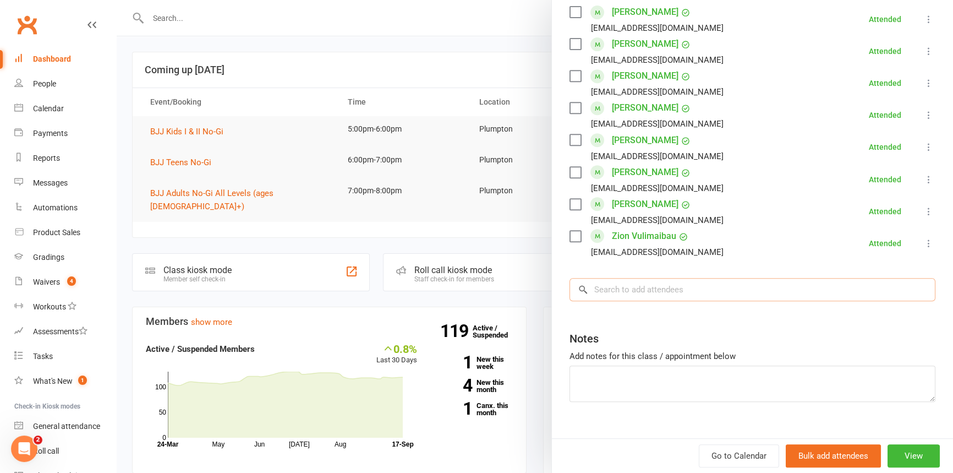
click at [606, 278] on input "search" at bounding box center [753, 289] width 366 height 23
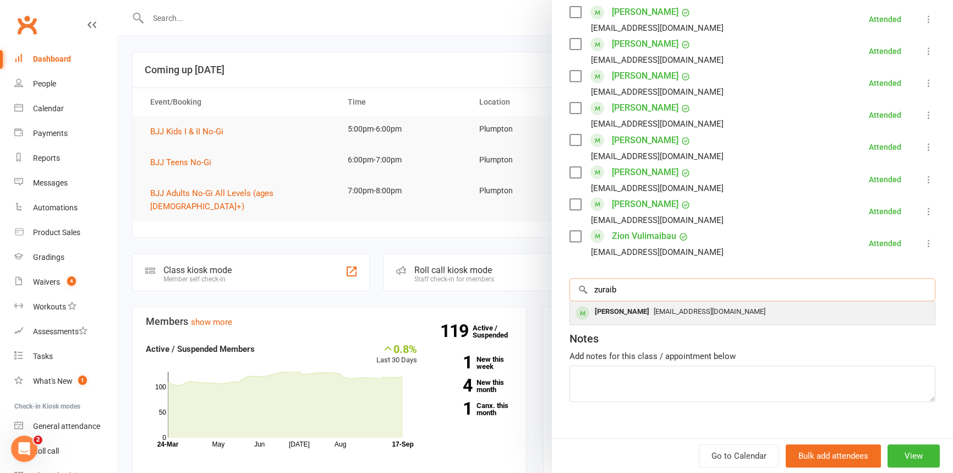
type input "zuraib"
click at [602, 304] on div "[PERSON_NAME]" at bounding box center [622, 312] width 63 height 16
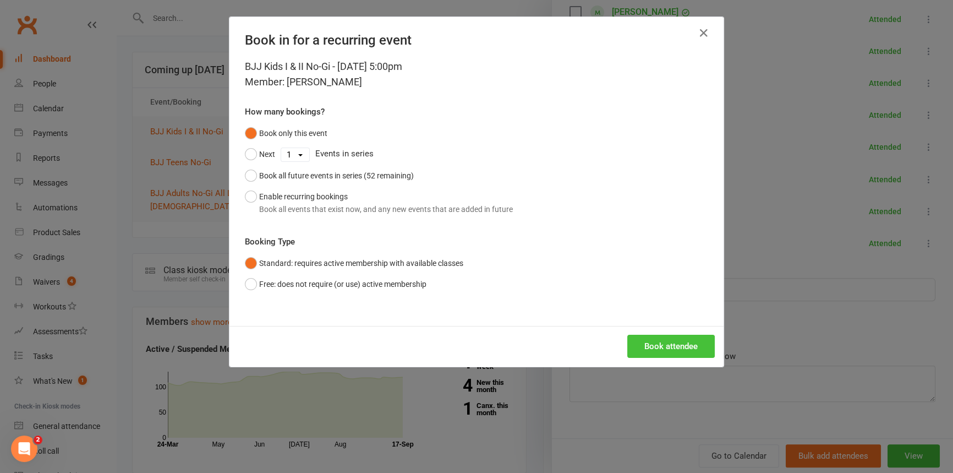
click at [656, 346] on button "Book attendee" at bounding box center [671, 346] width 88 height 23
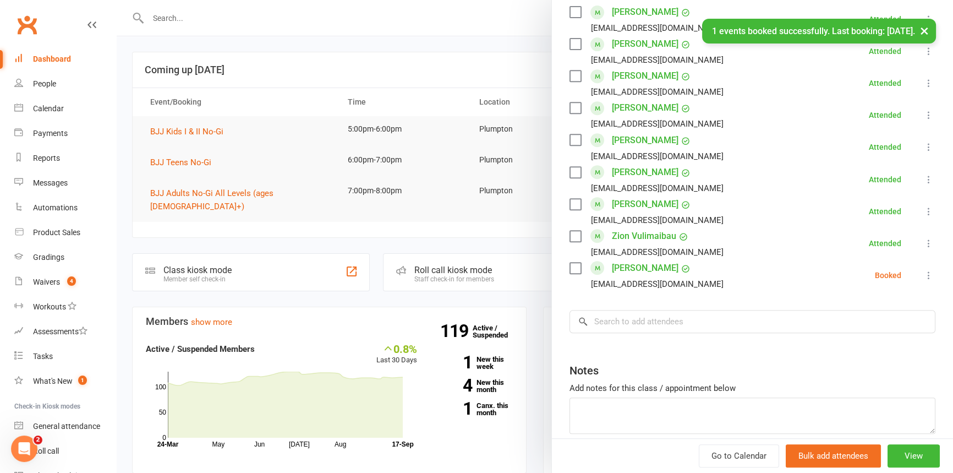
click at [924, 270] on icon at bounding box center [929, 275] width 11 height 11
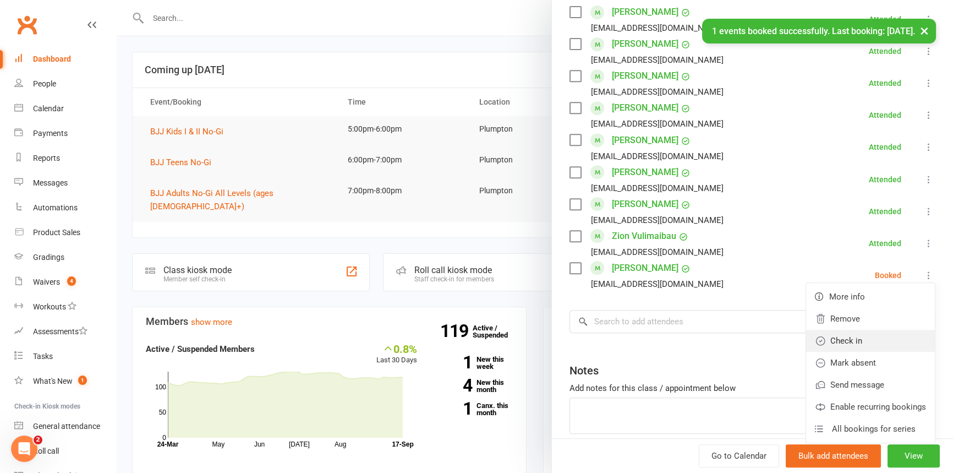
click at [835, 330] on link "Check in" at bounding box center [870, 341] width 129 height 22
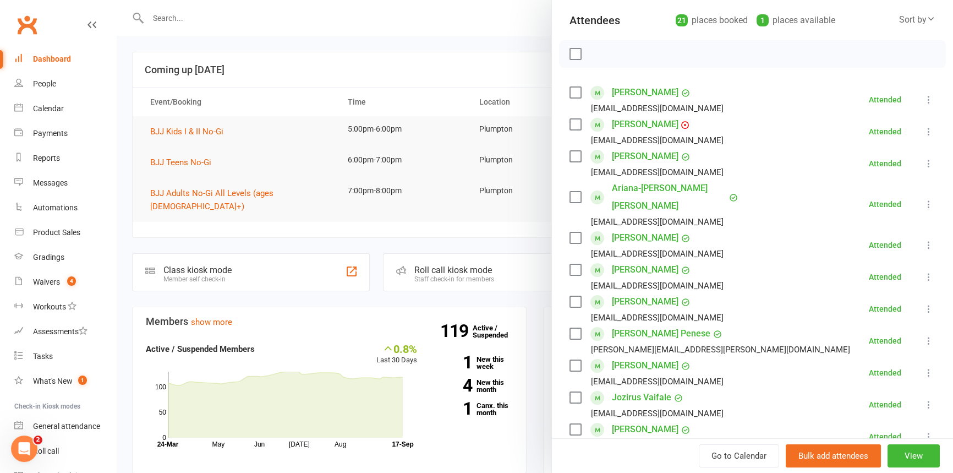
scroll to position [0, 0]
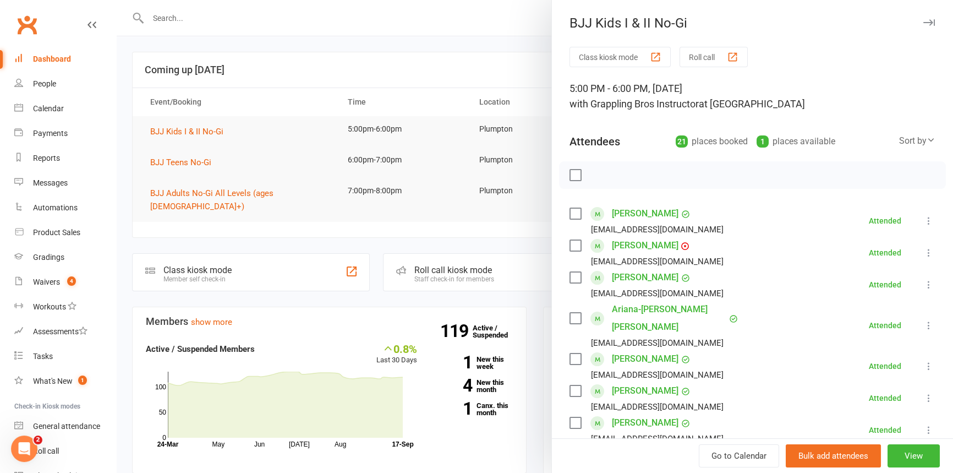
click at [924, 20] on icon "button" at bounding box center [930, 22] width 12 height 7
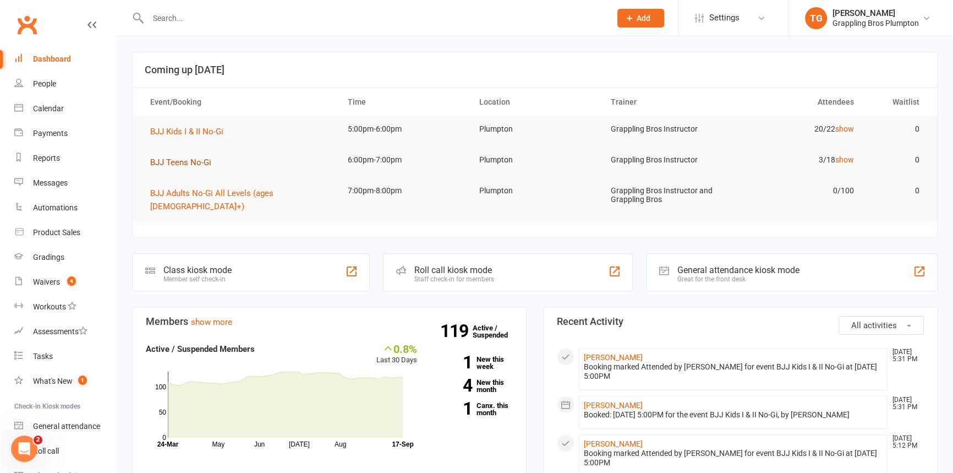
click at [175, 160] on span "BJJ Teens No-Gi" at bounding box center [180, 162] width 61 height 10
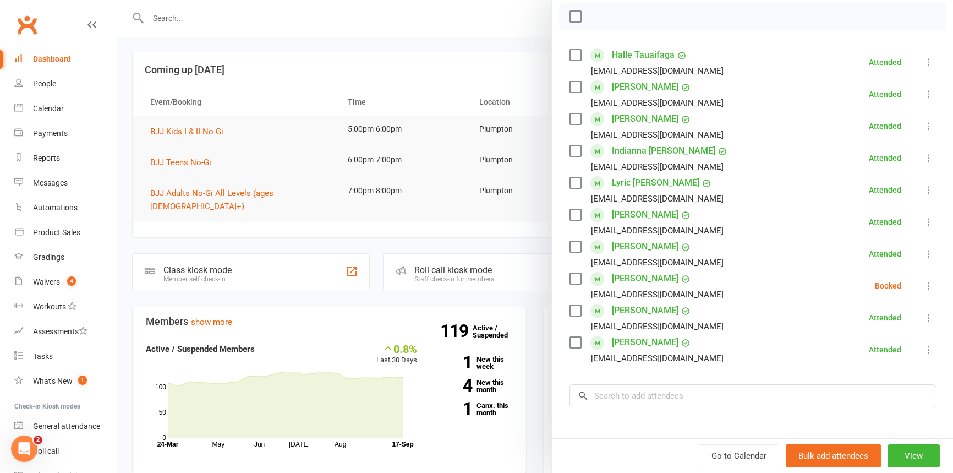
scroll to position [162, 0]
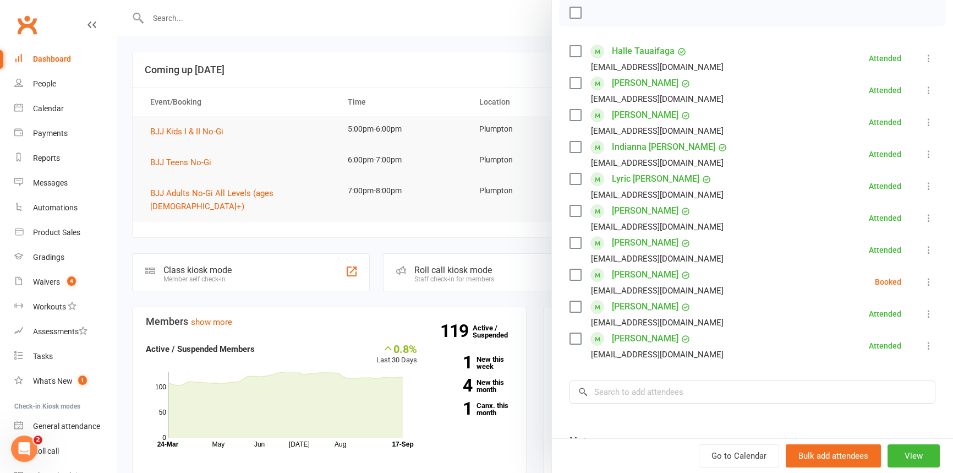
click at [924, 252] on icon at bounding box center [929, 249] width 11 height 11
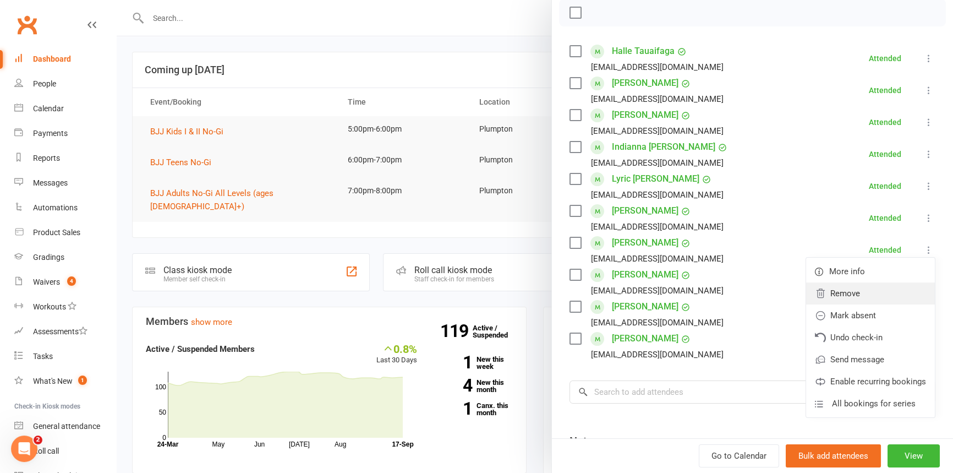
click at [839, 297] on link "Remove" at bounding box center [870, 293] width 129 height 22
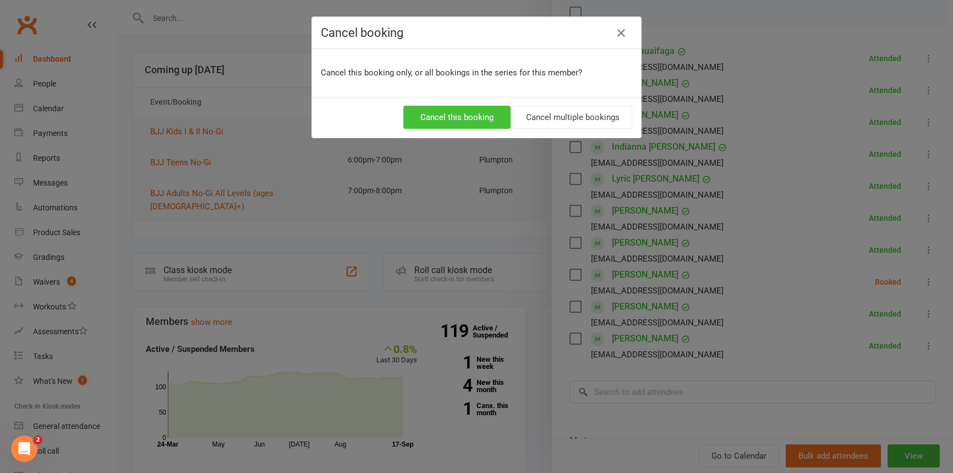
click at [441, 116] on button "Cancel this booking" at bounding box center [456, 117] width 107 height 23
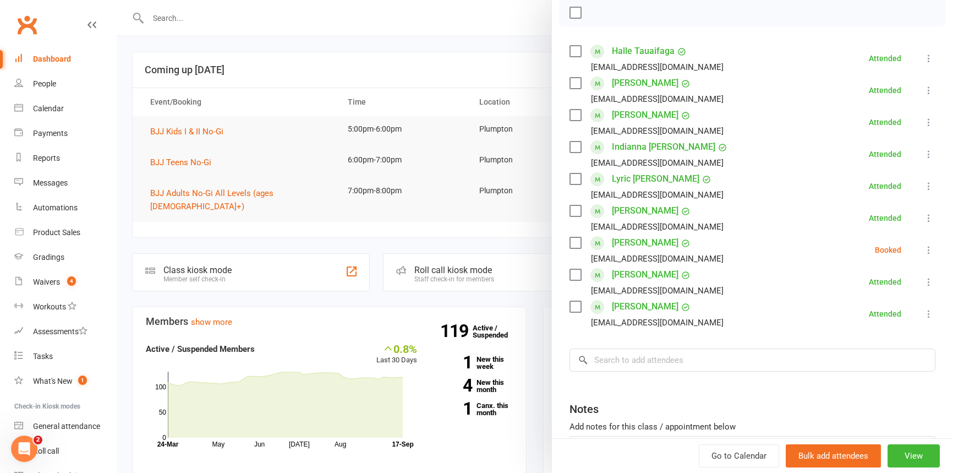
click at [924, 248] on icon at bounding box center [929, 249] width 11 height 11
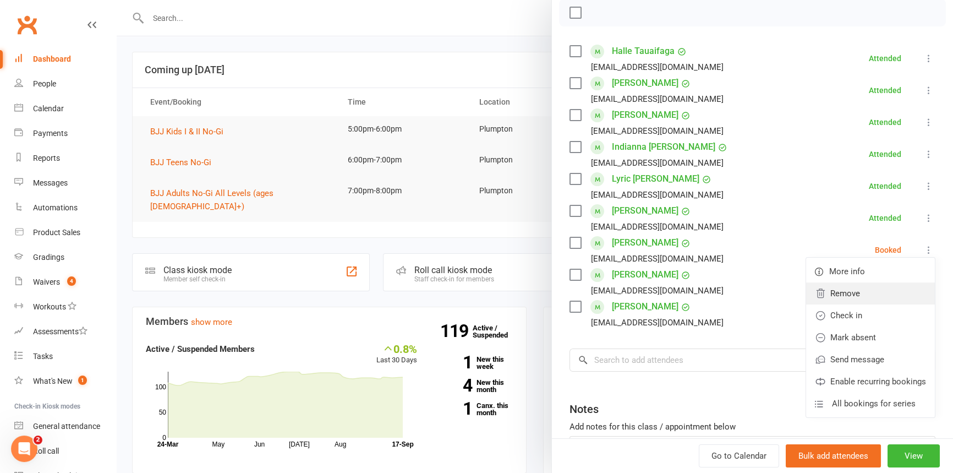
click at [836, 297] on link "Remove" at bounding box center [870, 293] width 129 height 22
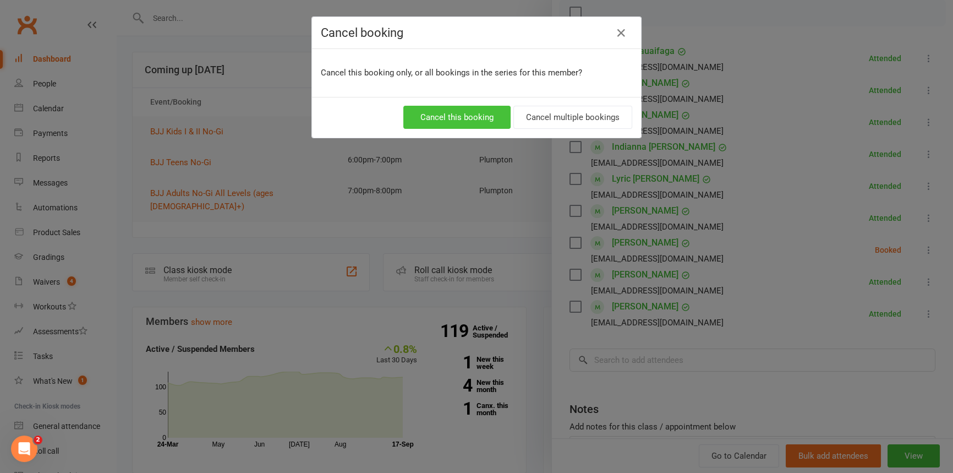
click at [457, 115] on button "Cancel this booking" at bounding box center [456, 117] width 107 height 23
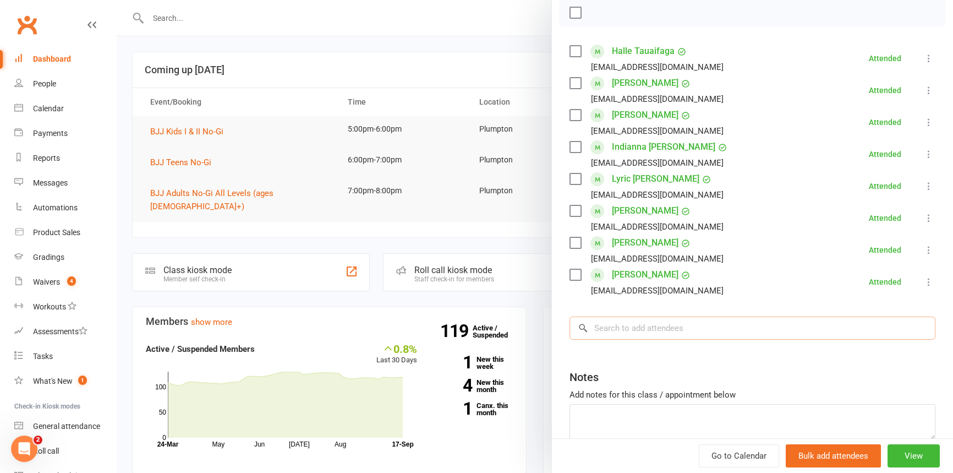
click at [608, 329] on input "search" at bounding box center [753, 327] width 366 height 23
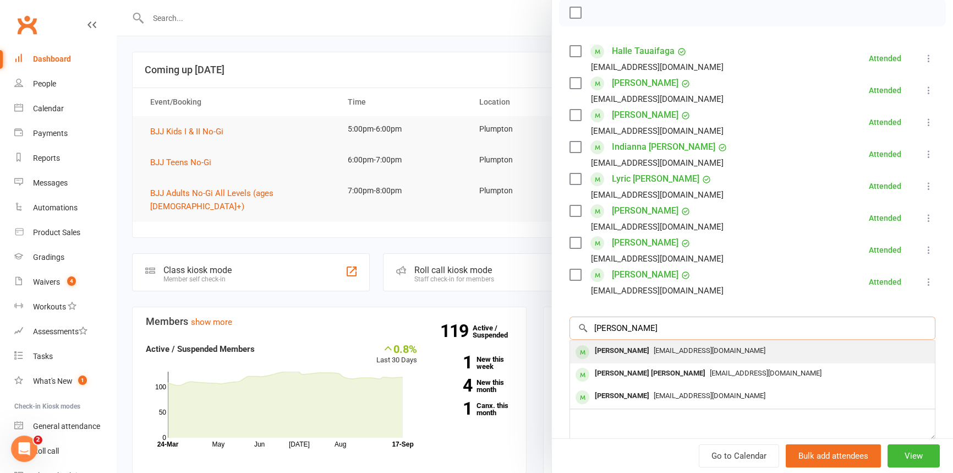
type input "[PERSON_NAME]"
click at [613, 350] on div "[PERSON_NAME]" at bounding box center [622, 351] width 63 height 16
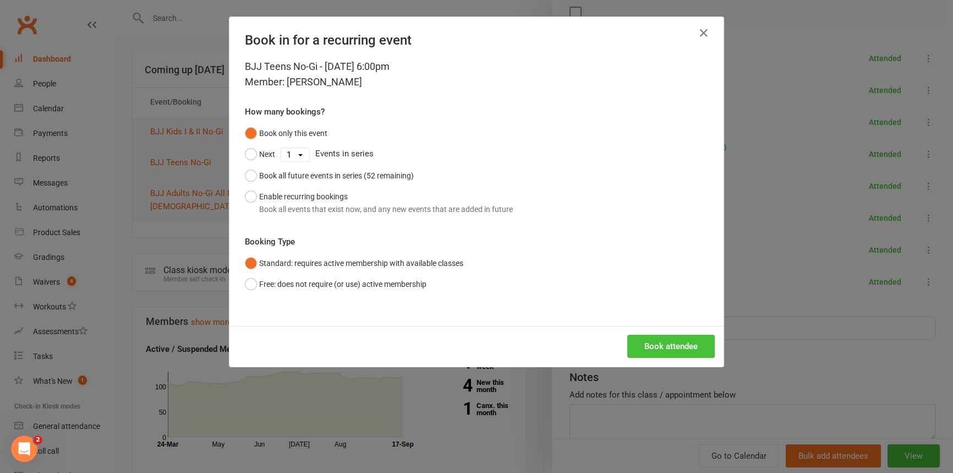
drag, startPoint x: 659, startPoint y: 346, endPoint x: 683, endPoint y: 341, distance: 23.6
click at [660, 346] on button "Book attendee" at bounding box center [671, 346] width 88 height 23
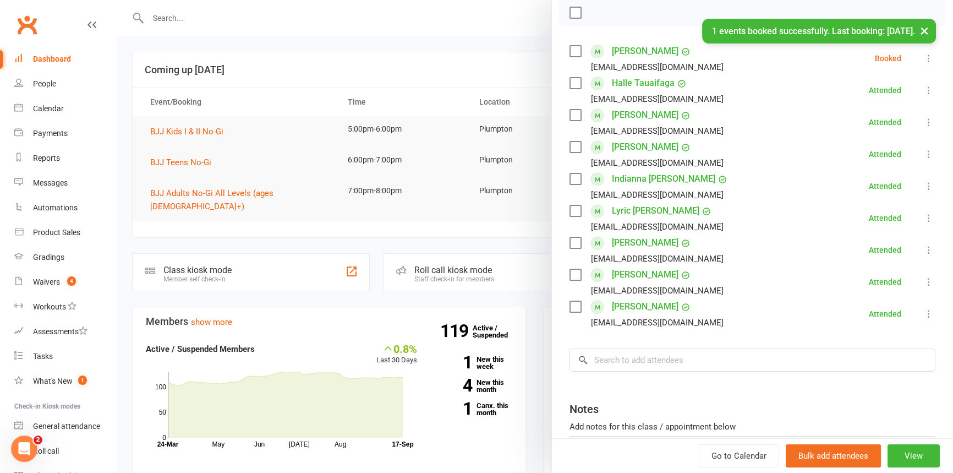
click at [924, 55] on icon at bounding box center [929, 58] width 11 height 11
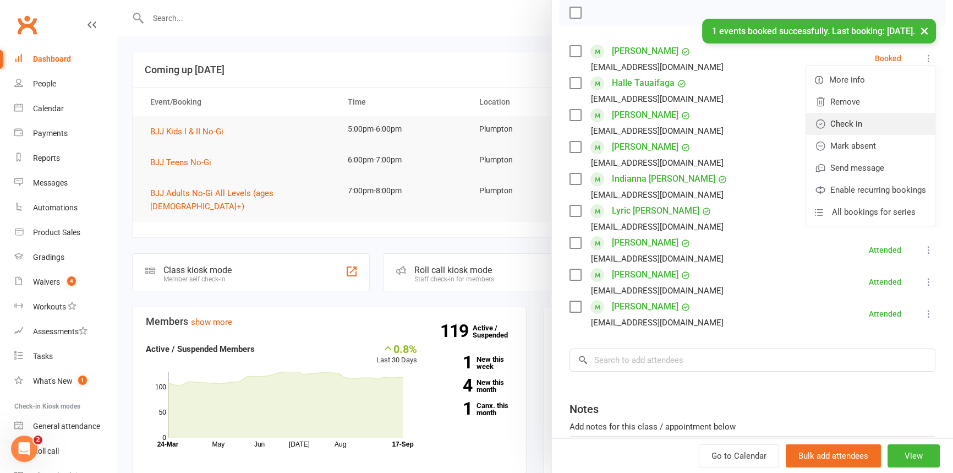
click at [862, 121] on link "Check in" at bounding box center [870, 124] width 129 height 22
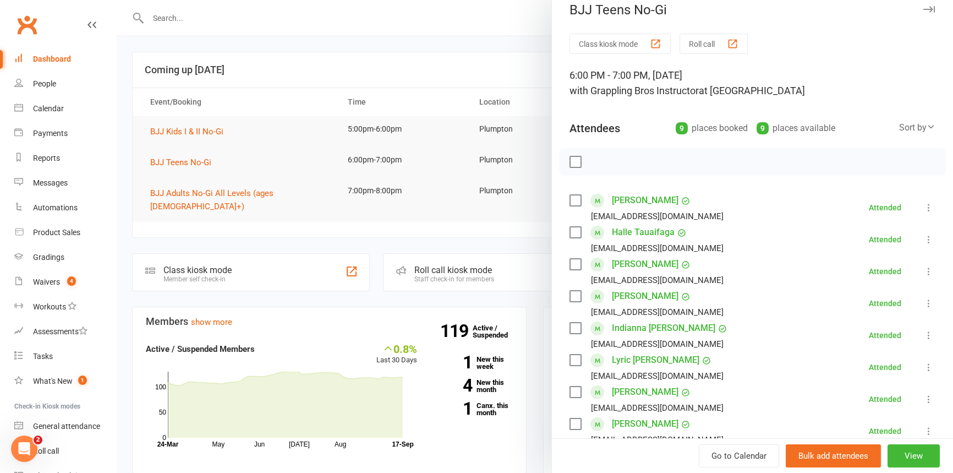
scroll to position [12, 0]
click at [924, 9] on icon "button" at bounding box center [930, 10] width 12 height 7
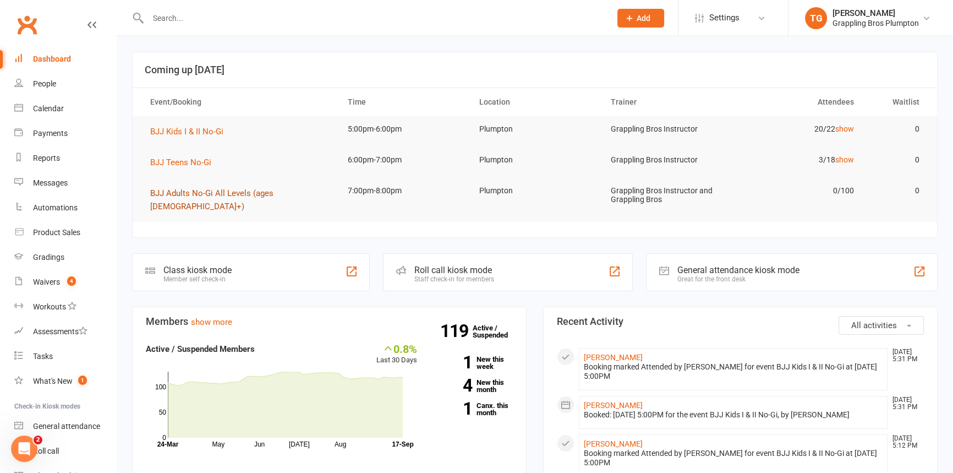
click at [180, 198] on button "BJJ Adults No-Gi All Levels (ages [DEMOGRAPHIC_DATA]+)" at bounding box center [239, 200] width 178 height 26
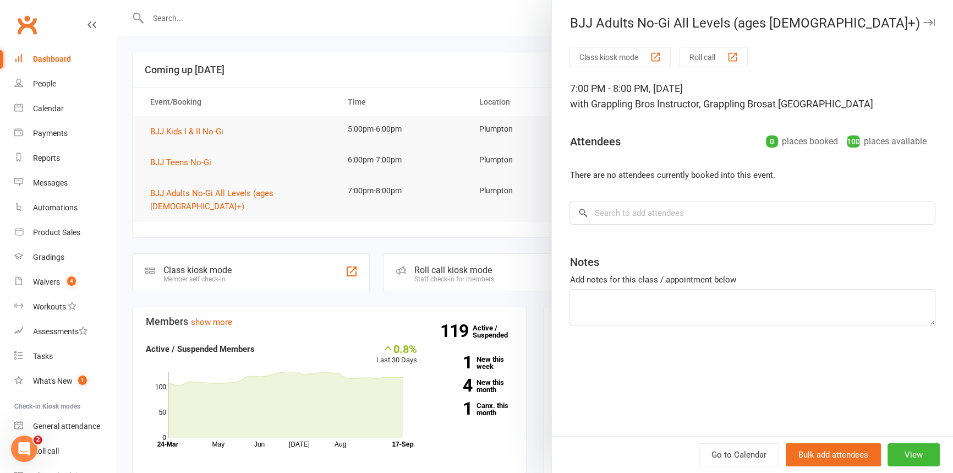
click at [924, 22] on icon "button" at bounding box center [930, 22] width 12 height 7
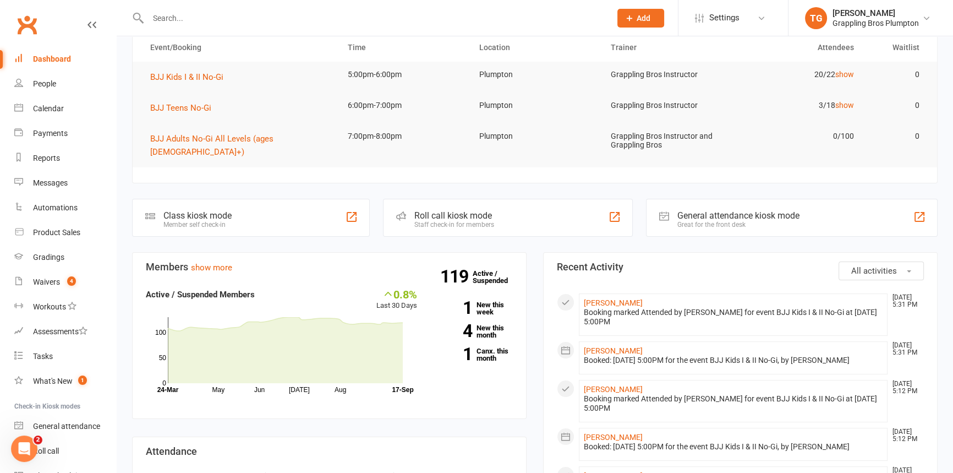
scroll to position [75, 0]
